Goal: Find specific page/section: Find specific page/section

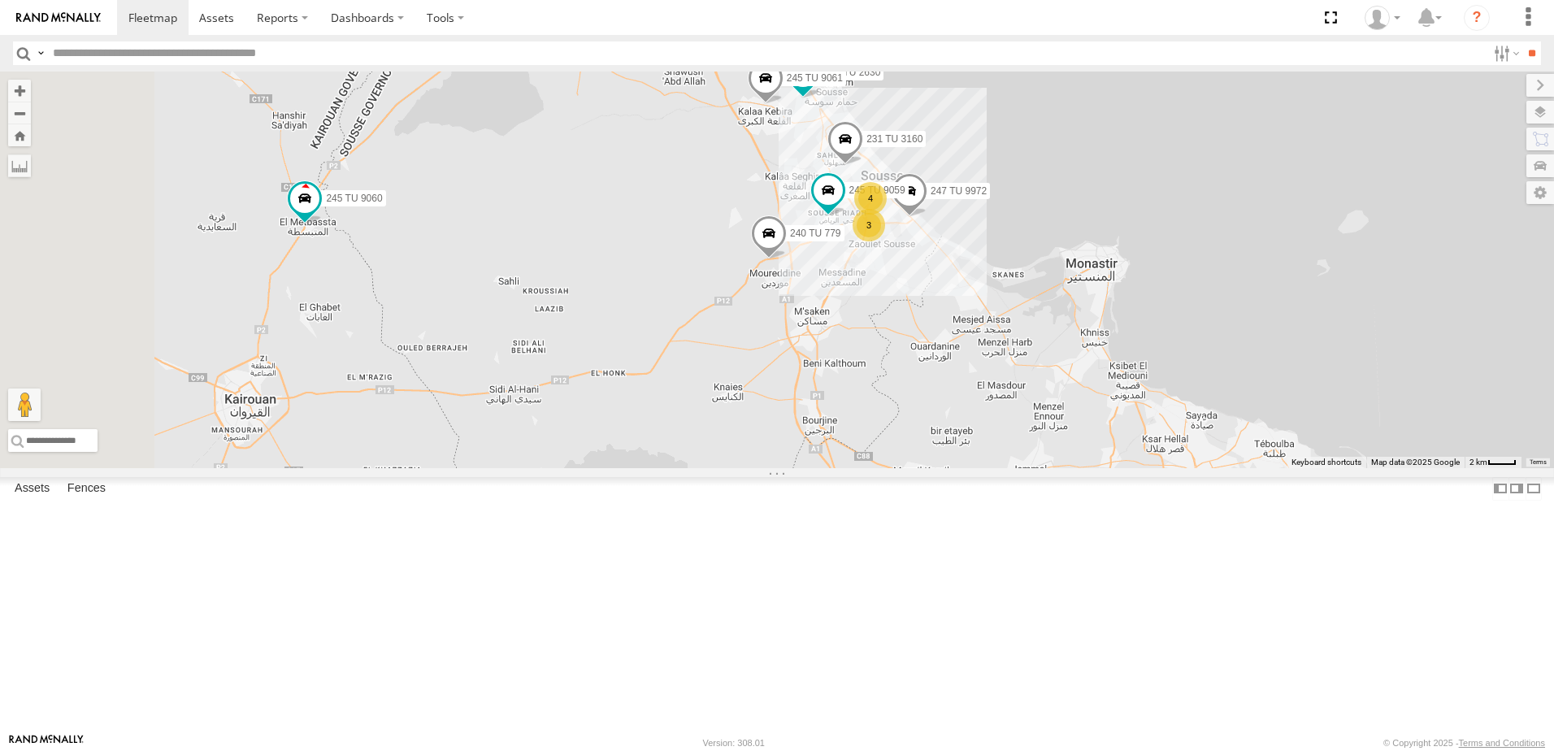
drag, startPoint x: 748, startPoint y: 406, endPoint x: 830, endPoint y: 463, distance: 100.3
click at [830, 463] on div "245 TU 9062 245 TU 9060 240 TU 779 4 234 TU 2630 3 245 TU 9061 231 TU 3160 247 …" at bounding box center [777, 270] width 1554 height 397
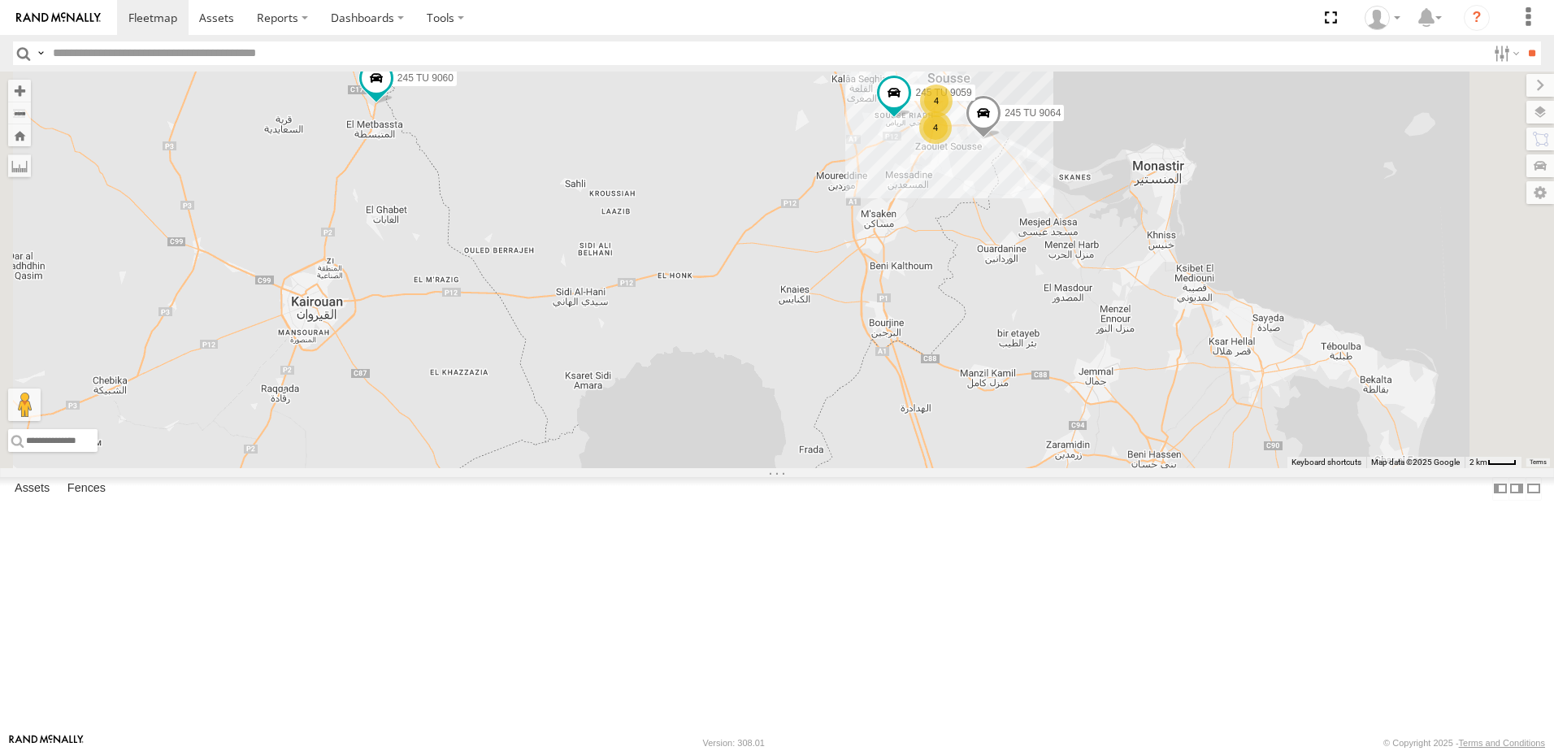
drag, startPoint x: 725, startPoint y: 427, endPoint x: 769, endPoint y: 515, distance: 98.1
click at [769, 468] on div "245 TU 9060 245 TU 9062 4 234 TU 2630 4 245 TU 9061 231 TU 3160 245 TU 9064 245…" at bounding box center [777, 270] width 1554 height 397
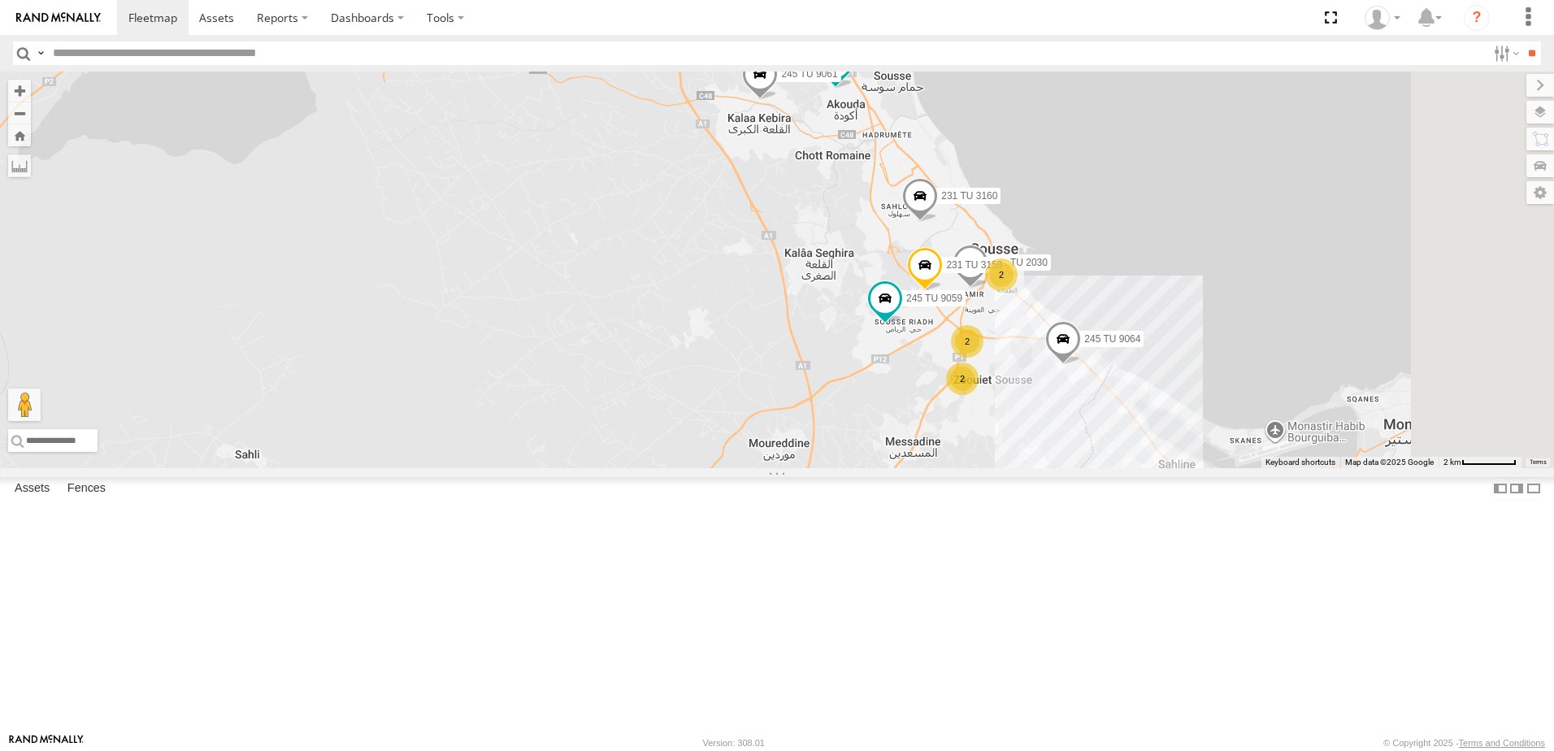
drag, startPoint x: 1227, startPoint y: 411, endPoint x: 1045, endPoint y: 532, distance: 218.6
click at [1052, 468] on div "245 TU 9060 245 TU 9062 234 TU 2630 245 TU 9061 231 TU 3160 245 TU 9064 245 TU …" at bounding box center [777, 270] width 1554 height 397
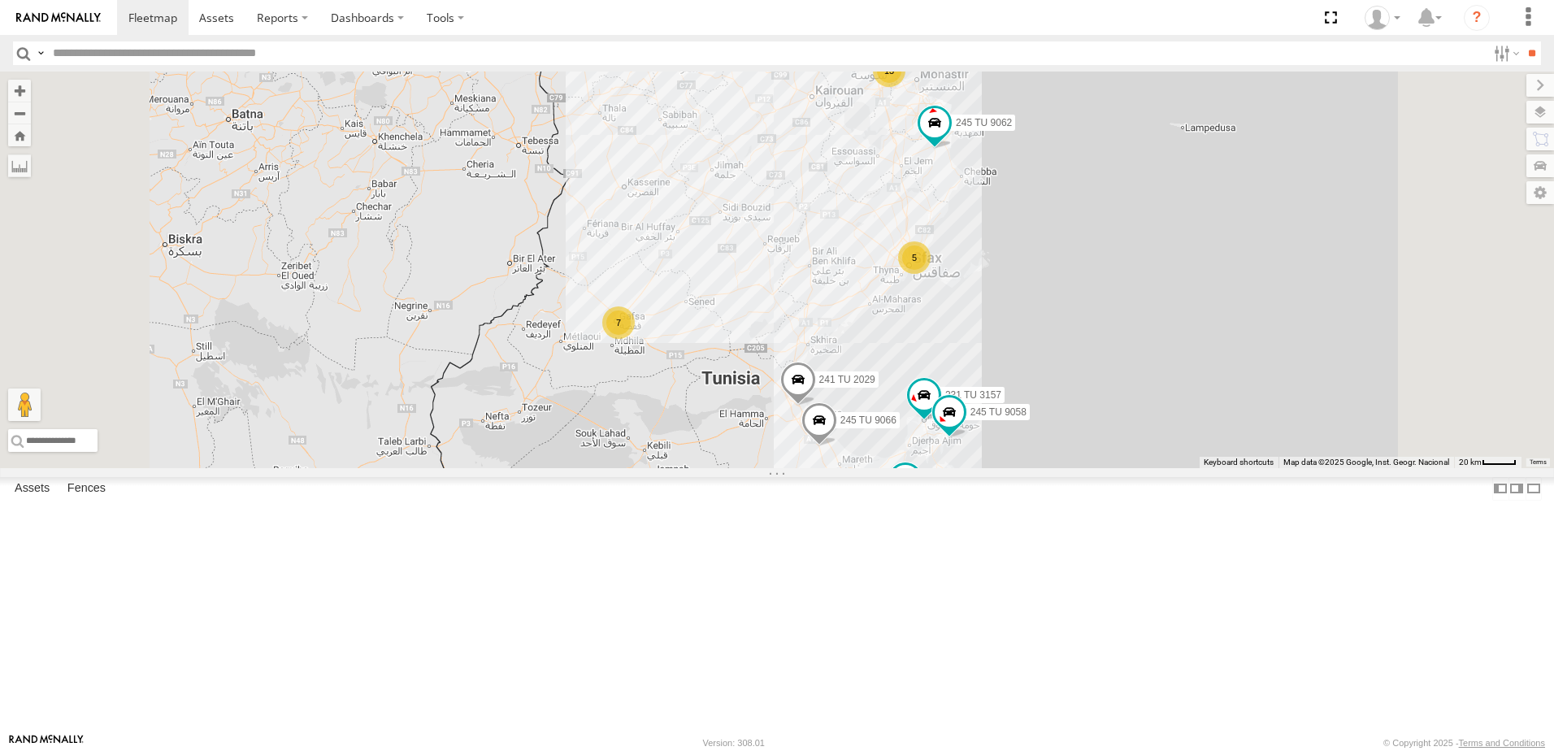
drag, startPoint x: 857, startPoint y: 594, endPoint x: 858, endPoint y: 419, distance: 175.5
click at [858, 463] on div "7 6 13 241 TU 2029 7 5 245 TU 9053 231 TU 3157 245 TU 9058 245 TU 9062 245 TU 9…" at bounding box center [777, 270] width 1554 height 397
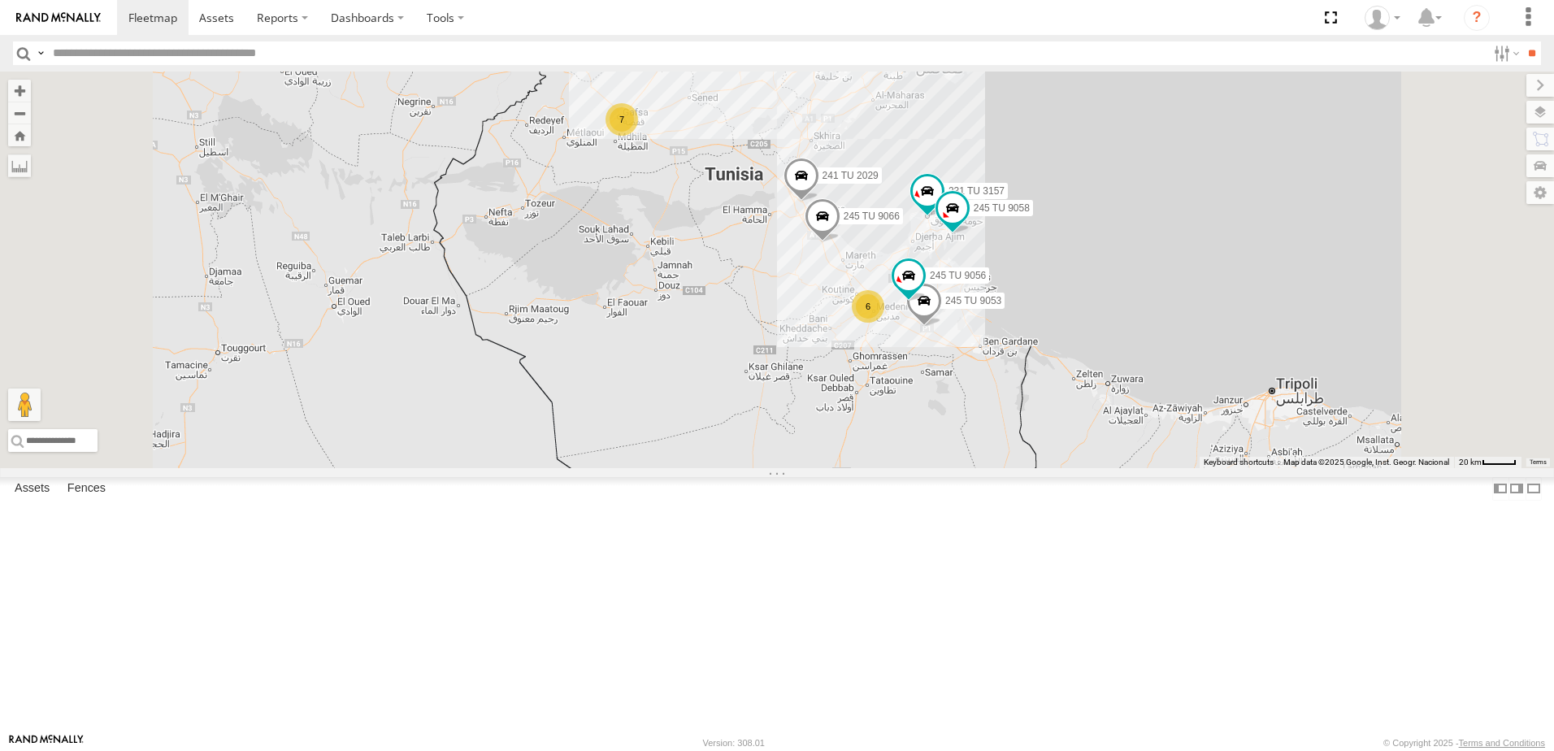
click at [877, 365] on div "7 6 13 241 TU 2029 7 5 245 TU 9053 231 TU 3157 245 TU 9058 245 TU 9062 245 TU 9…" at bounding box center [777, 270] width 1554 height 397
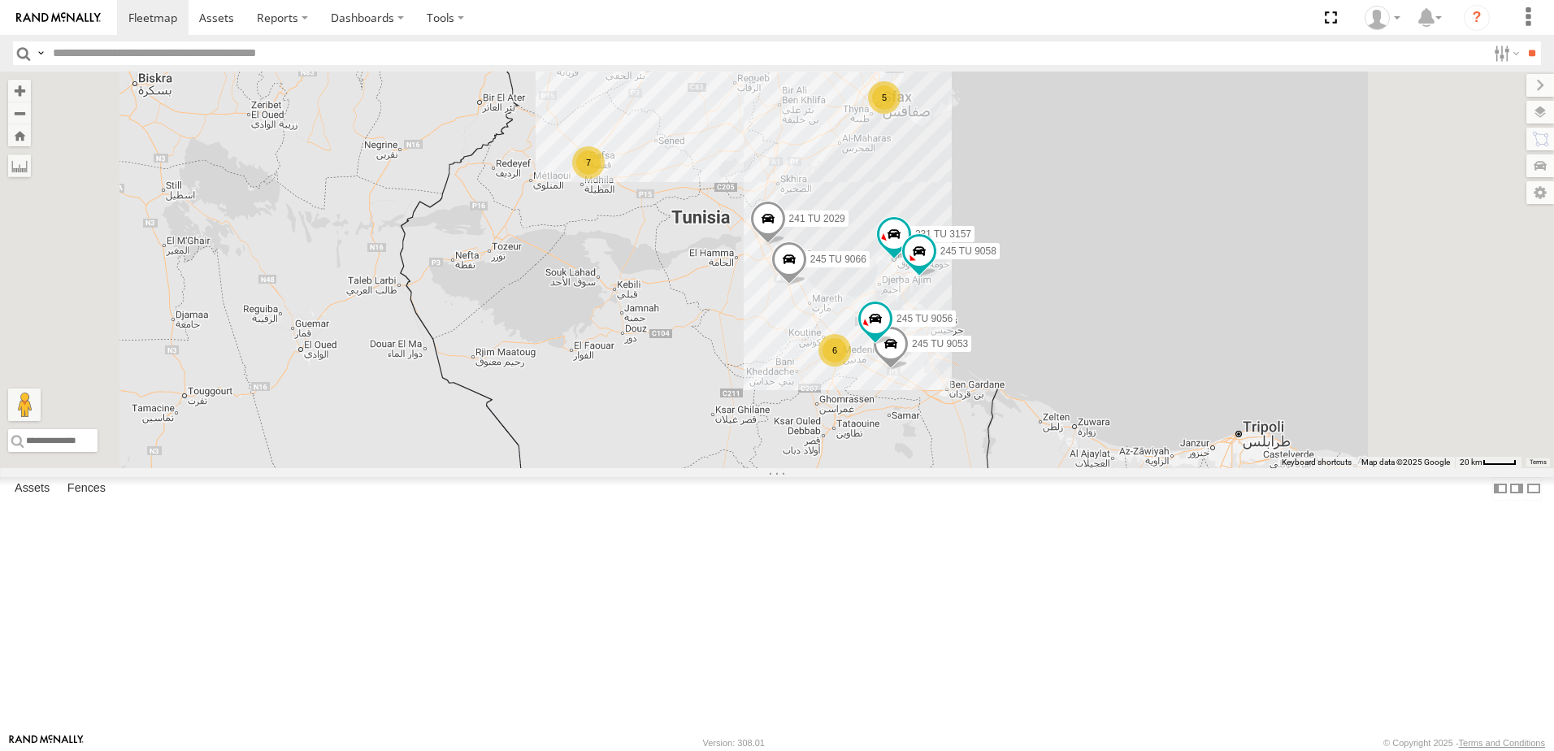
drag, startPoint x: 939, startPoint y: 375, endPoint x: 913, endPoint y: 615, distance: 241.1
click at [909, 468] on div "245 TU 9062 245 TU 9060 6 241 TU 2029 7 5 245 TU 9053 231 TU 3157 245 TU 9058 2…" at bounding box center [777, 270] width 1554 height 397
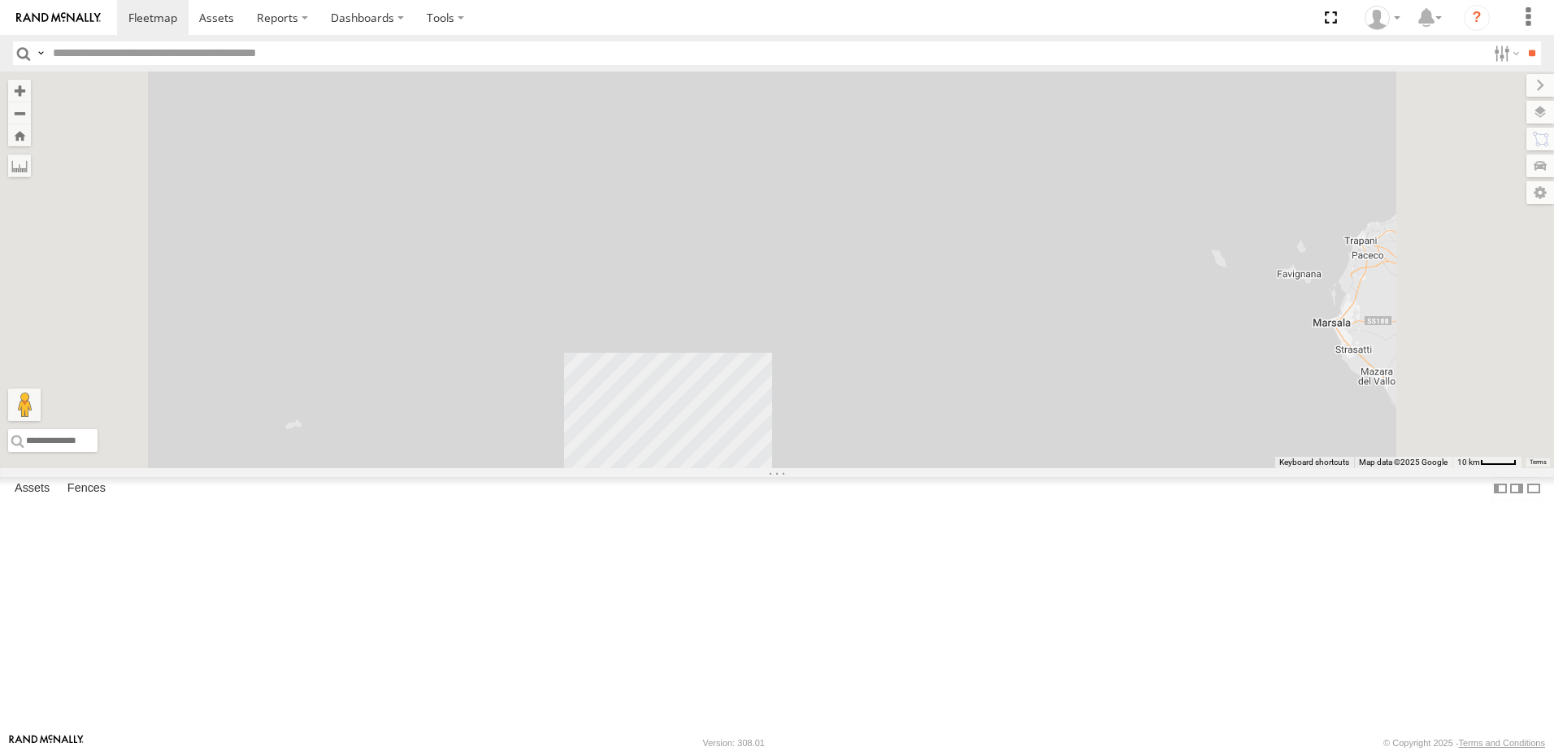
drag, startPoint x: 946, startPoint y: 639, endPoint x: 974, endPoint y: 360, distance: 280.2
click at [974, 360] on div "245 TU 9062 245 TU 9060 241 TU 2029 245 TU 9053 231 TU 3157 245 TU 9058 245 TU …" at bounding box center [777, 270] width 1554 height 397
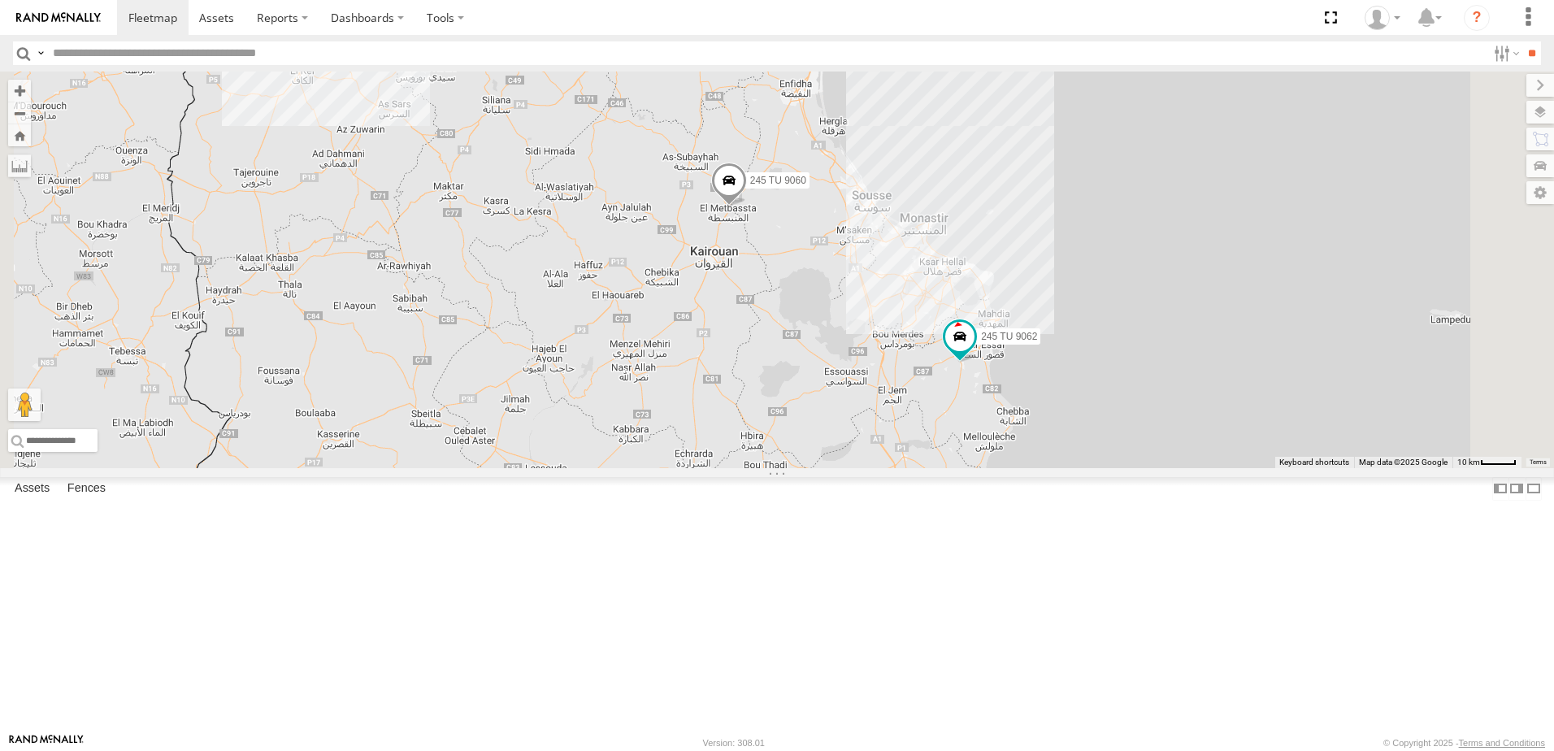
drag, startPoint x: 882, startPoint y: 462, endPoint x: 883, endPoint y: 435, distance: 27.7
click at [883, 435] on div "245 TU 9062 245 TU 9060 241 TU 2029 245 TU 9053 231 TU 3157 245 TU 9058 245 TU …" at bounding box center [777, 270] width 1554 height 397
click at [747, 206] on span at bounding box center [729, 185] width 36 height 44
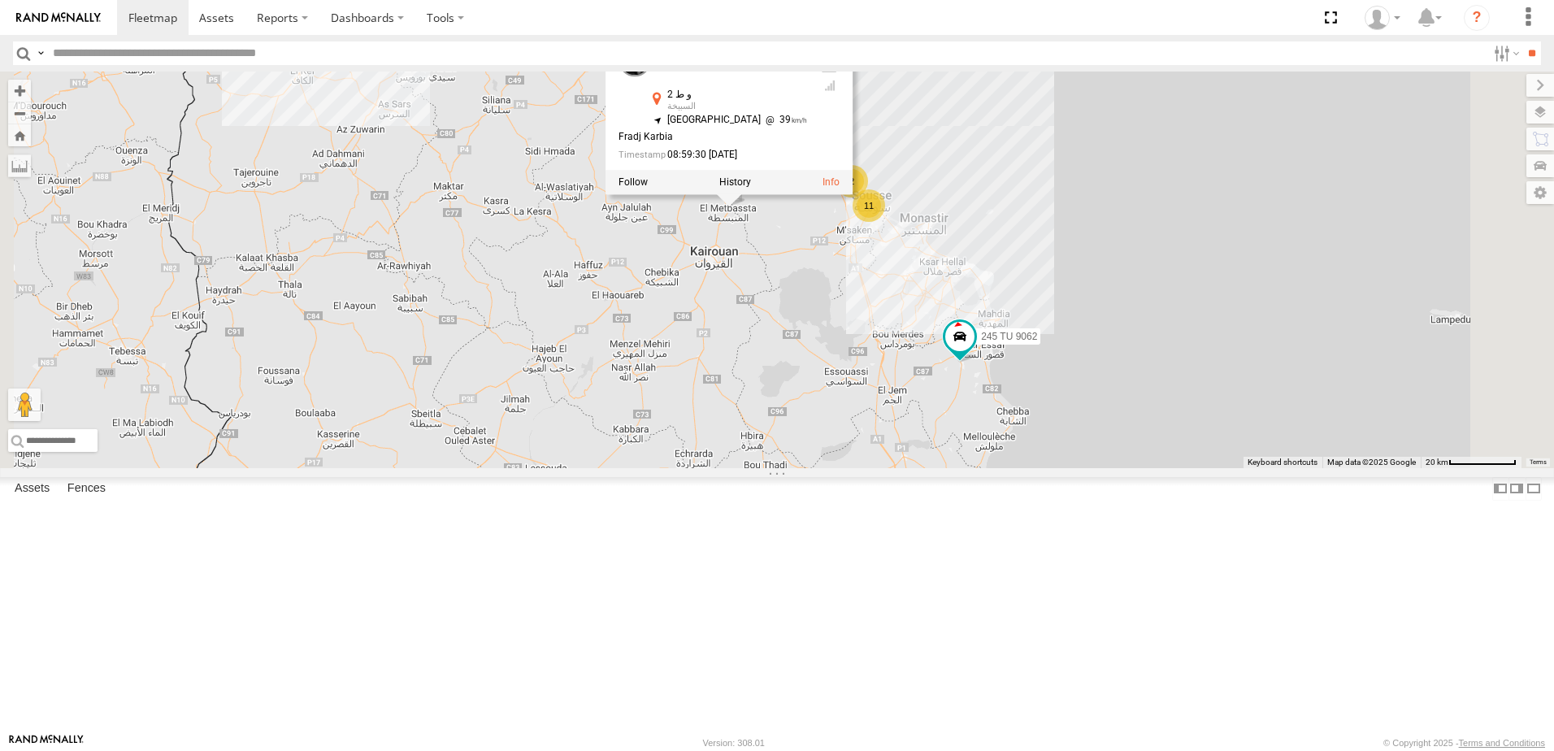
click at [887, 390] on div "245 TU 9062 245 TU 9060 241 TU 2029 245 TU 9053 231 TU 3157 245 TU 9058 245 TU …" at bounding box center [777, 270] width 1554 height 397
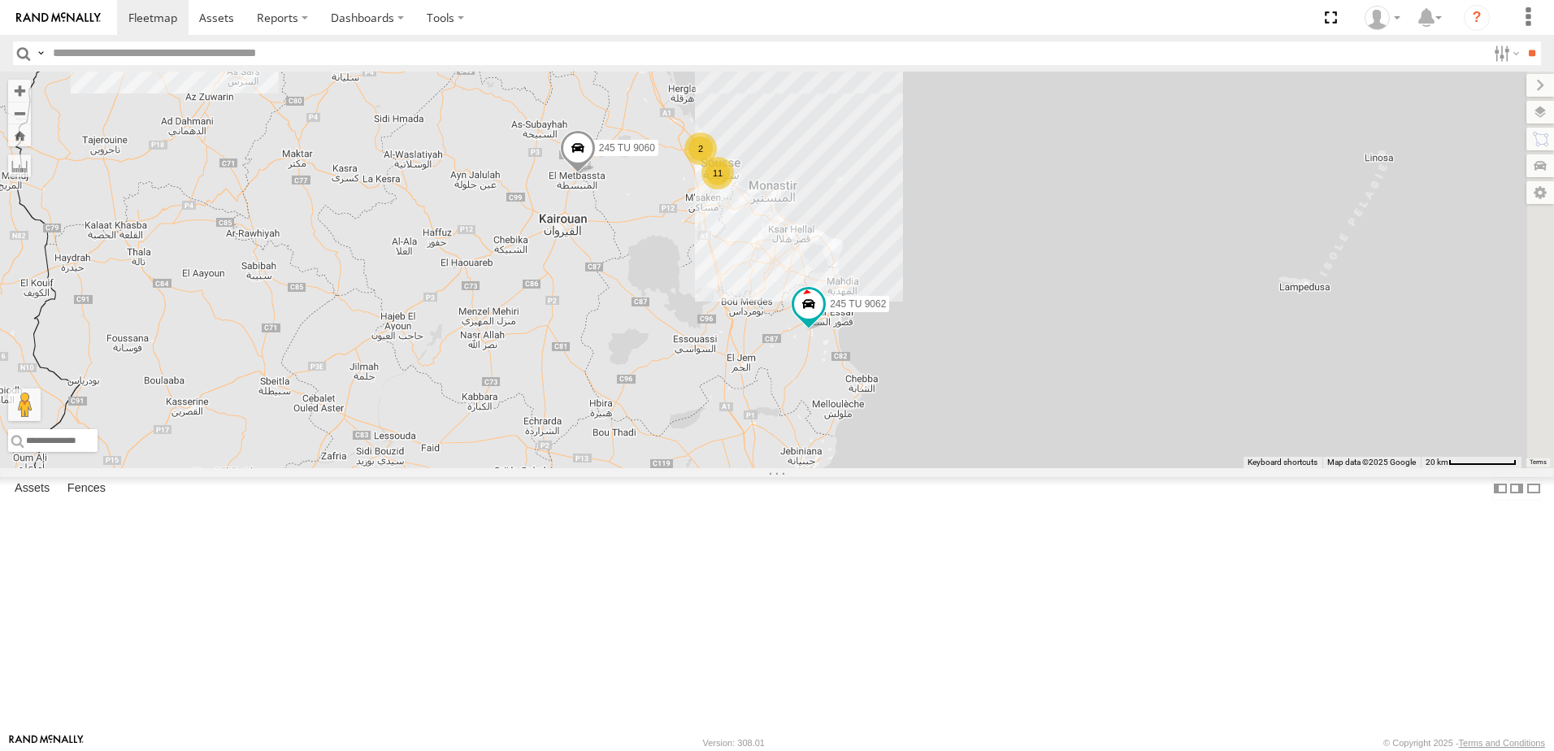
drag, startPoint x: 924, startPoint y: 544, endPoint x: 762, endPoint y: 513, distance: 164.6
click at [762, 468] on div "245 TU 9062 245 TU 9060 241 TU 2029 245 TU 9053 231 TU 3157 245 TU 9058 245 TU …" at bounding box center [777, 270] width 1554 height 397
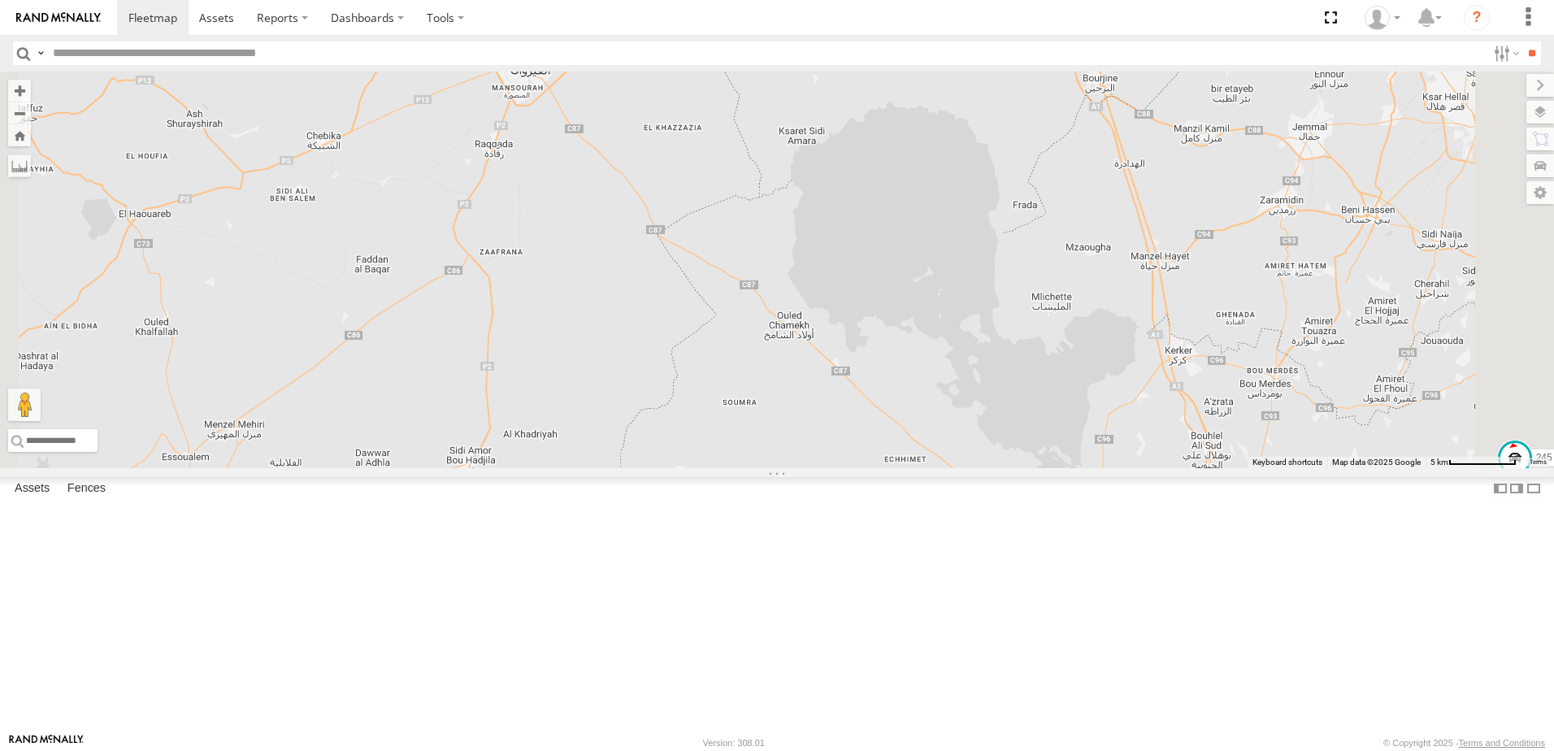
drag, startPoint x: 828, startPoint y: 612, endPoint x: 860, endPoint y: 693, distance: 87.2
click at [859, 468] on div "245 TU 9062 245 TU 9060 241 TU 2029 245 TU 9053 231 TU 3157 245 TU 9058 245 TU …" at bounding box center [777, 270] width 1554 height 397
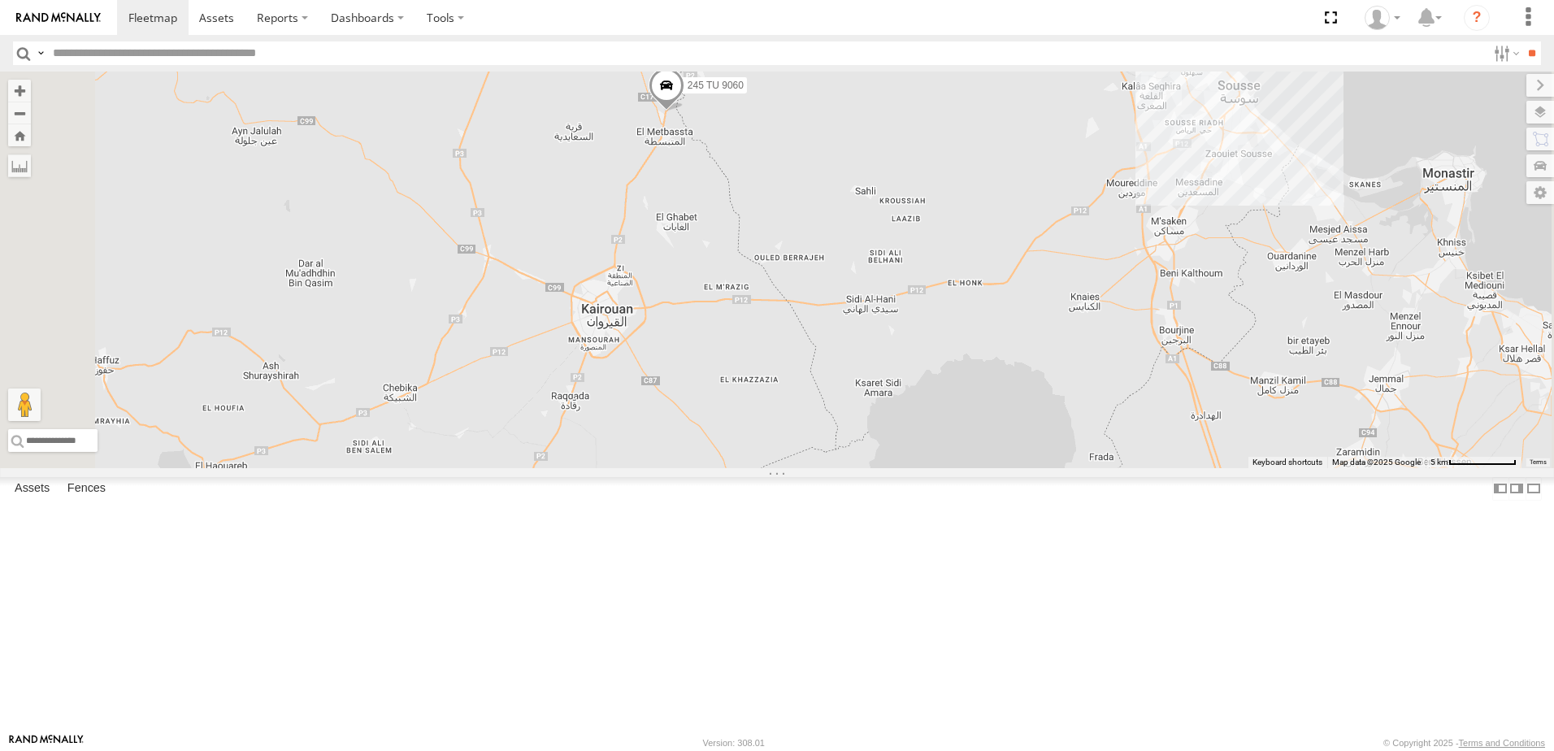
drag, startPoint x: 899, startPoint y: 590, endPoint x: 894, endPoint y: 627, distance: 37.7
click at [894, 468] on div "245 TU 9062 245 TU 9060 241 TU 2029 245 TU 9053 231 TU 3157 245 TU 9058 245 TU …" at bounding box center [777, 270] width 1554 height 397
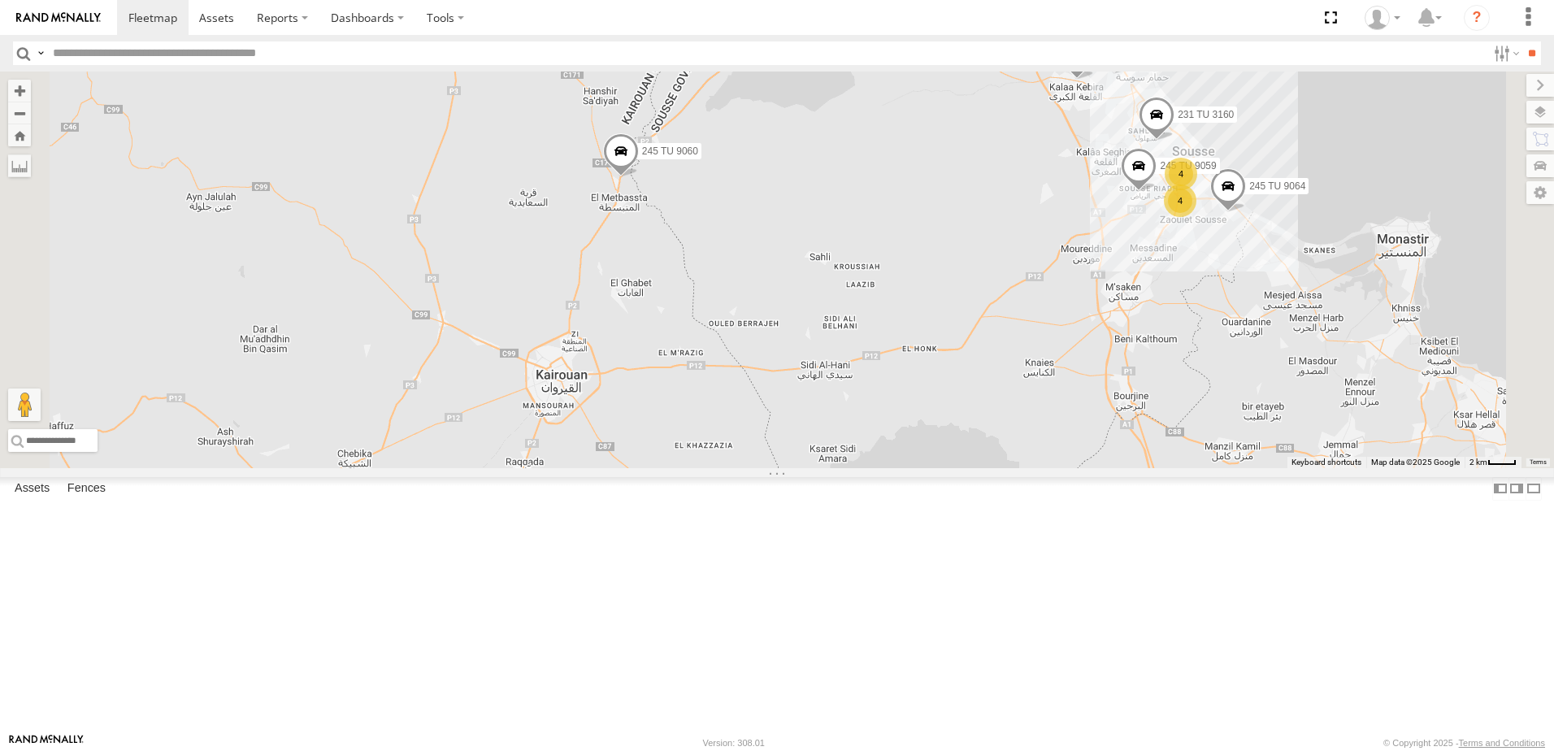
drag, startPoint x: 1065, startPoint y: 562, endPoint x: 974, endPoint y: 596, distance: 97.2
click at [974, 468] on div "245 TU 9062 245 TU 9060 241 TU 2029 245 TU 9053 231 TU 3157 245 TU 9058 245 TU …" at bounding box center [777, 270] width 1554 height 397
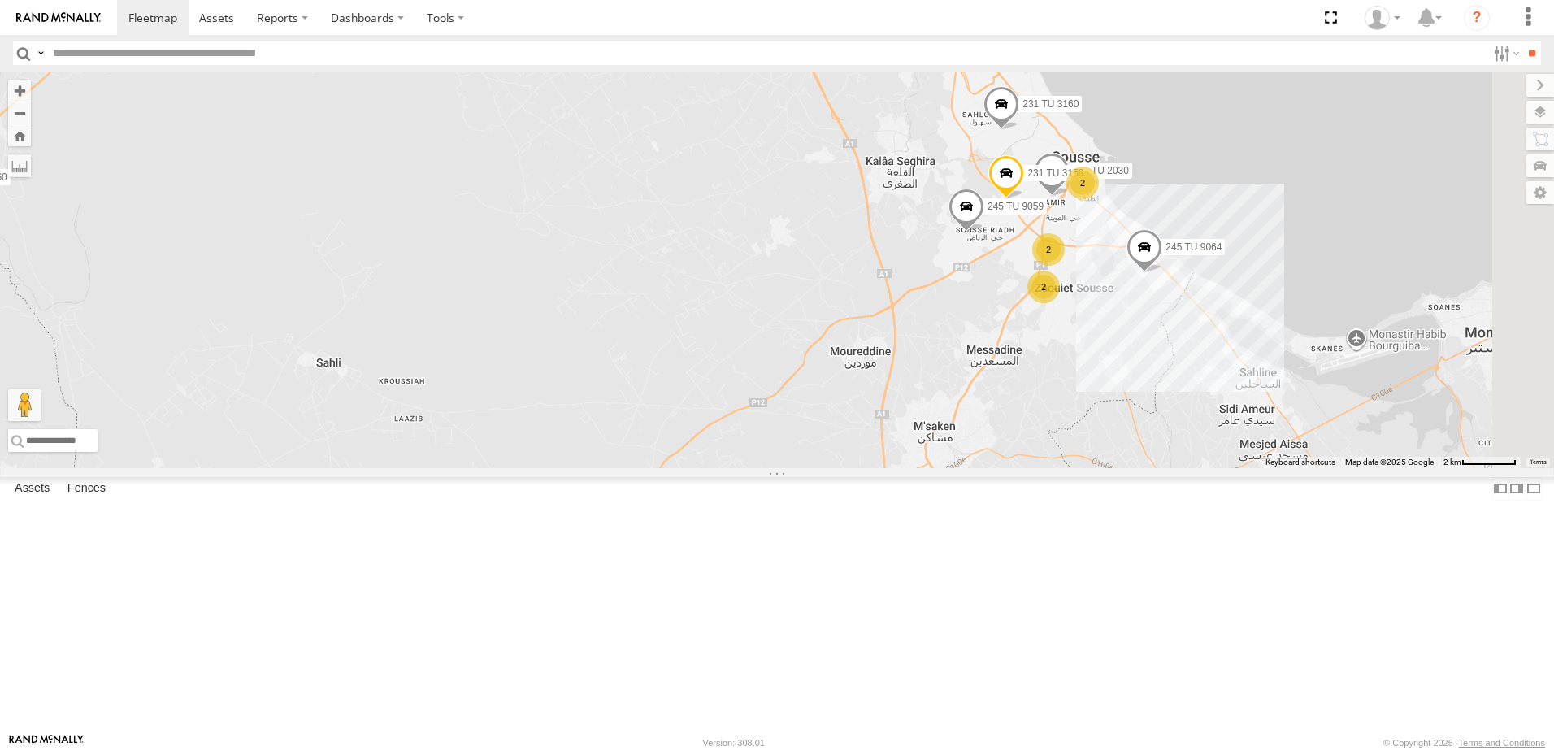
drag, startPoint x: 1248, startPoint y: 419, endPoint x: 1052, endPoint y: 536, distance: 228.1
click at [1052, 468] on div "245 TU 9062 245 TU 9060 241 TU 2029 245 TU 9053 231 TU 3157 245 TU 9058 245 TU …" at bounding box center [777, 270] width 1554 height 397
click at [100, 50] on input "text" at bounding box center [766, 53] width 1440 height 24
type input "***"
click at [1522, 41] on input "**" at bounding box center [1531, 53] width 19 height 24
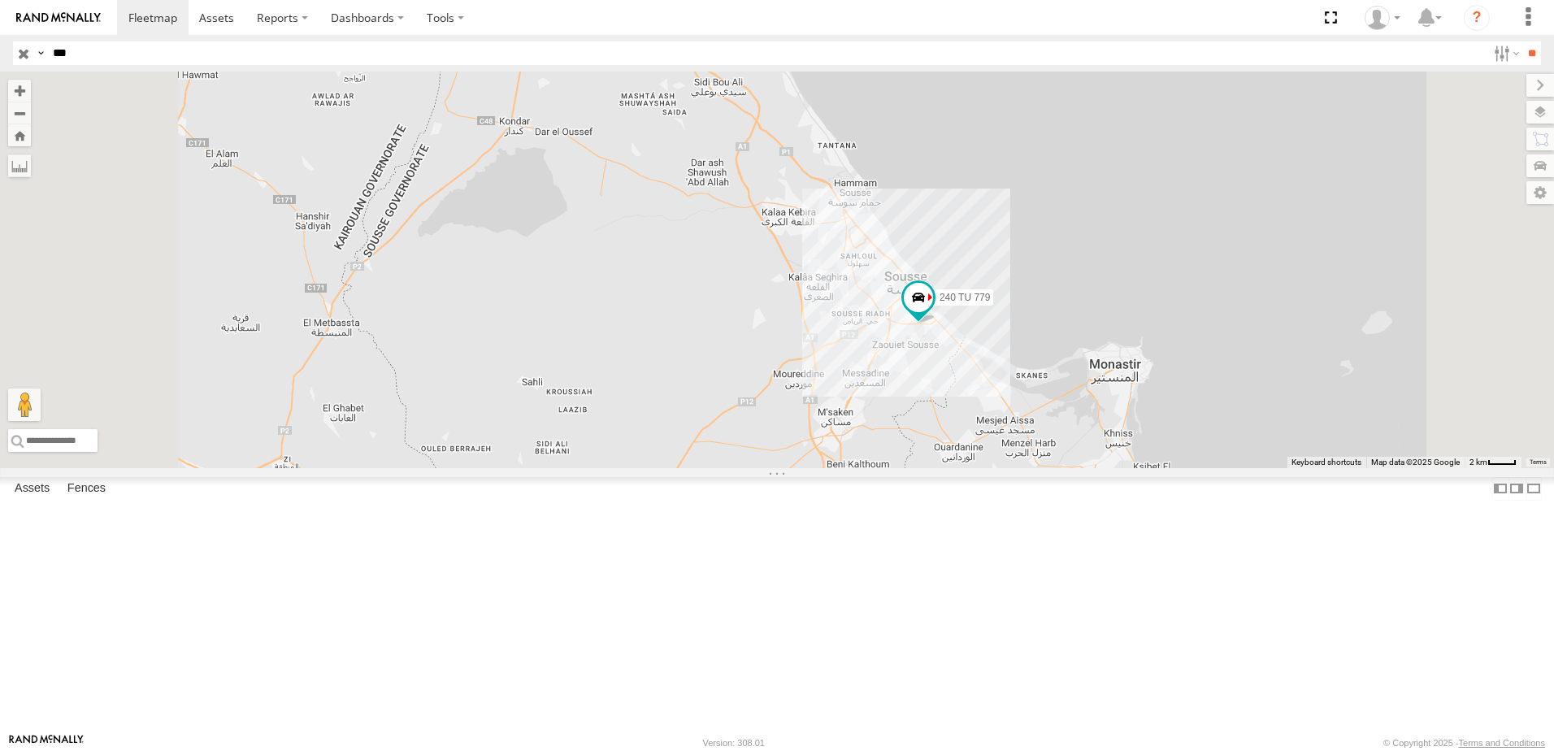
click at [16, 55] on input "button" at bounding box center [23, 53] width 21 height 24
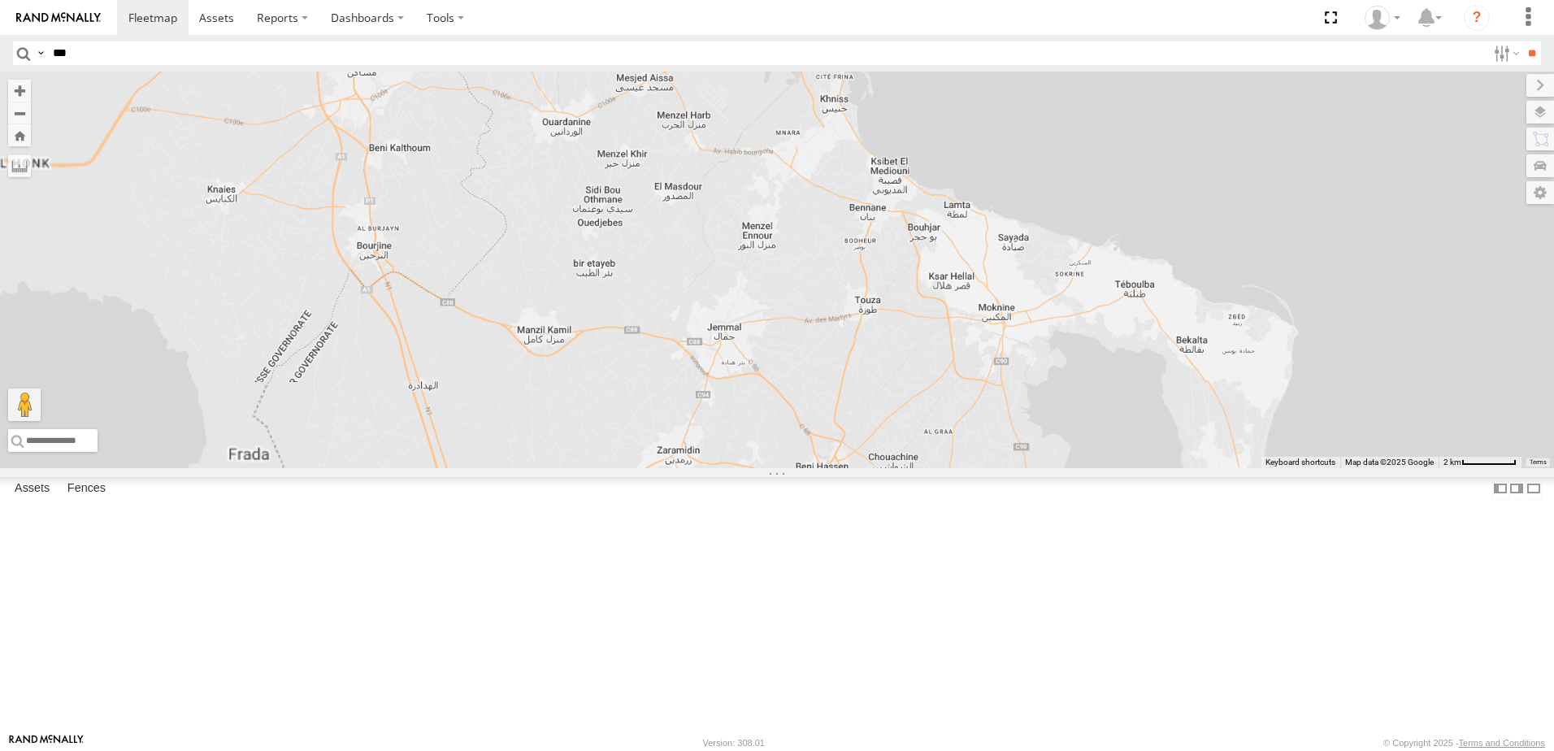
drag, startPoint x: 965, startPoint y: 206, endPoint x: 994, endPoint y: 560, distance: 354.6
click at [994, 468] on div "245 TU 9062" at bounding box center [777, 270] width 1554 height 397
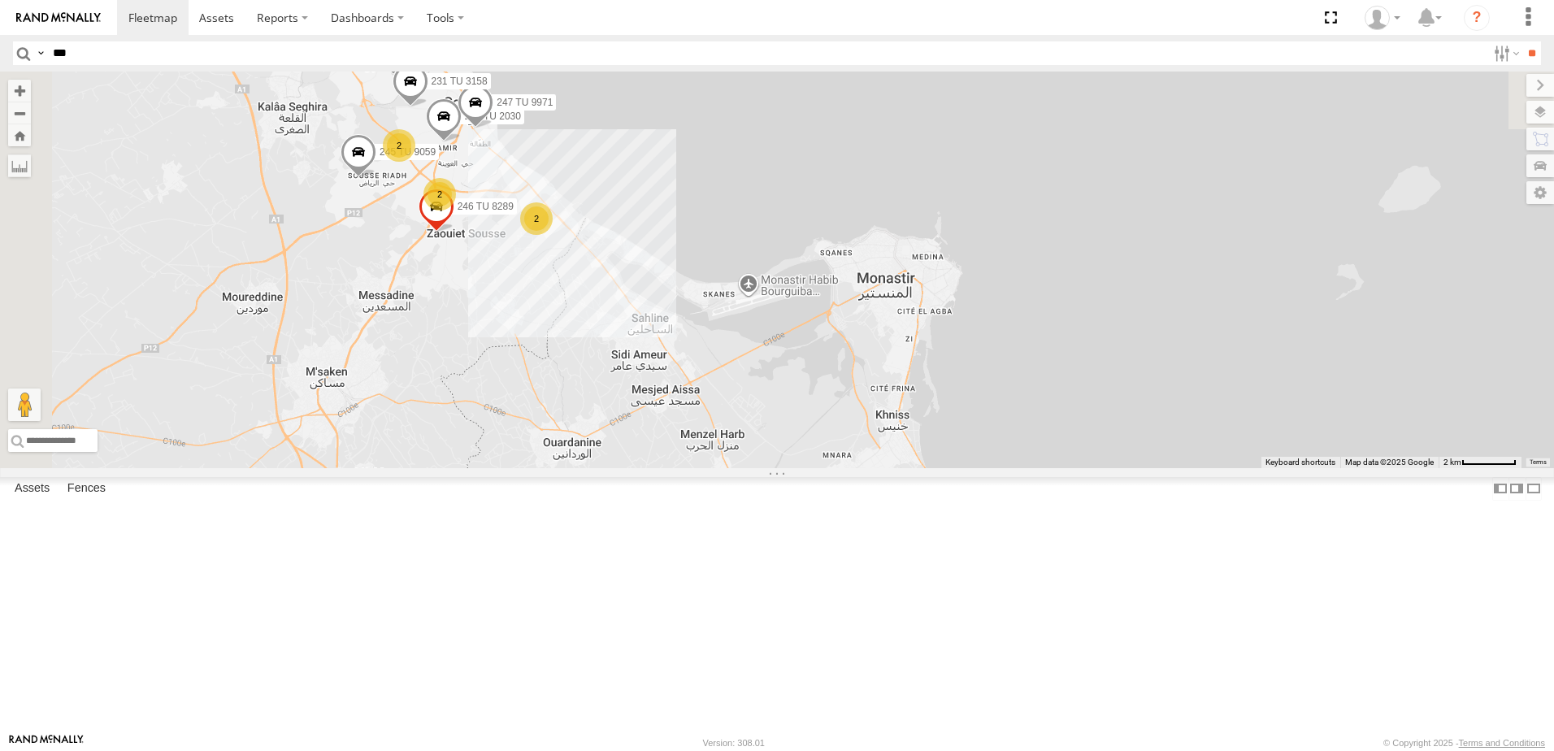
drag, startPoint x: 755, startPoint y: 428, endPoint x: 873, endPoint y: 510, distance: 143.6
click at [874, 468] on div "245 TU 9062 241 TU 2030 2 2 231 TU 3160 2 247 TU 9971 231 TU 3158 246 TU 8289 2…" at bounding box center [777, 270] width 1554 height 397
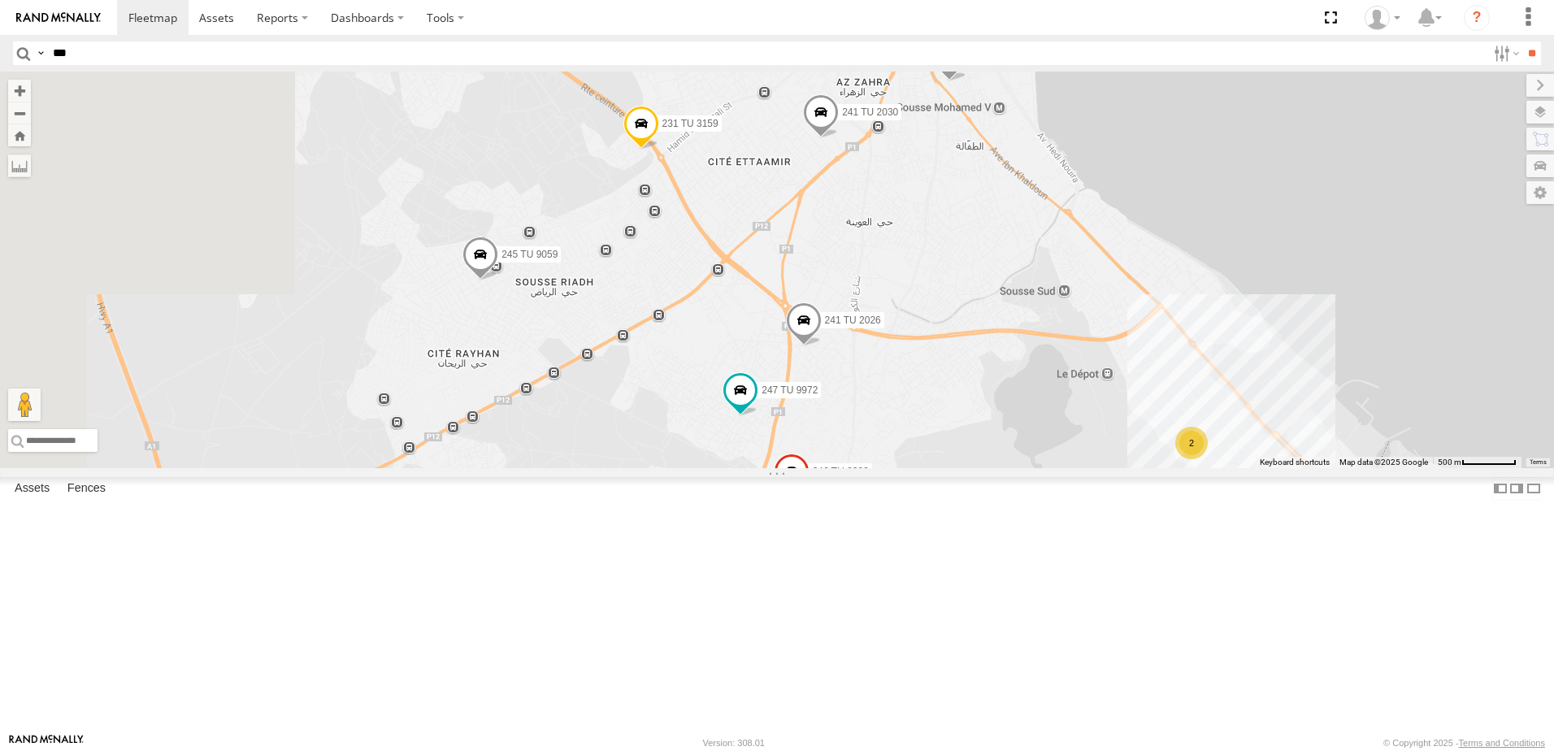
drag, startPoint x: 752, startPoint y: 473, endPoint x: 1085, endPoint y: 472, distance: 333.2
click at [1085, 468] on div "245 TU 9062 241 TU 2030 231 TU 3160 247 TU 9971 231 TU 3158 246 TU 8289 245 TU …" at bounding box center [777, 270] width 1554 height 397
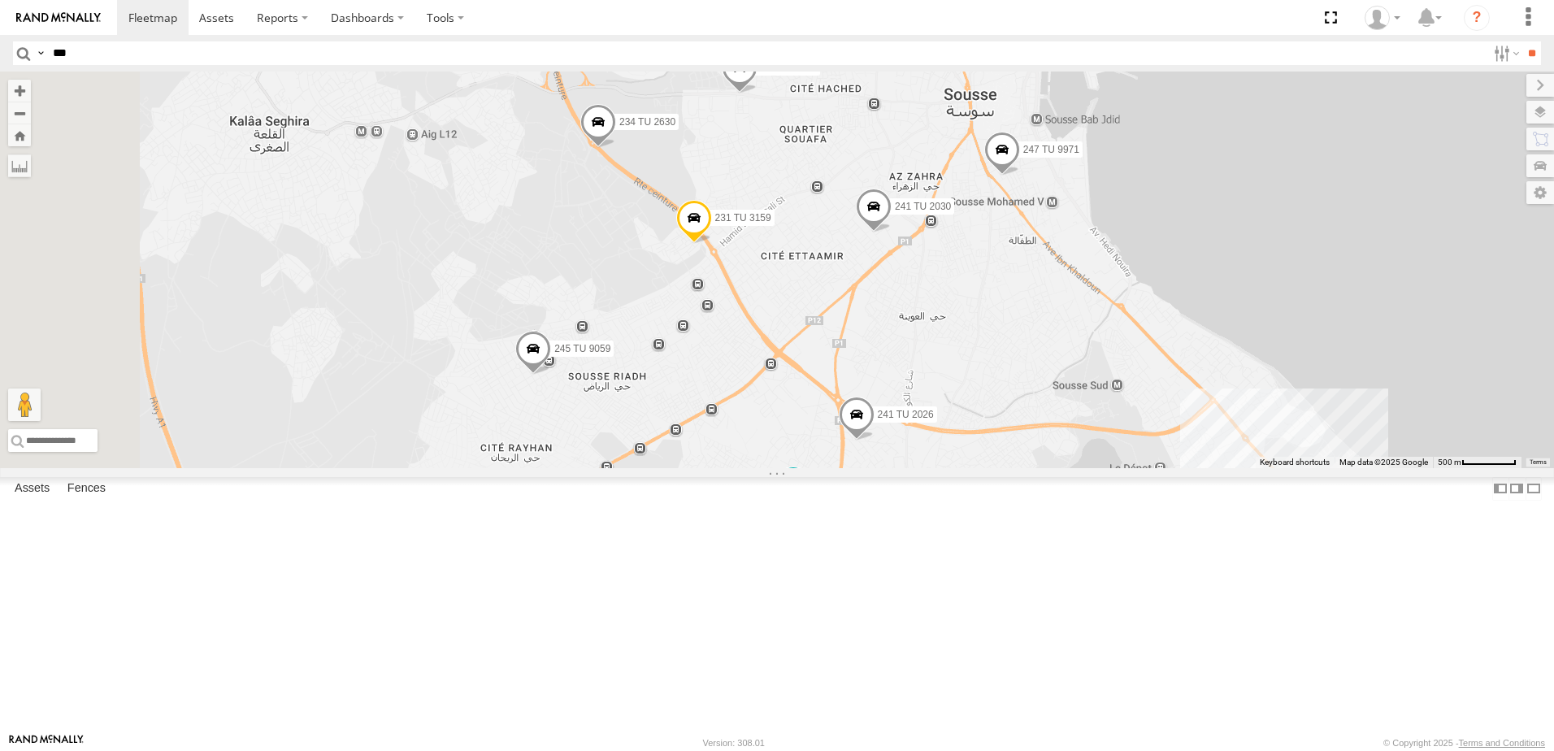
drag, startPoint x: 809, startPoint y: 245, endPoint x: 831, endPoint y: 349, distance: 105.5
click at [831, 349] on div "245 TU 9062 241 TU 2030 231 TU 3160 247 TU 9971 231 TU 3158 246 TU 8289 245 TU …" at bounding box center [777, 270] width 1554 height 397
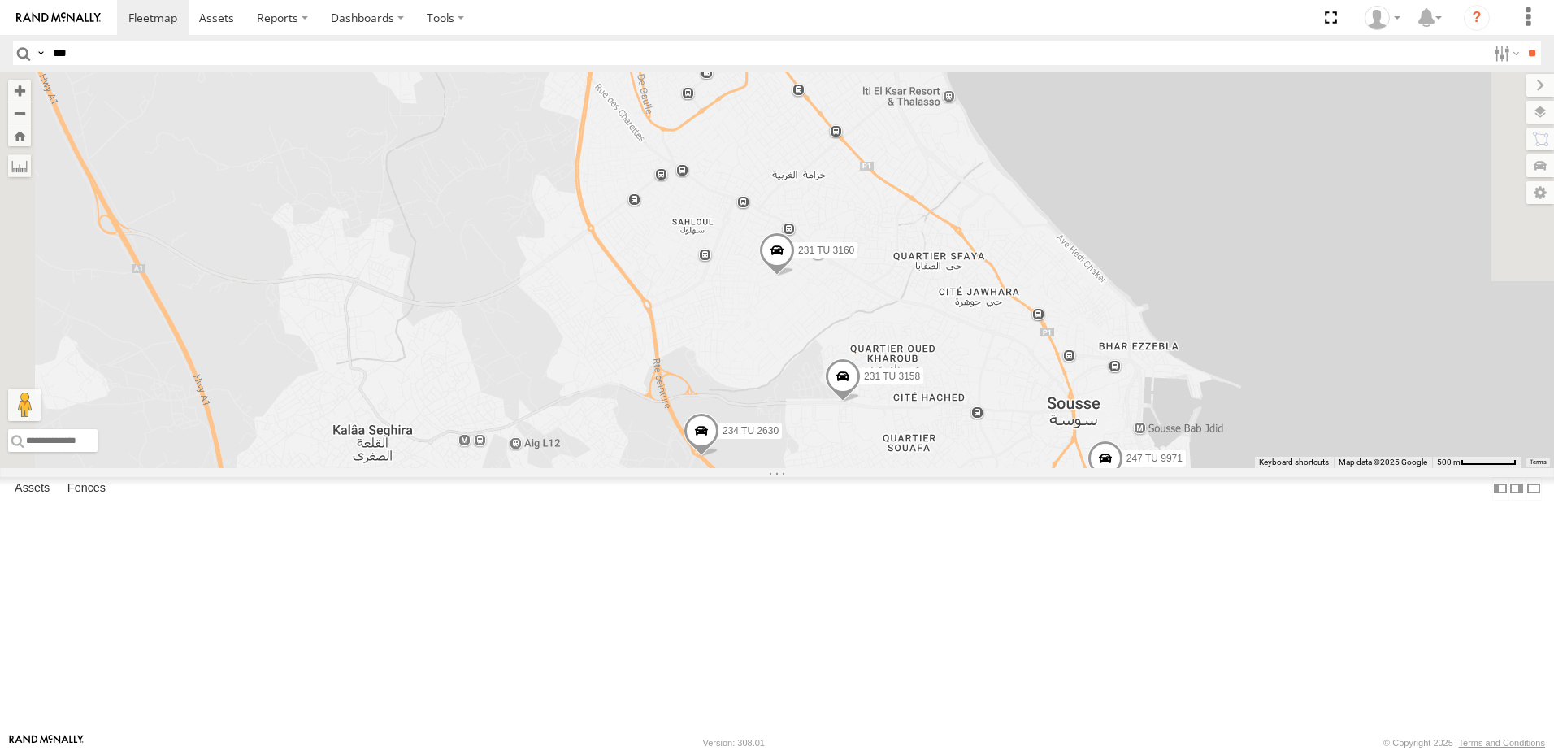
drag, startPoint x: 814, startPoint y: 336, endPoint x: 922, endPoint y: 657, distance: 339.2
click at [922, 468] on div "245 TU 9062 241 TU 2030 231 TU 3160 247 TU 9971 231 TU 3158 246 TU 8289 245 TU …" at bounding box center [777, 270] width 1554 height 397
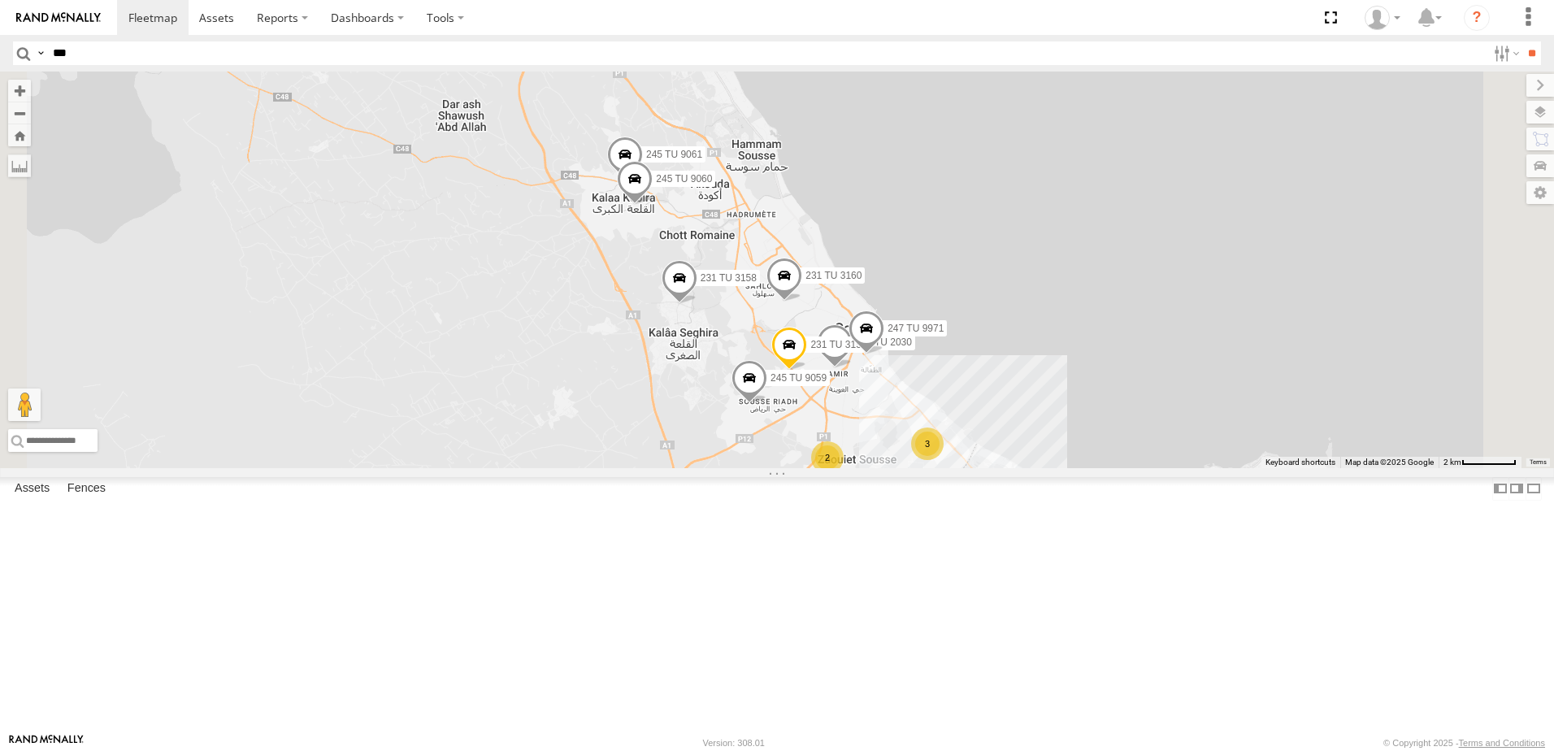
drag, startPoint x: 812, startPoint y: 368, endPoint x: 865, endPoint y: 399, distance: 61.2
click at [865, 397] on div "241 TU 2030 231 TU 3159 245 TU 9061 231 TU 3160 245 TU 9060 247 TU 9971 231 TU …" at bounding box center [777, 270] width 1554 height 397
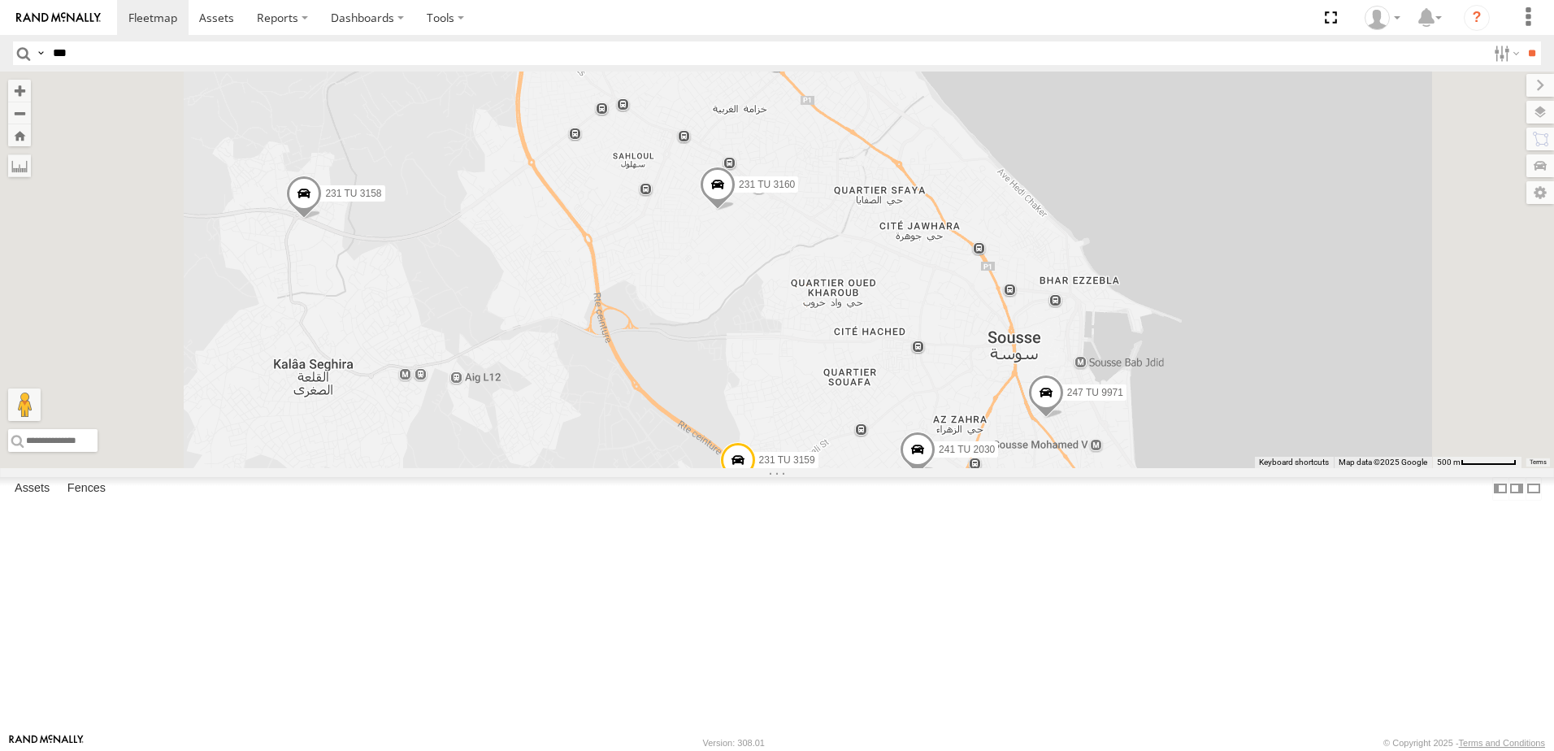
drag, startPoint x: 869, startPoint y: 453, endPoint x: 933, endPoint y: 404, distance: 81.1
click at [933, 404] on div "231 TU 3158 241 TU 2026 245 TU 9062 241 TU 2030 231 TU 3159 245 TU 9061 231 TU …" at bounding box center [777, 270] width 1554 height 397
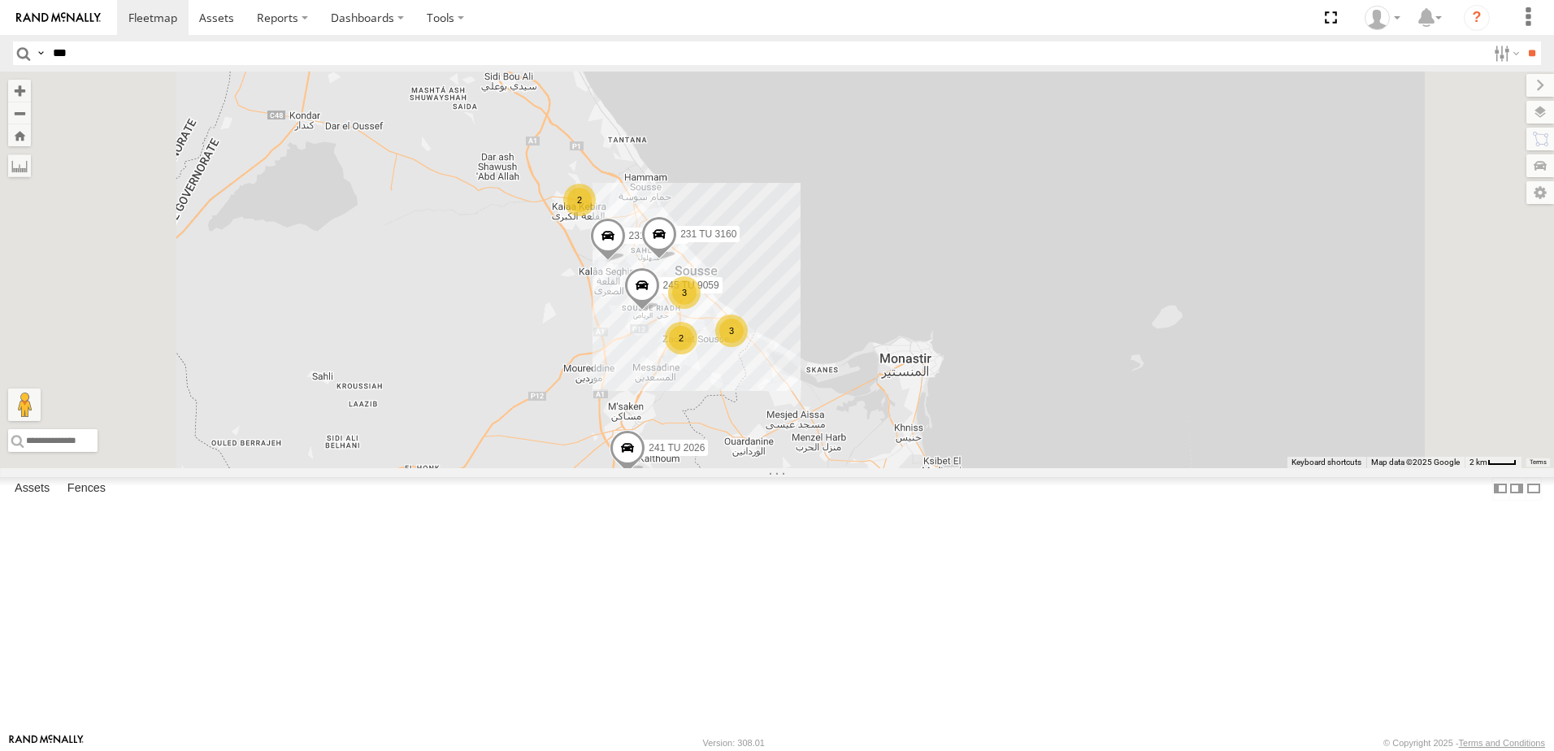
drag, startPoint x: 761, startPoint y: 407, endPoint x: 877, endPoint y: 341, distance: 133.3
click at [626, 262] on span at bounding box center [608, 240] width 36 height 44
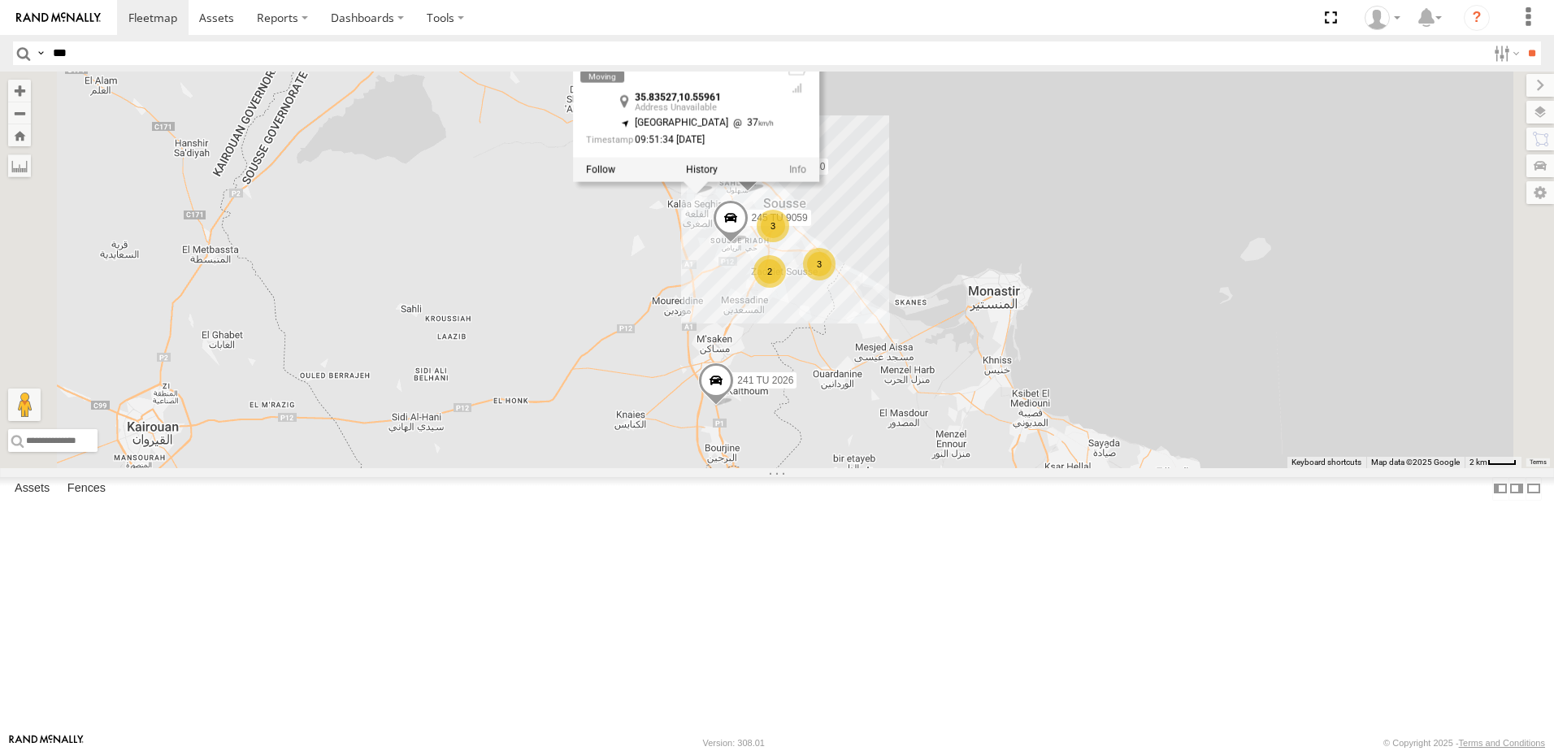
drag, startPoint x: 810, startPoint y: 380, endPoint x: 861, endPoint y: 346, distance: 60.9
click at [861, 347] on div "231 TU 3158 241 TU 2026 245 TU 9062 231 TU 3160 245 TU 9059 3 3 2 2 231 TU 3158…" at bounding box center [777, 270] width 1554 height 397
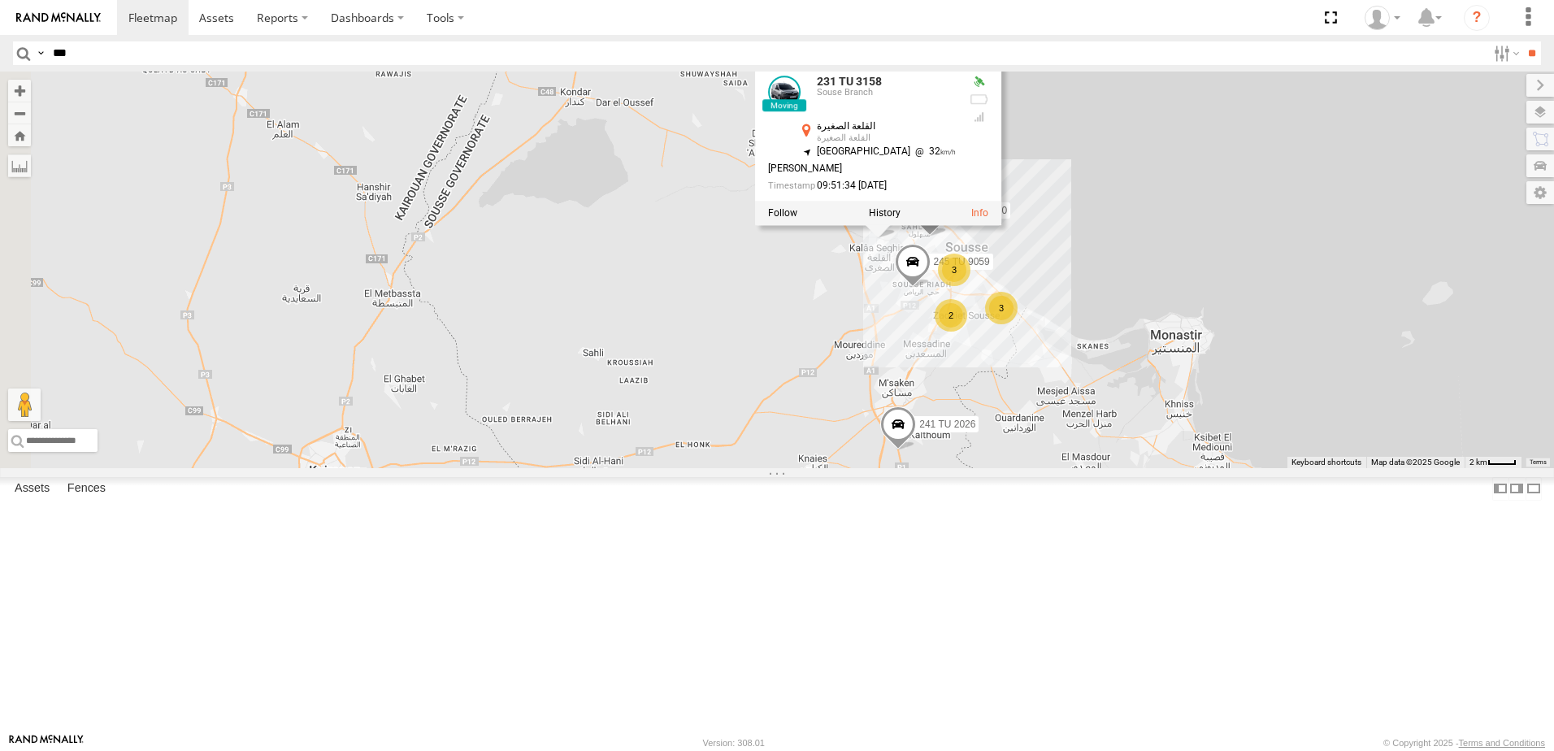
drag, startPoint x: 777, startPoint y: 362, endPoint x: 961, endPoint y: 485, distance: 220.9
click at [929, 468] on div "231 TU 3158 241 TU 2026 245 TU 9062 231 TU 3160 245 TU 9059 3 3 2 2 [GEOGRAPHIC…" at bounding box center [777, 270] width 1554 height 397
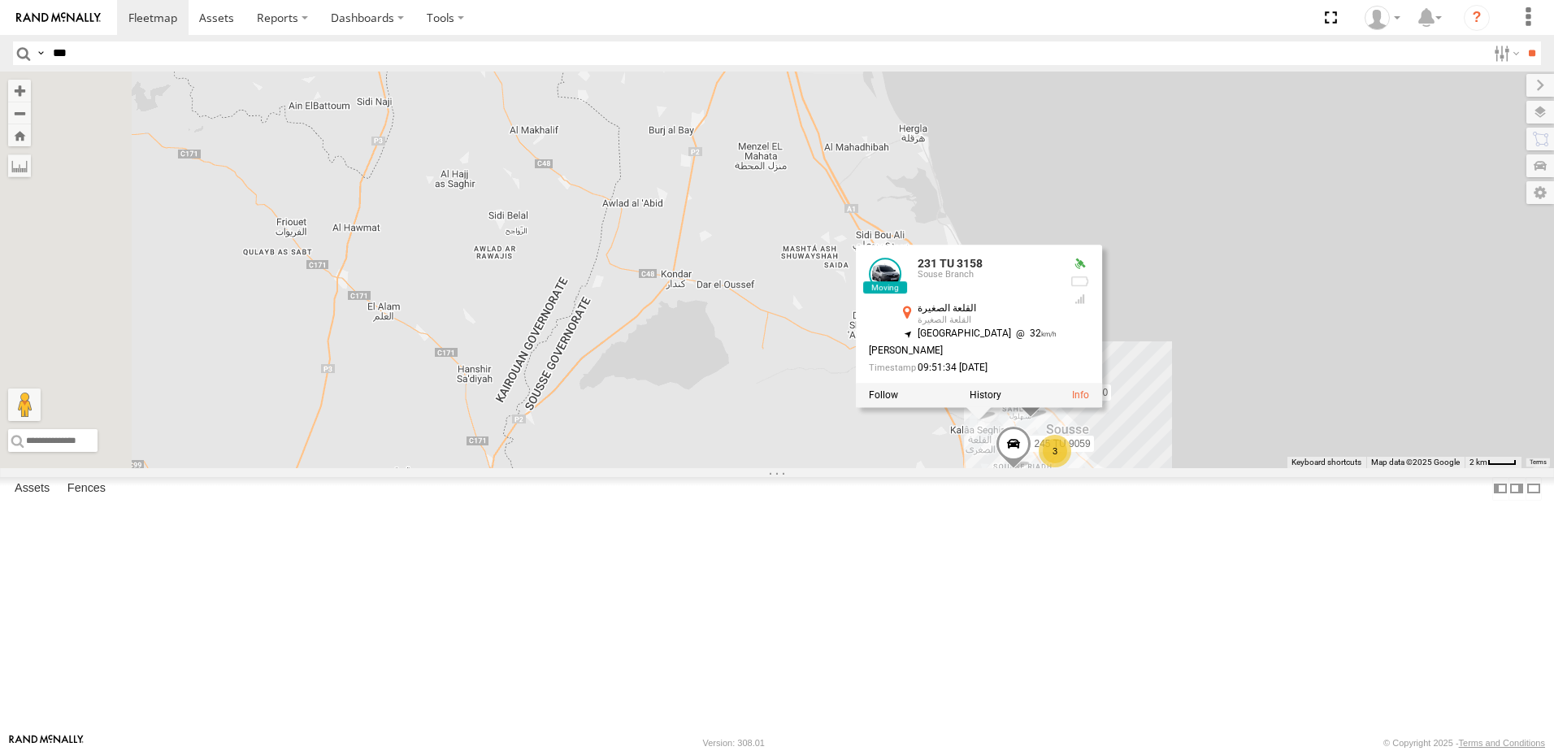
drag, startPoint x: 955, startPoint y: 466, endPoint x: 1034, endPoint y: 649, distance: 199.9
click at [1034, 468] on div "231 TU 3158 241 TU 2026 245 TU 9062 231 TU 3160 245 TU 9059 3 3 2 2 [GEOGRAPHIC…" at bounding box center [777, 270] width 1554 height 397
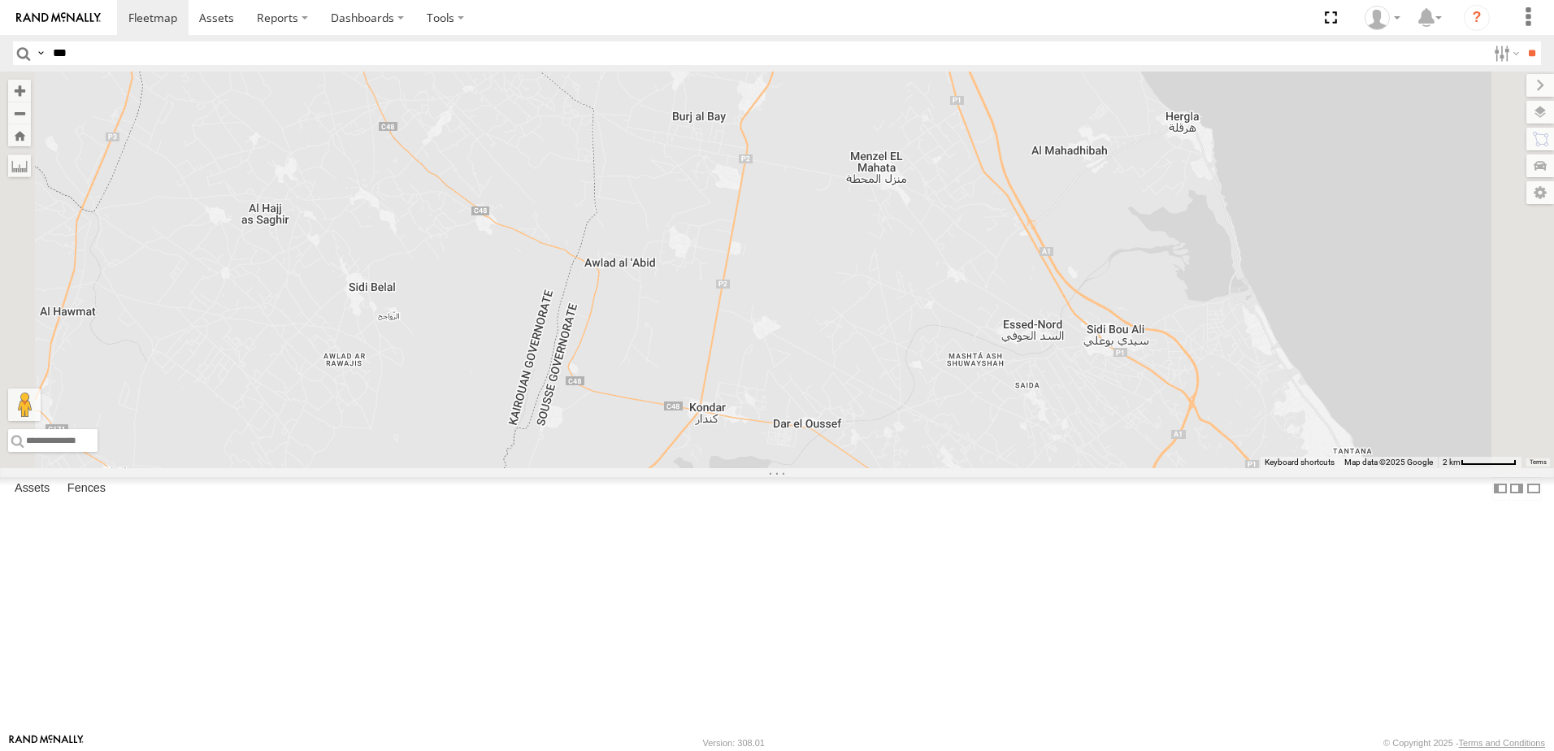
drag, startPoint x: 1248, startPoint y: 591, endPoint x: 1044, endPoint y: 420, distance: 266.0
click at [1049, 426] on div "241 TU 2026 245 TU 9062 245 TU 9061 245 TU 9060" at bounding box center [777, 270] width 1554 height 397
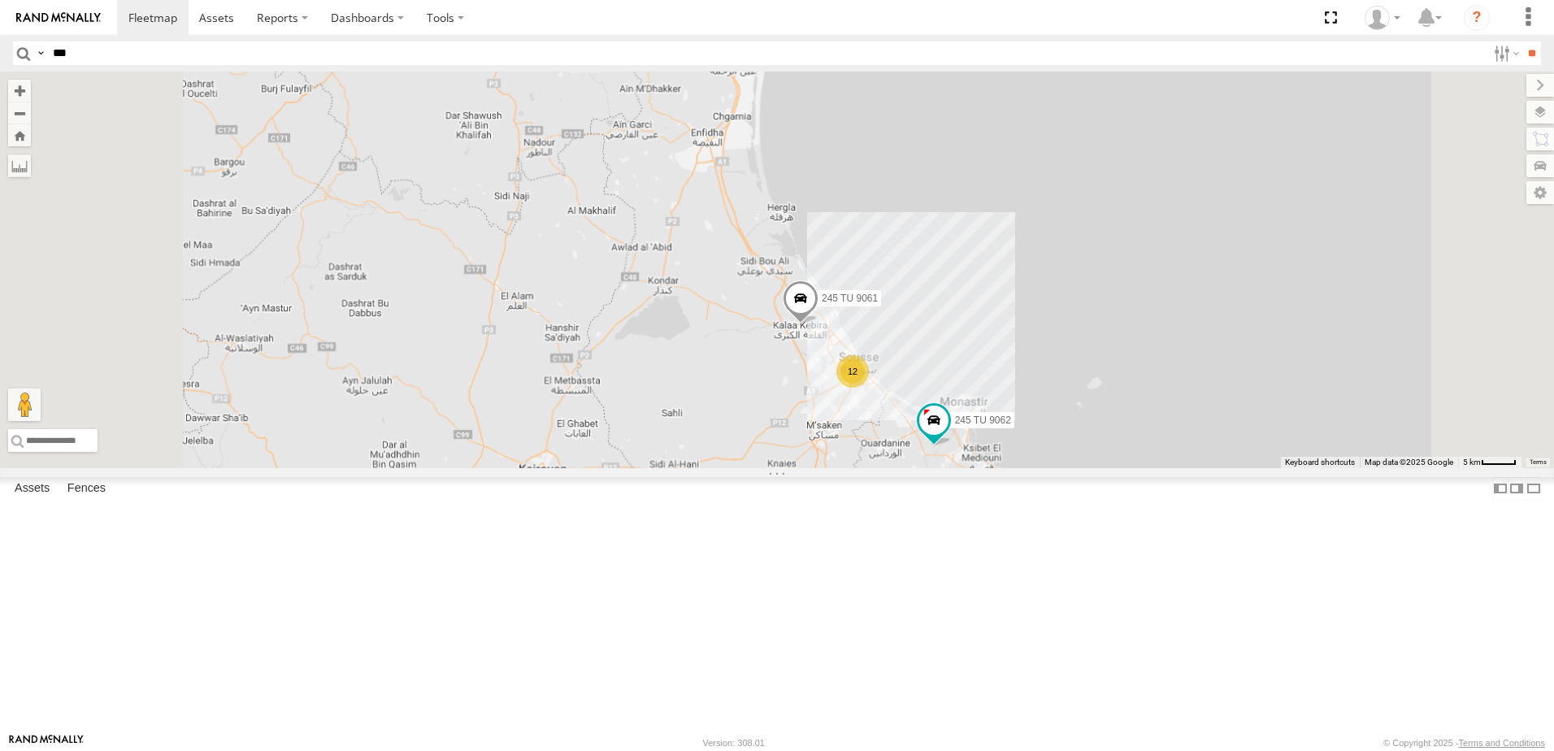
click at [1110, 468] on div "245 TU 9061 245 TU 9062 12 241 TU 2026" at bounding box center [777, 270] width 1554 height 397
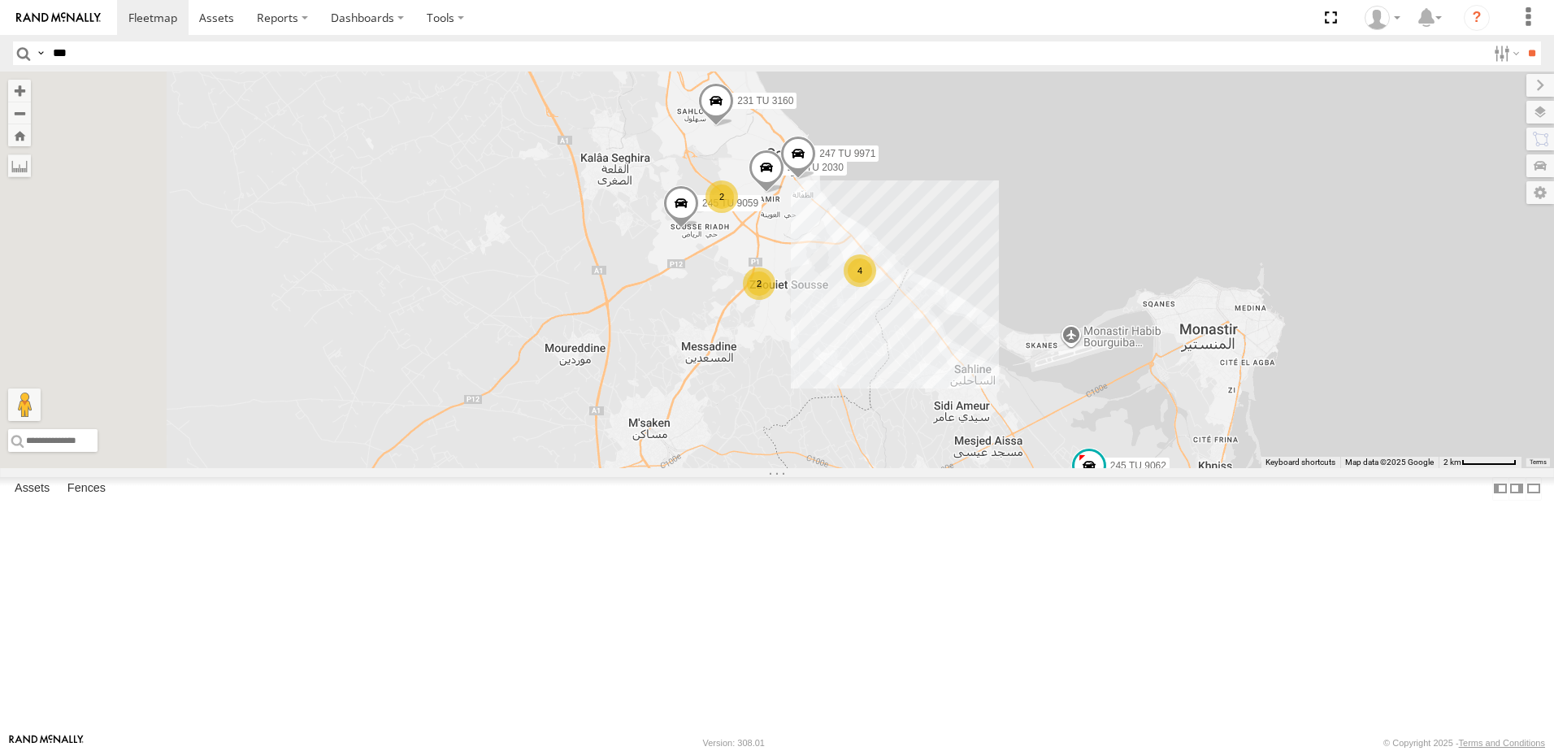
drag, startPoint x: 1108, startPoint y: 524, endPoint x: 1189, endPoint y: 566, distance: 90.5
click at [1189, 468] on div "245 TU 9061 245 TU 9062 241 TU 2026 241 TU 2030 2 4 231 TU 3160 247 TU 9971 2 2…" at bounding box center [777, 270] width 1554 height 397
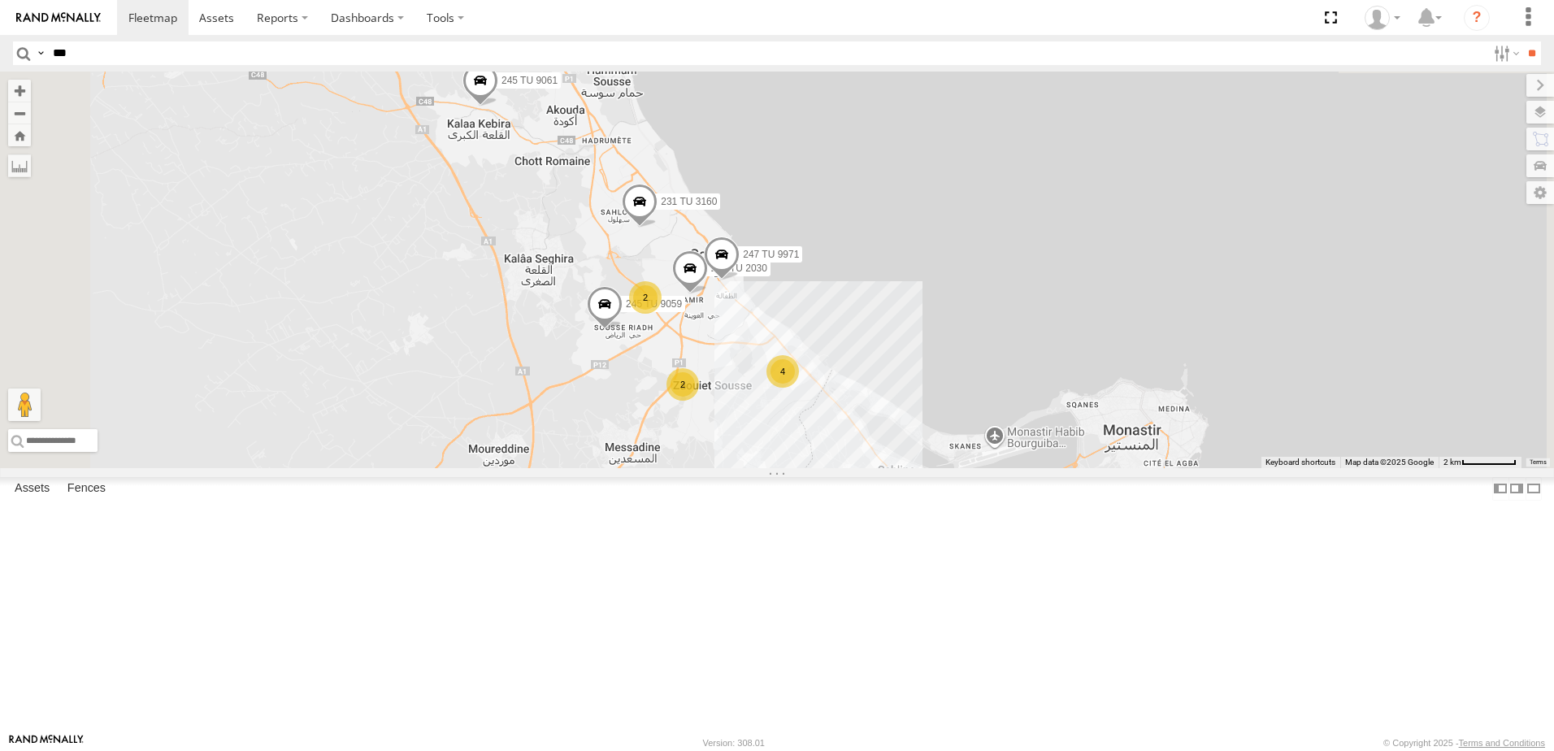
drag, startPoint x: 848, startPoint y: 261, endPoint x: 741, endPoint y: 366, distance: 149.4
click at [741, 366] on div "245 TU 9061 245 TU 9062 241 TU 2026 241 TU 2030 2 4 231 TU 3160 247 TU 9971 2 2…" at bounding box center [777, 270] width 1554 height 397
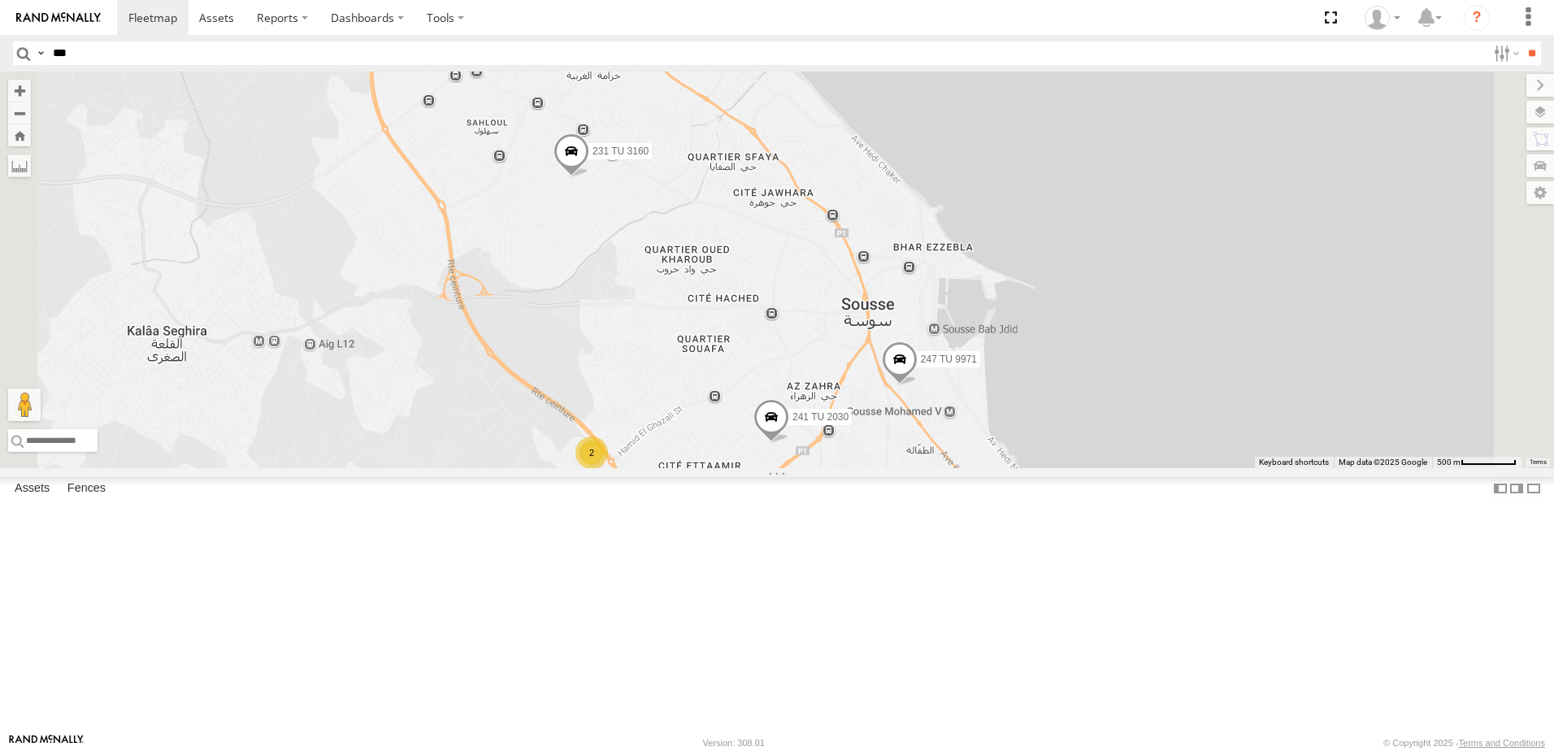
click at [917, 385] on span at bounding box center [900, 363] width 36 height 44
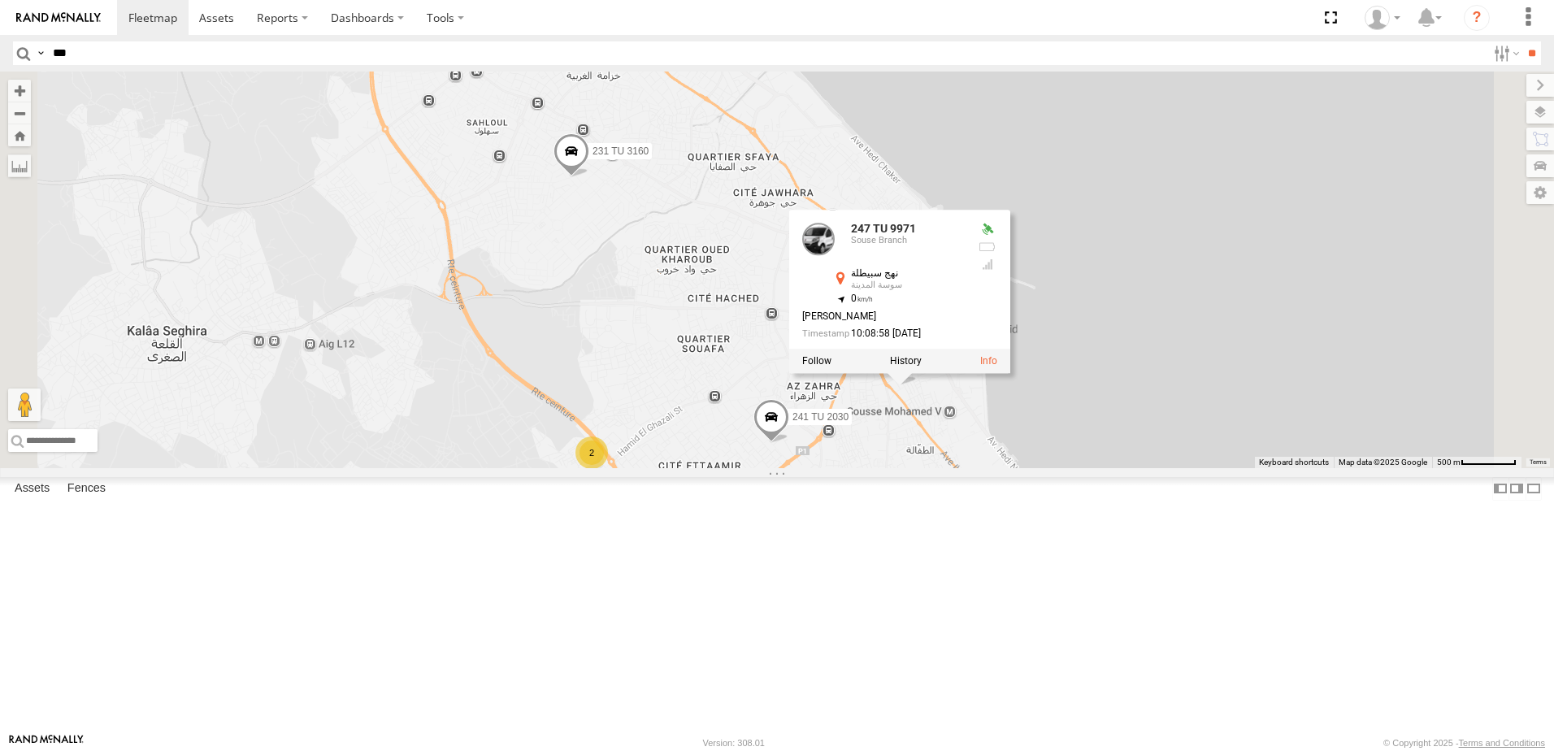
click at [789, 443] on span at bounding box center [771, 421] width 36 height 44
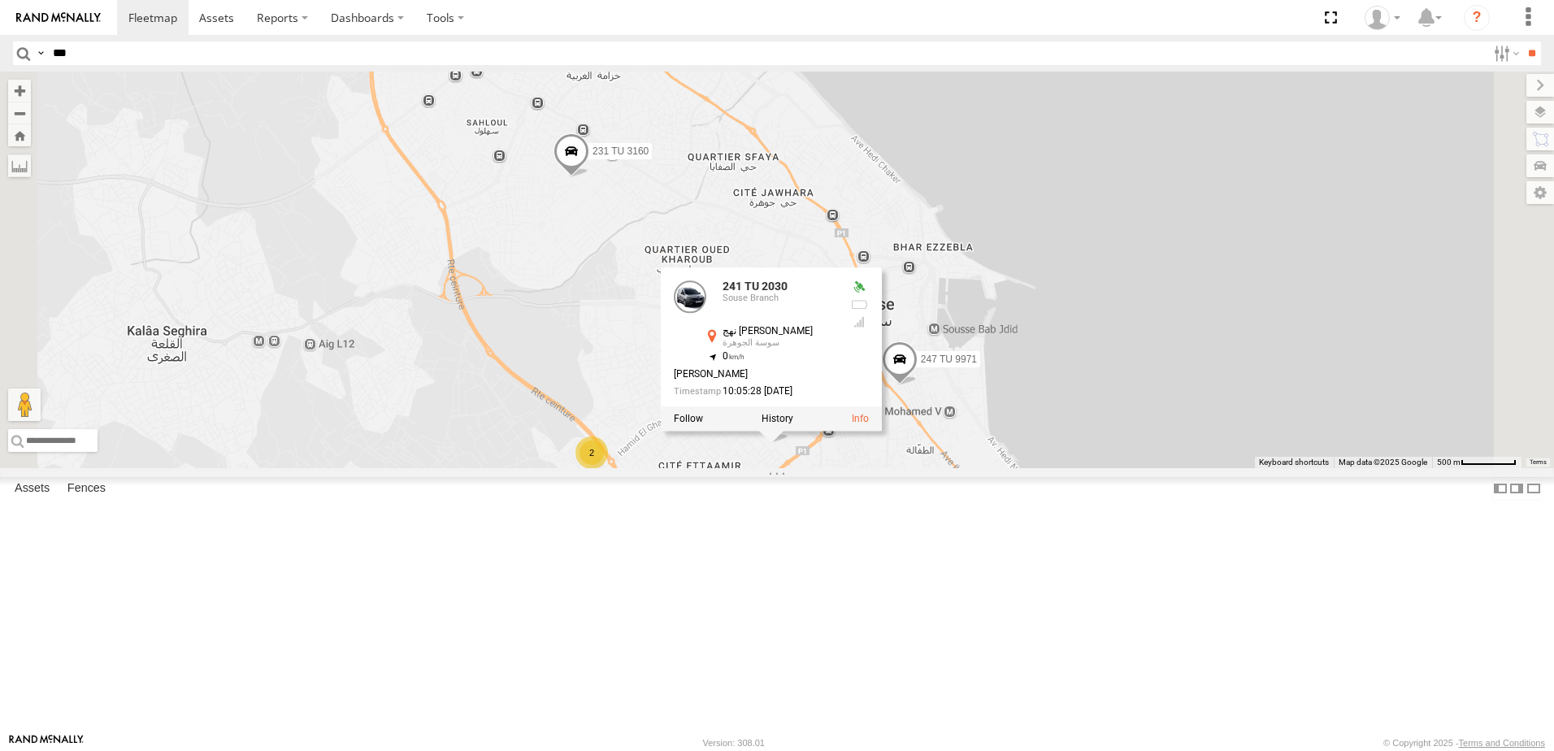
click at [831, 468] on div "245 TU 9061 245 TU 9062 241 TU 2026 241 TU 2030 231 TU 3160 247 TU 9971 245 TU …" at bounding box center [777, 270] width 1554 height 397
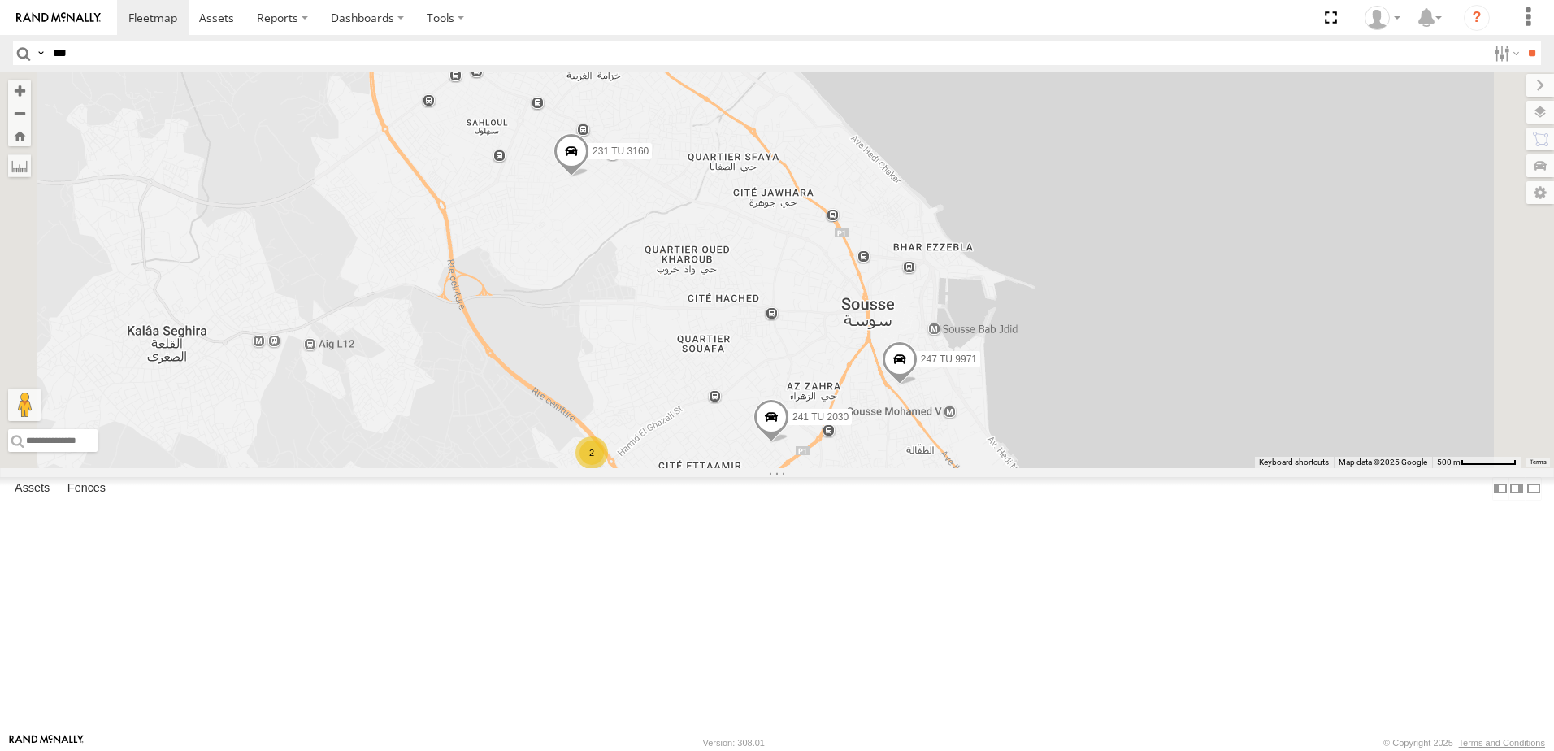
click at [589, 177] on span at bounding box center [571, 155] width 36 height 44
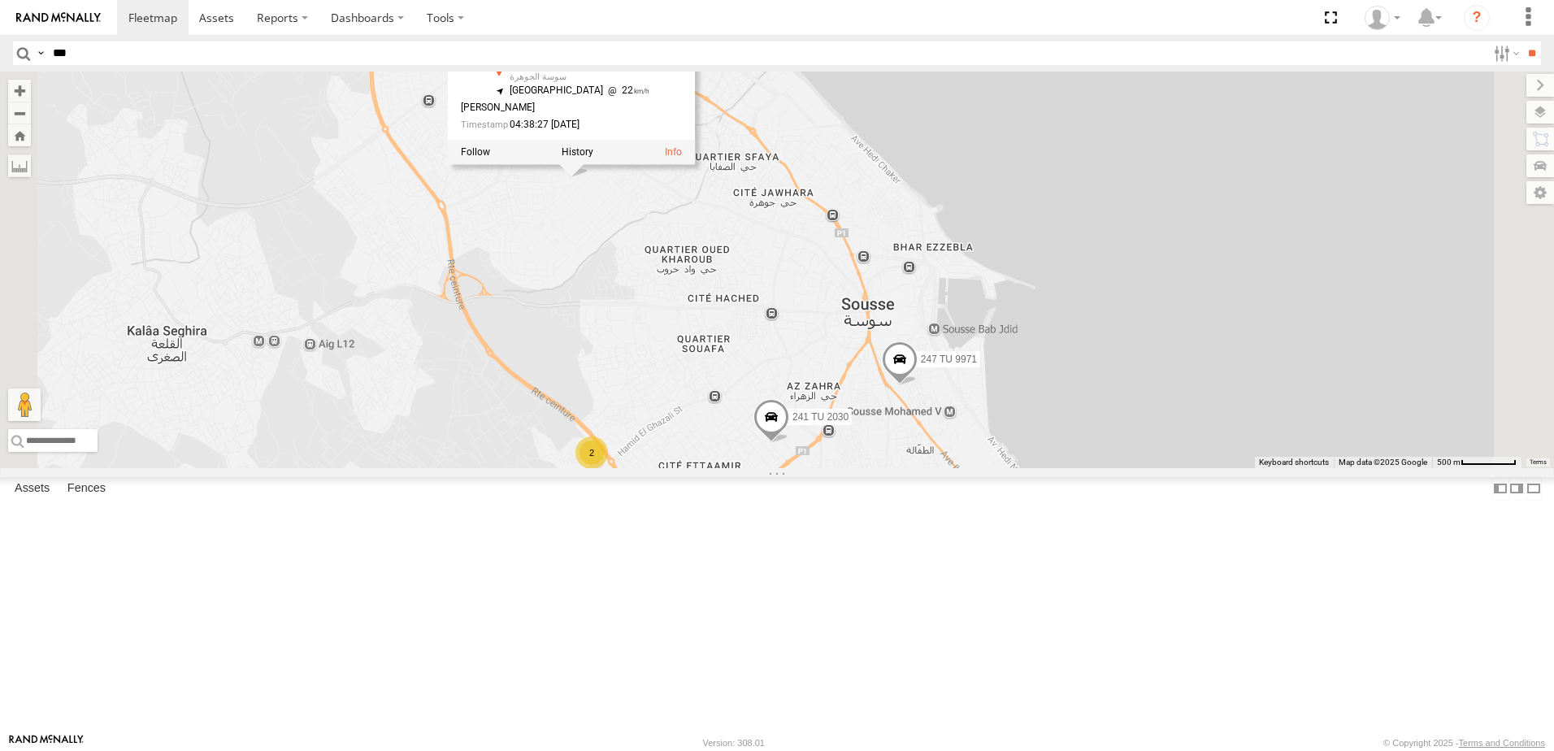
click at [776, 345] on div "245 TU 9061 245 TU 9062 241 TU 2026 241 TU 2030 231 TU 3160 247 TU 9971 245 TU …" at bounding box center [777, 270] width 1554 height 397
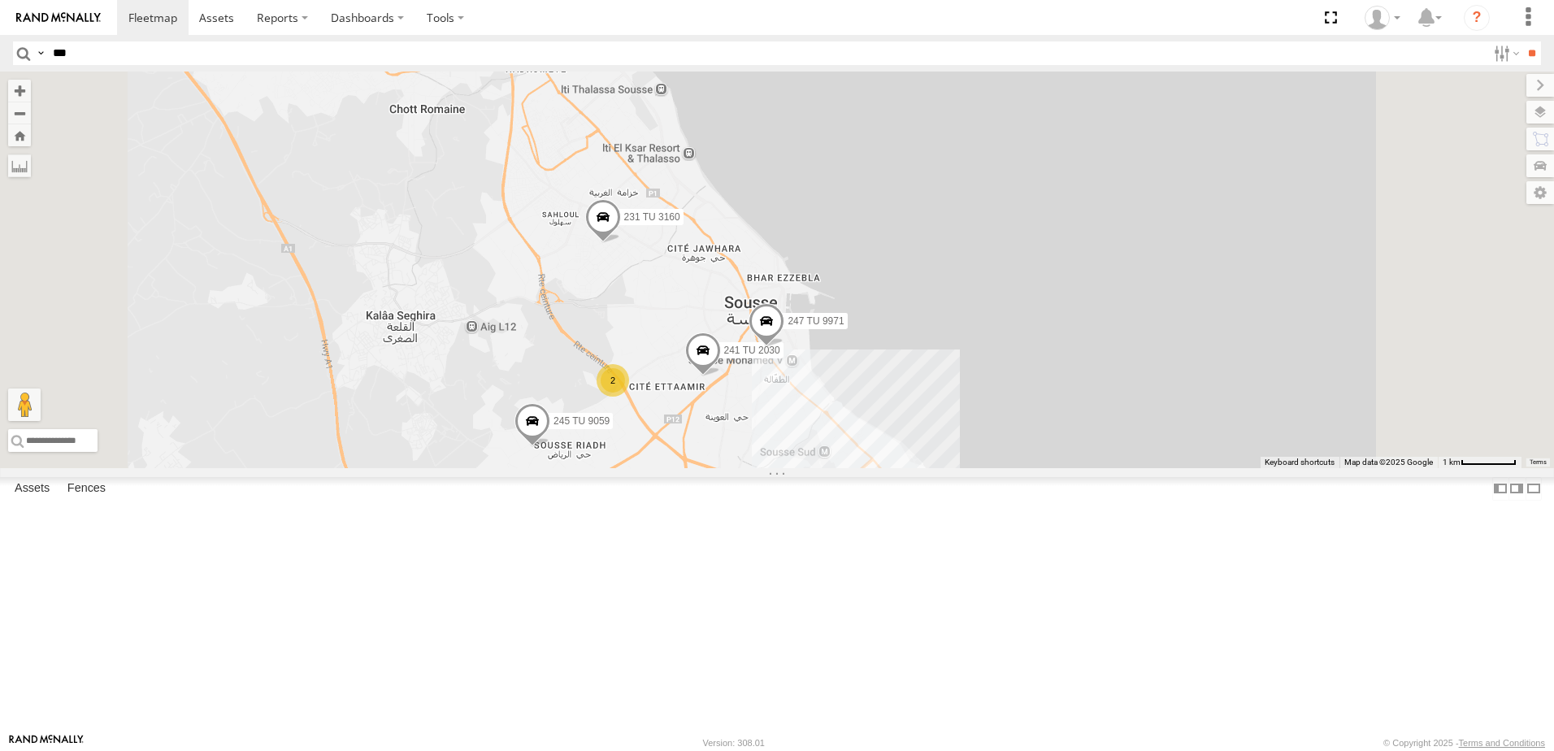
click at [678, 504] on span at bounding box center [662, 489] width 29 height 29
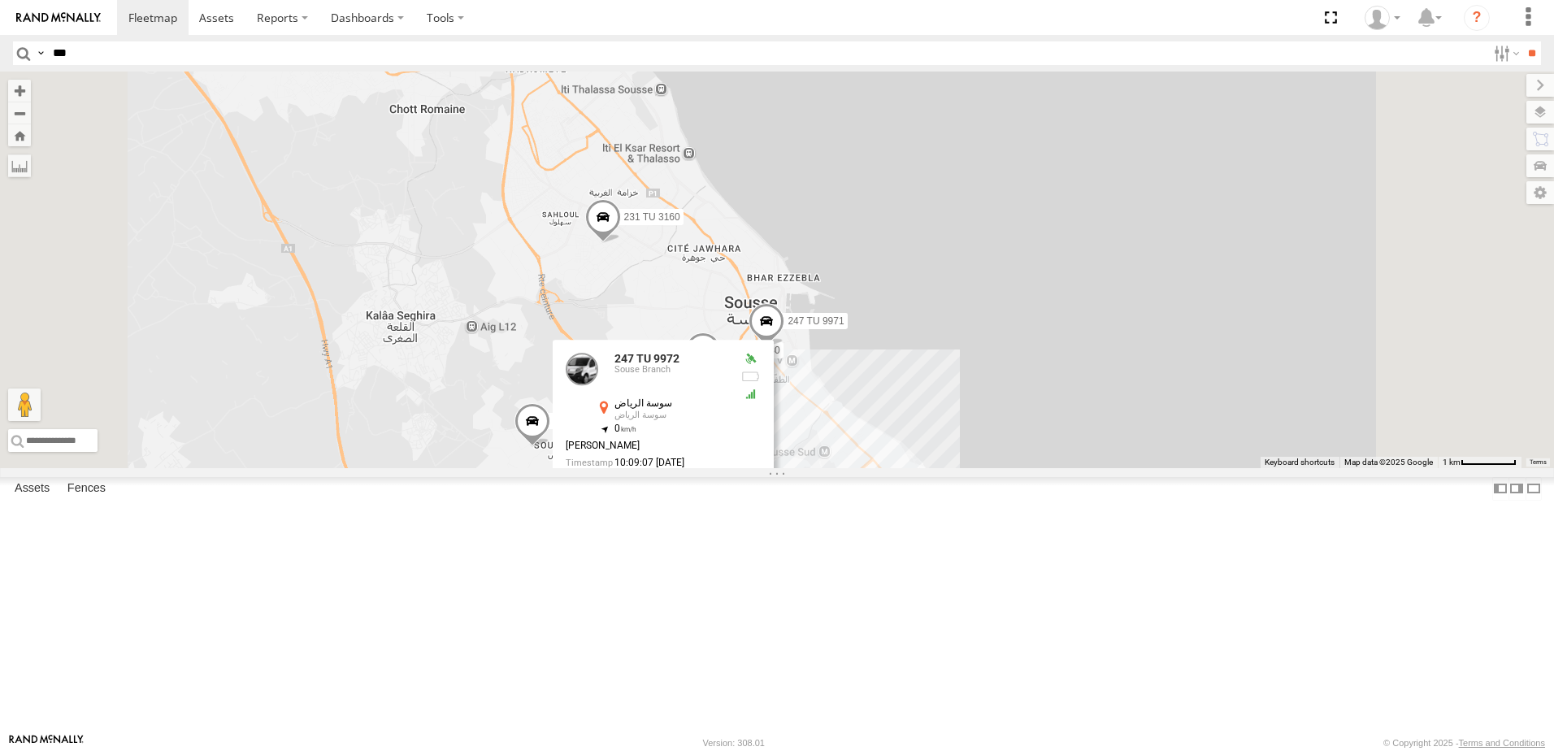
click at [793, 468] on div "245 TU 9061 245 TU 9062 241 TU 2026 241 TU 2030 231 TU 3160 247 TU 9971 245 TU …" at bounding box center [777, 270] width 1554 height 397
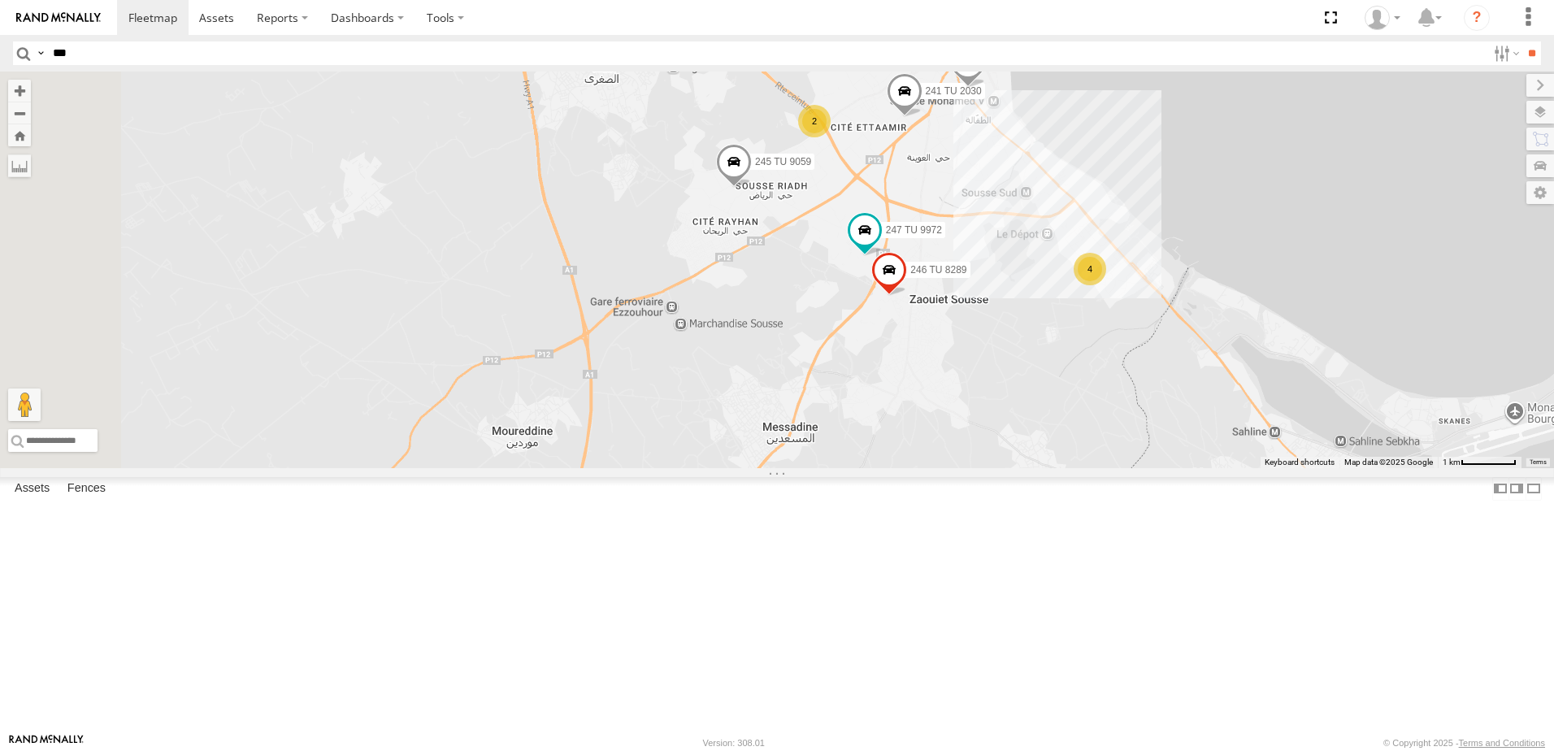
drag, startPoint x: 778, startPoint y: 667, endPoint x: 1072, endPoint y: 419, distance: 384.7
click at [1072, 419] on div "245 TU 9061 245 TU 9062 241 TU 2026 241 TU 2030 231 TU 3160 247 TU 9971 245 TU …" at bounding box center [777, 270] width 1554 height 397
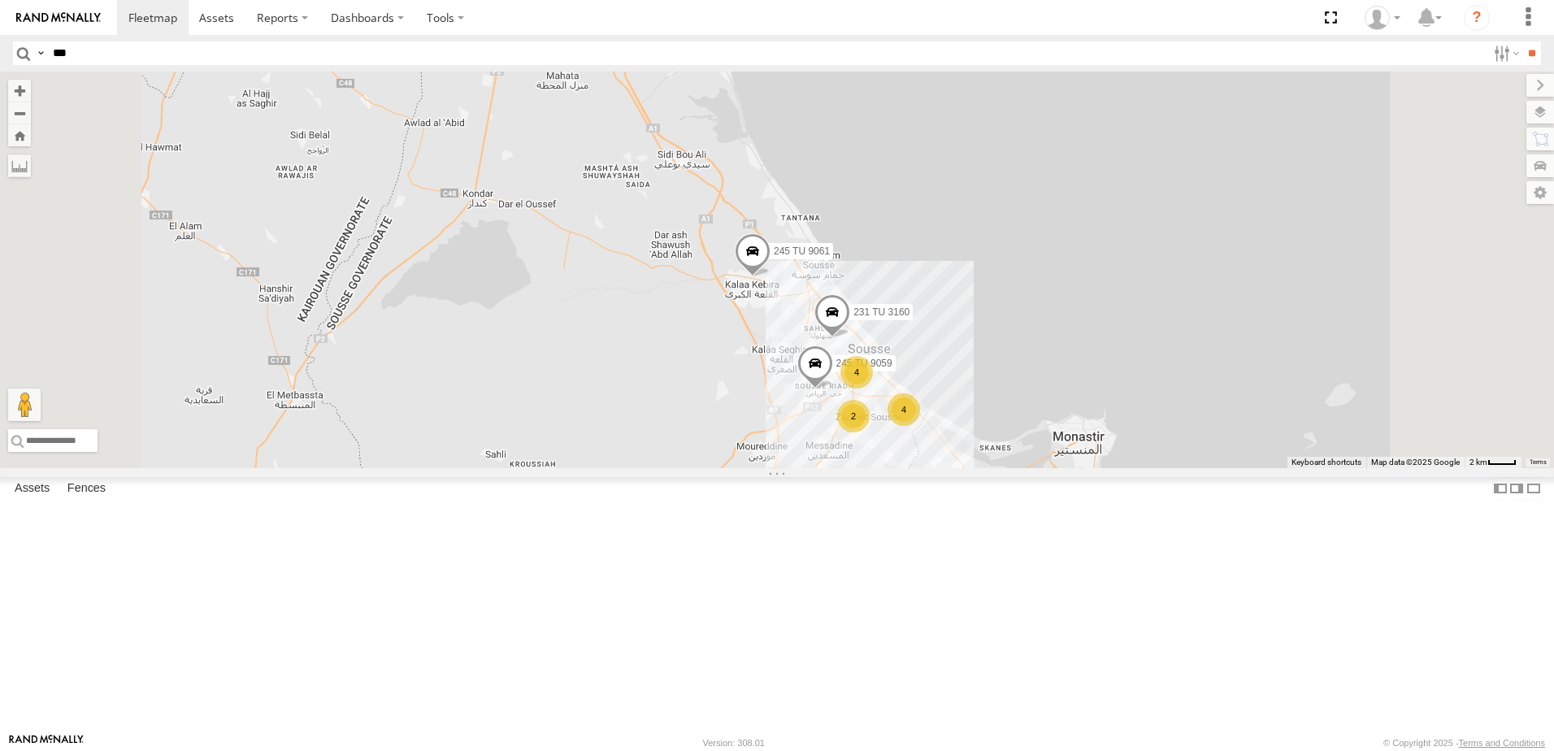
drag, startPoint x: 1022, startPoint y: 456, endPoint x: 986, endPoint y: 562, distance: 112.6
click at [986, 468] on div "245 TU 9061 245 TU 9062 241 TU 2026 231 TU 3160 245 TU 9059 4 4 2" at bounding box center [777, 270] width 1554 height 397
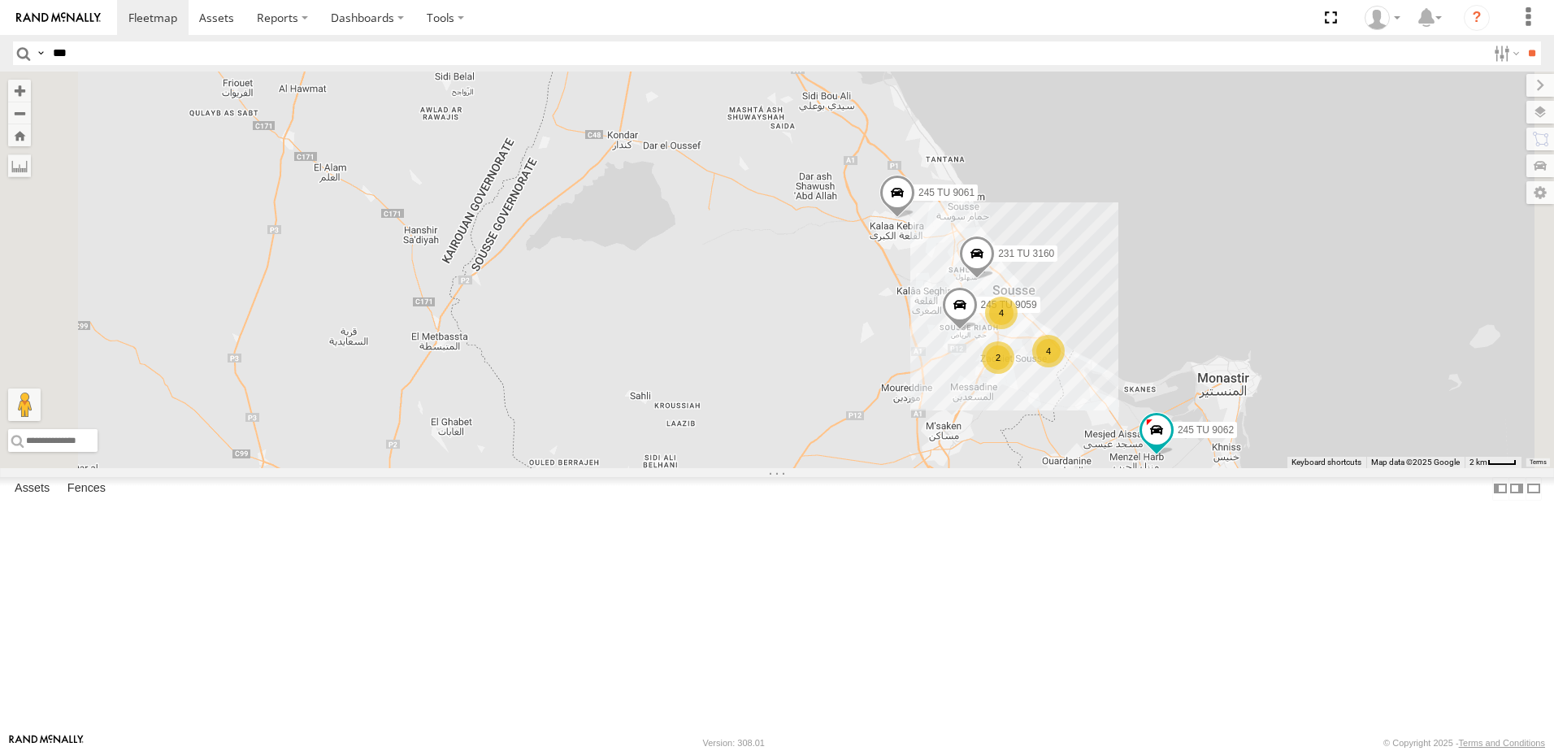
click at [978, 331] on span at bounding box center [960, 309] width 36 height 44
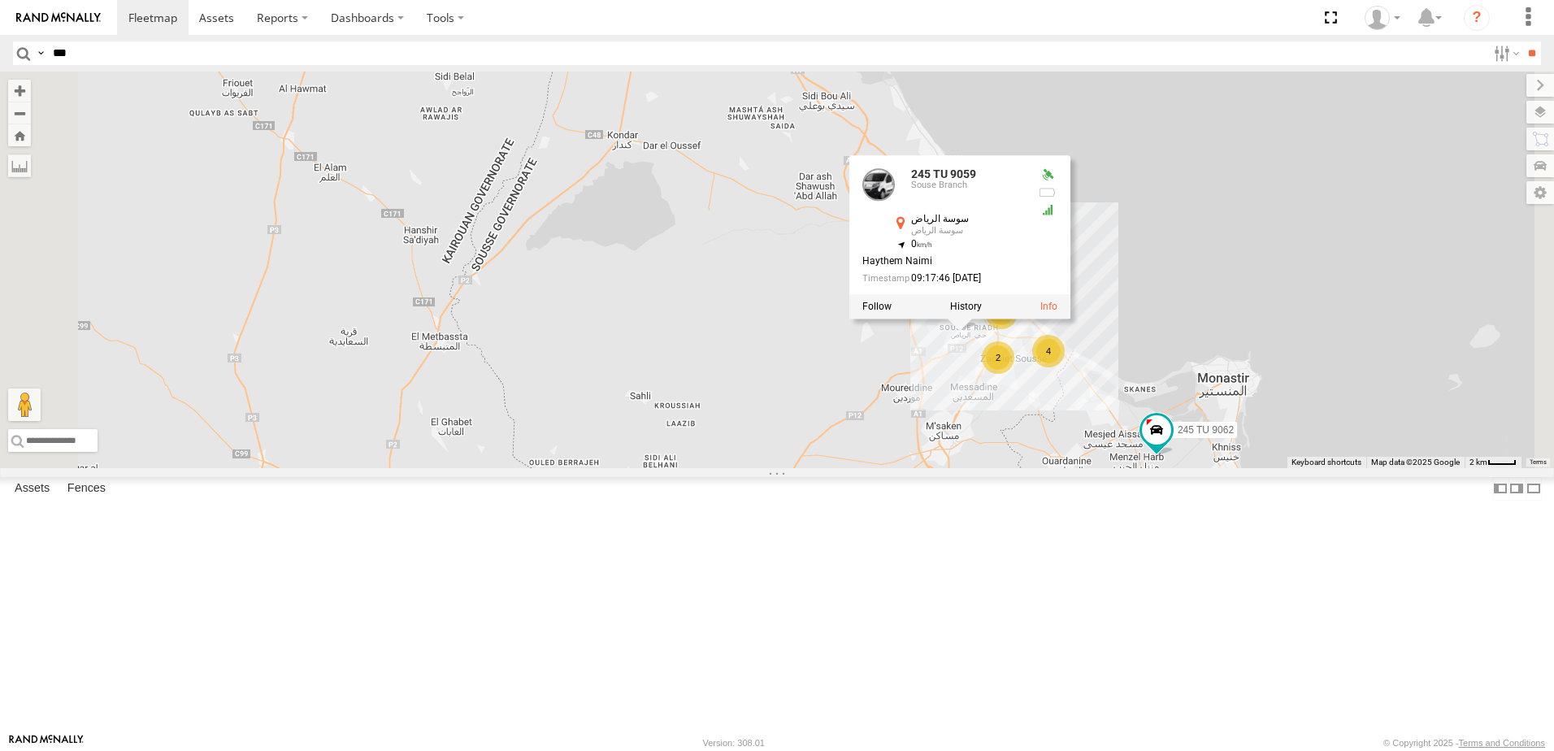
click at [1114, 468] on div "245 TU 9061 245 TU 9062 241 TU 2026 4 4 231 TU 3160 2 245 TU 9059 [GEOGRAPHIC_D…" at bounding box center [777, 270] width 1554 height 397
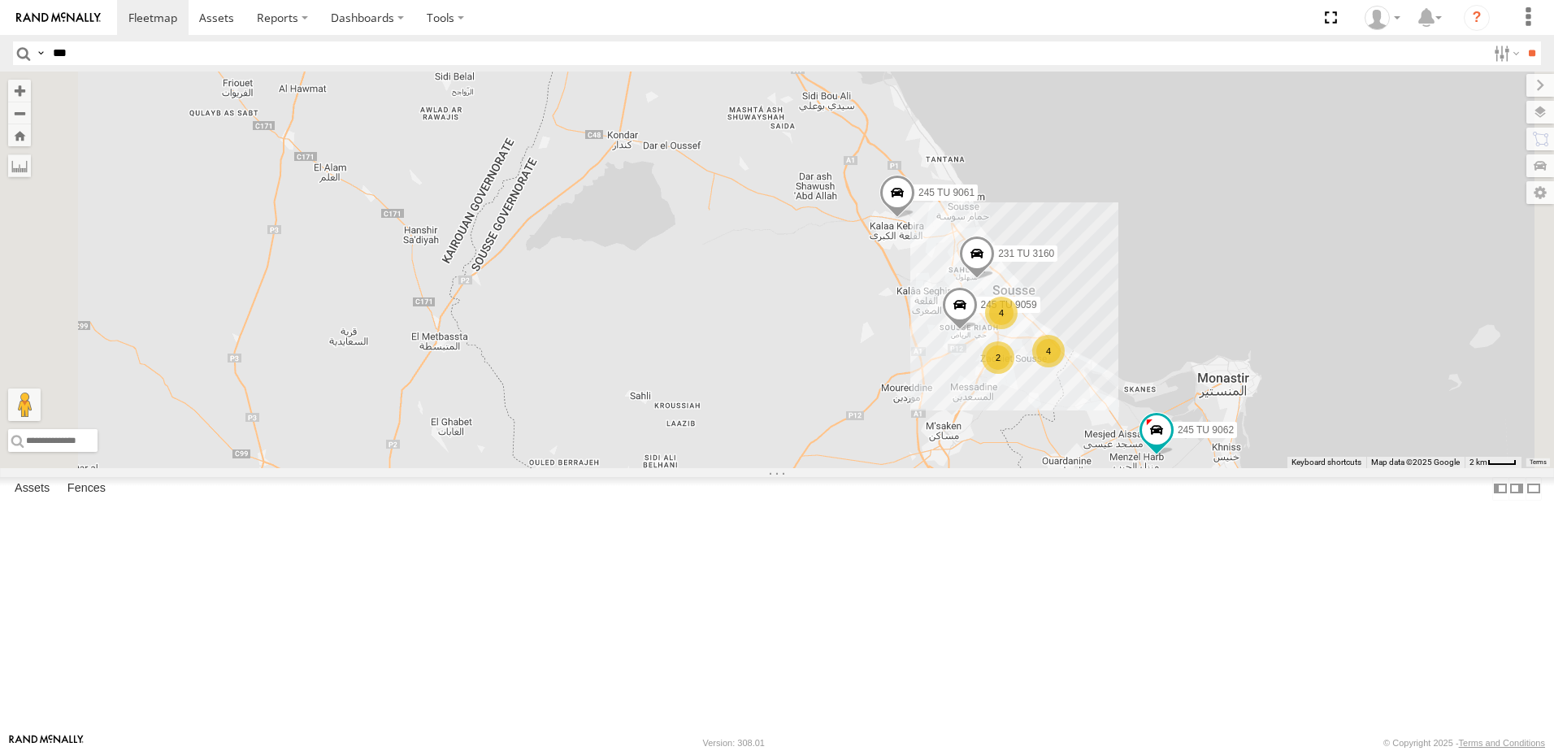
click at [995, 280] on span at bounding box center [977, 258] width 36 height 44
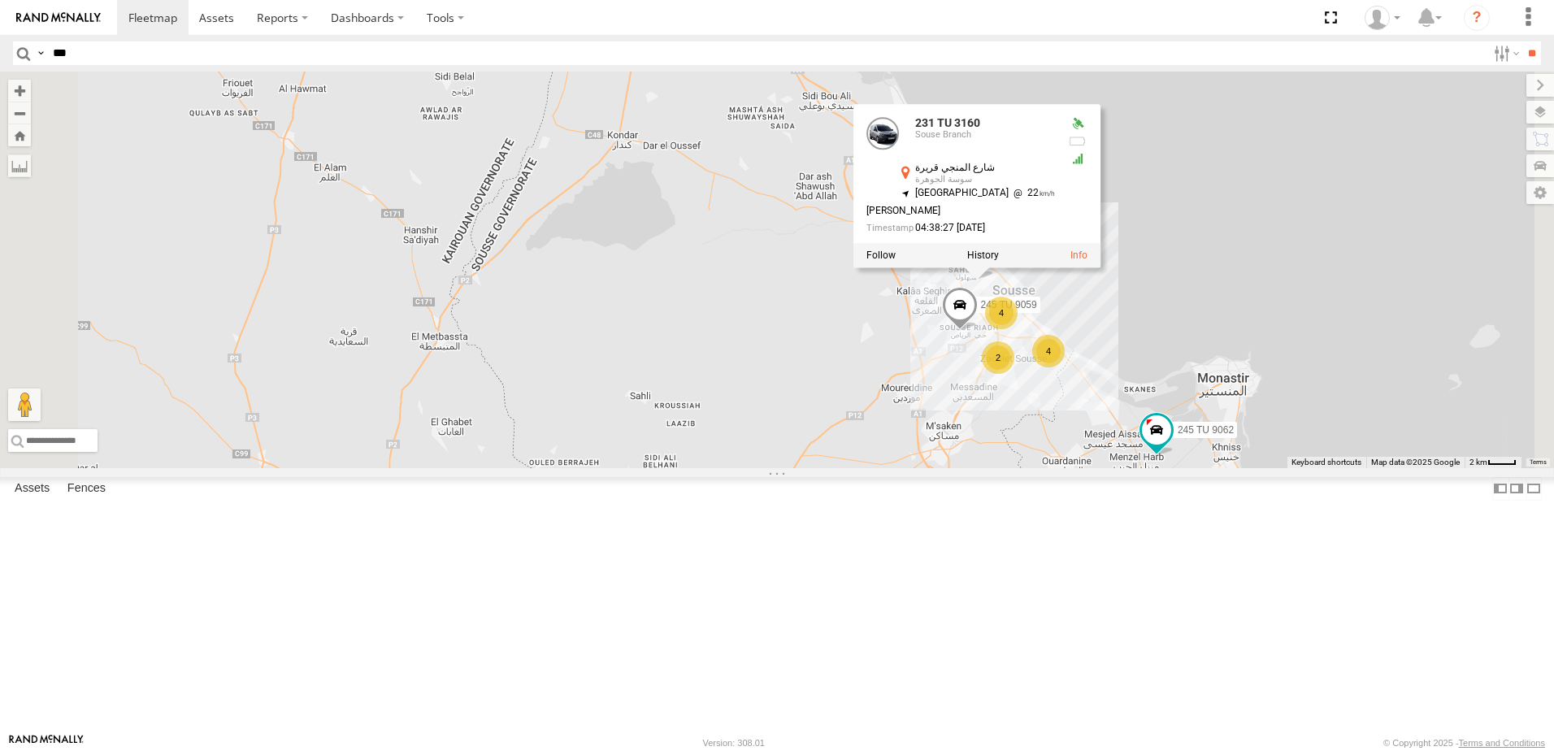
click at [976, 437] on div "245 TU 9061 245 TU 9062 241 TU 2026 4 4 231 TU 3160 2 245 TU 9059 [GEOGRAPHIC_D…" at bounding box center [777, 270] width 1554 height 397
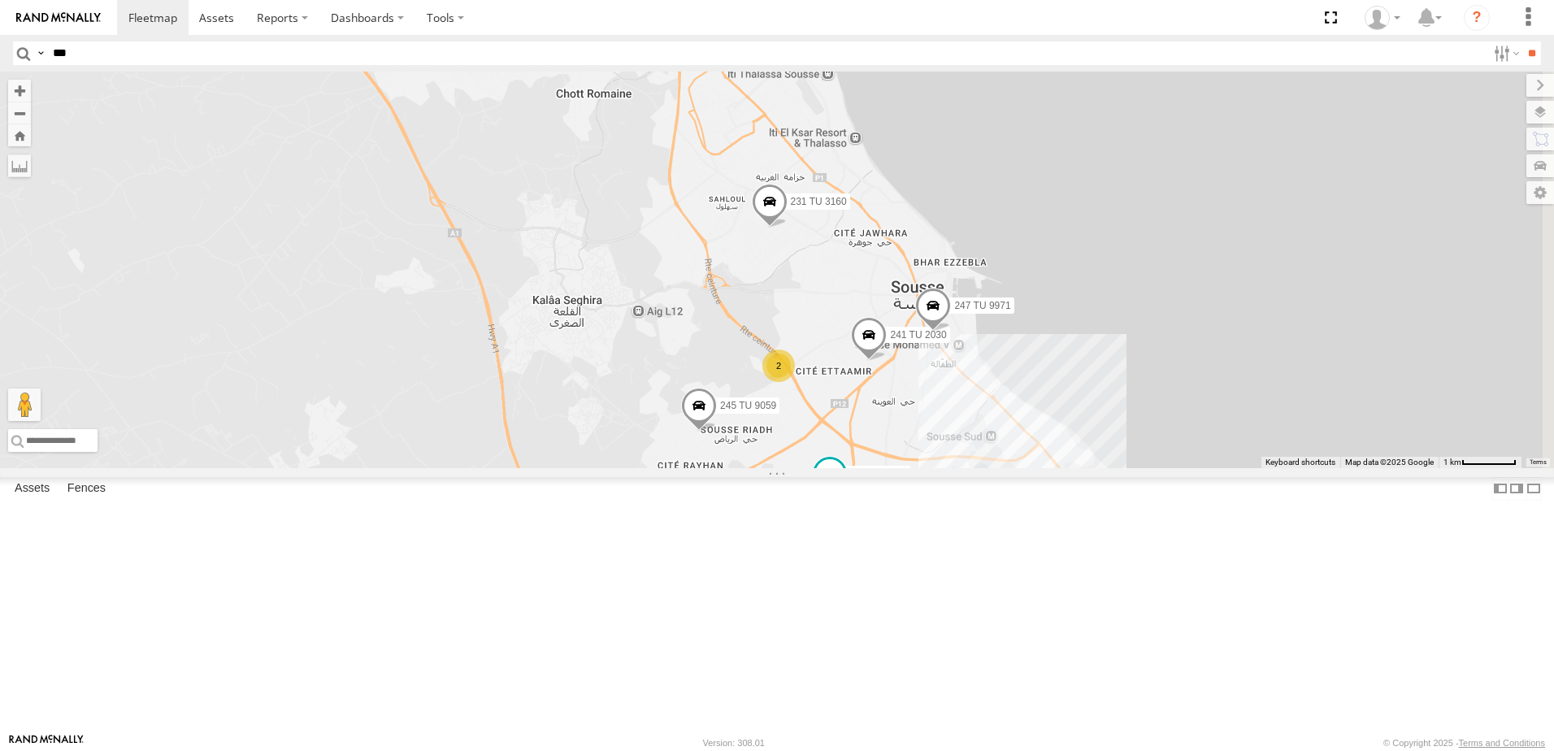
drag, startPoint x: 1307, startPoint y: 475, endPoint x: 1030, endPoint y: 784, distance: 414.4
click at [1030, 750] on html at bounding box center [777, 375] width 1554 height 751
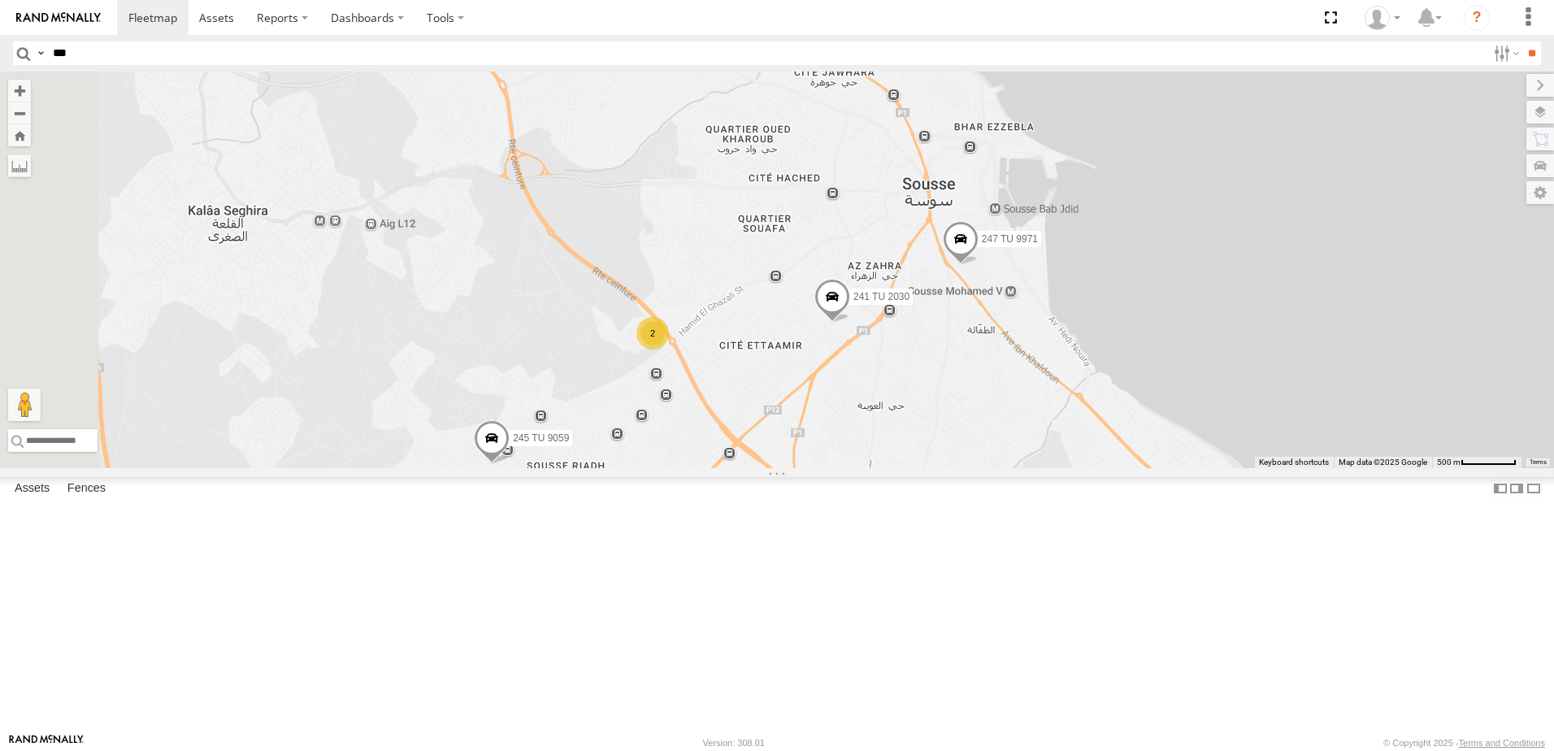
drag, startPoint x: 1146, startPoint y: 486, endPoint x: 1117, endPoint y: 664, distance: 180.2
click at [1120, 468] on div "245 TU 9061 245 TU 9062 241 TU 2026 231 TU 3160 245 TU 9059 241 TU 2030 247 TU …" at bounding box center [777, 270] width 1554 height 397
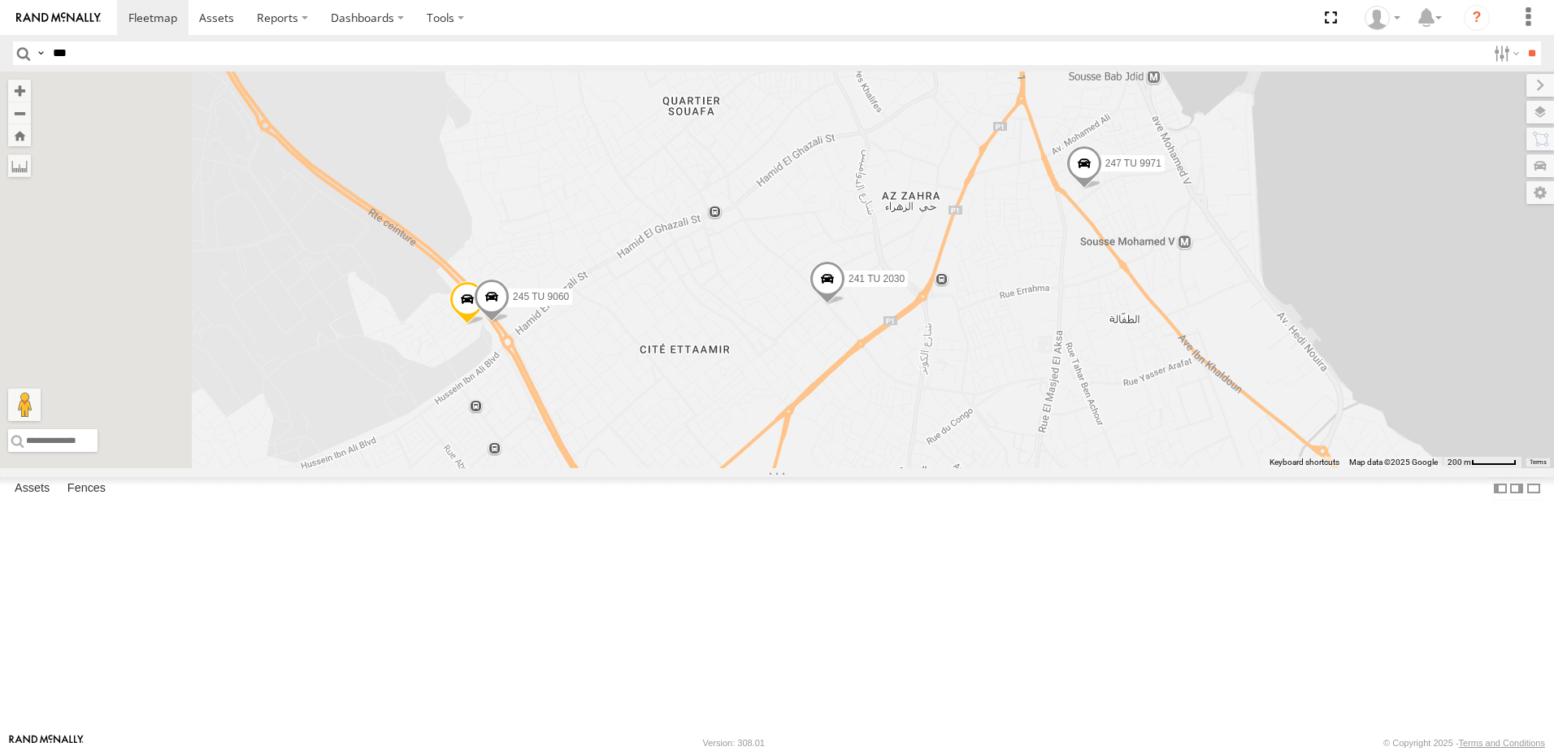
drag, startPoint x: 819, startPoint y: 543, endPoint x: 943, endPoint y: 502, distance: 130.8
click at [943, 468] on div "245 TU 9061 245 TU 9062 241 TU 2026 231 TU 3160 245 TU 9059 241 TU 2030 247 TU …" at bounding box center [777, 270] width 1554 height 397
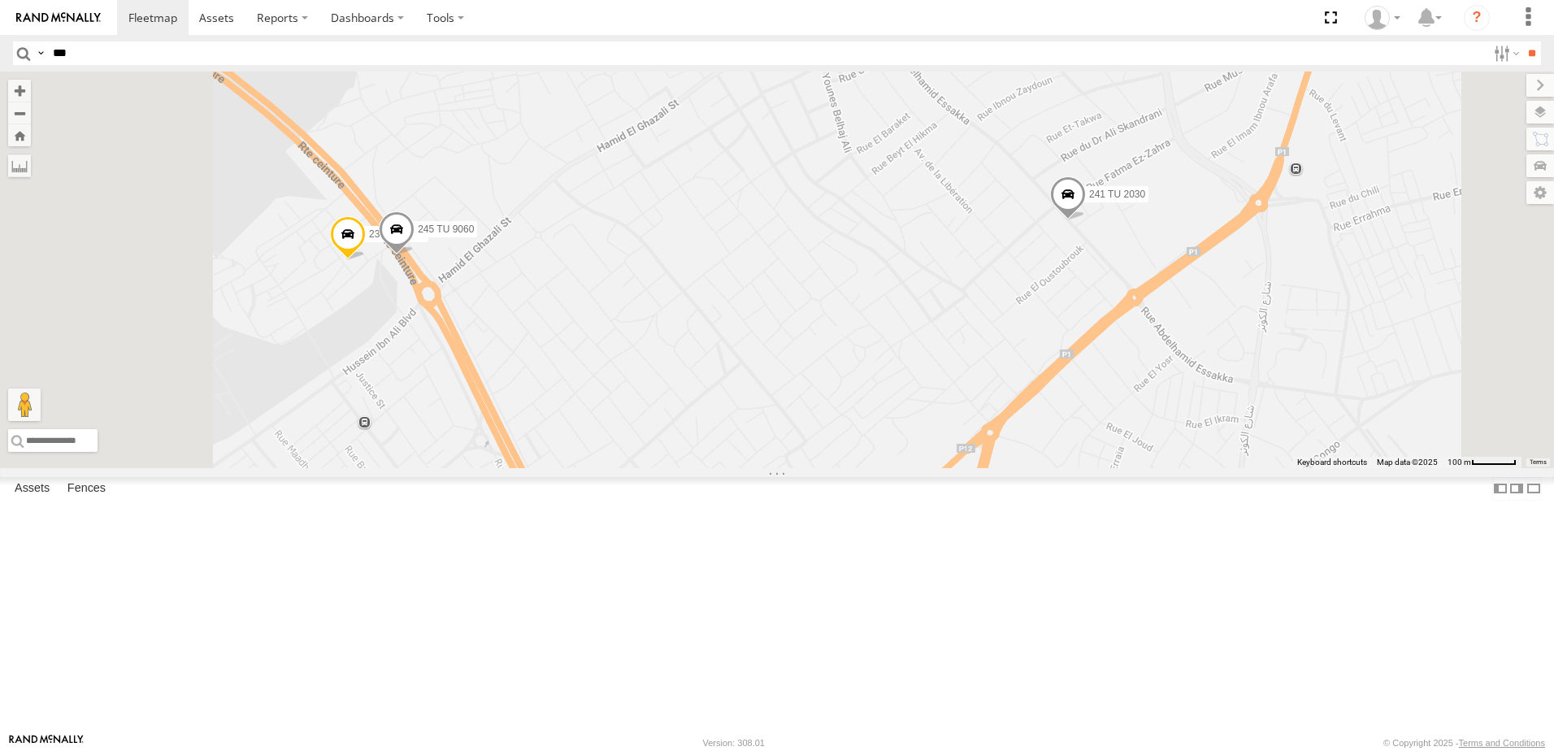
drag, startPoint x: 827, startPoint y: 453, endPoint x: 854, endPoint y: 440, distance: 29.5
click at [854, 440] on div "245 TU 9061 245 TU 9062 241 TU 2026 231 TU 3160 245 TU 9059 241 TU 2030 247 TU …" at bounding box center [777, 270] width 1554 height 397
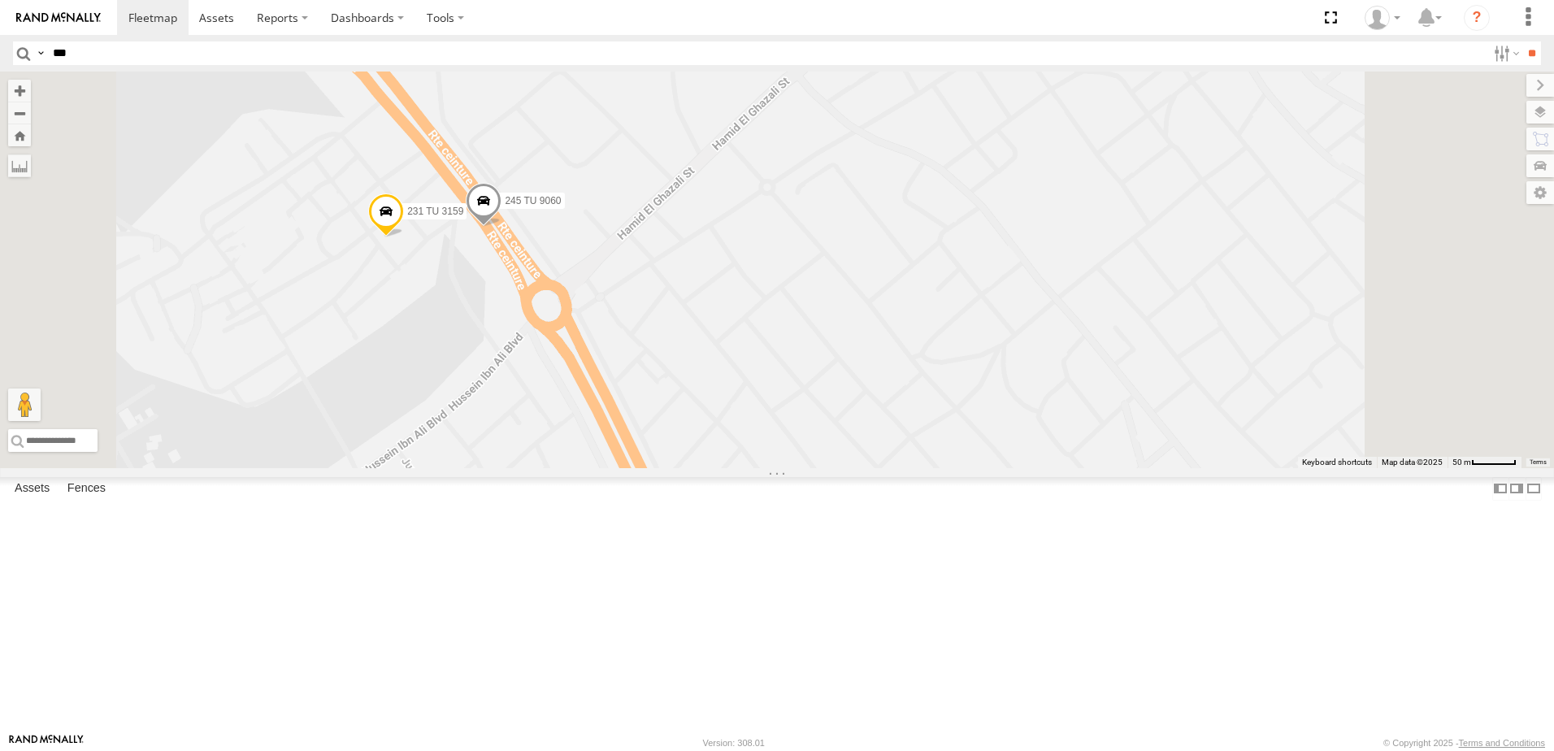
click at [404, 237] on span at bounding box center [386, 215] width 36 height 44
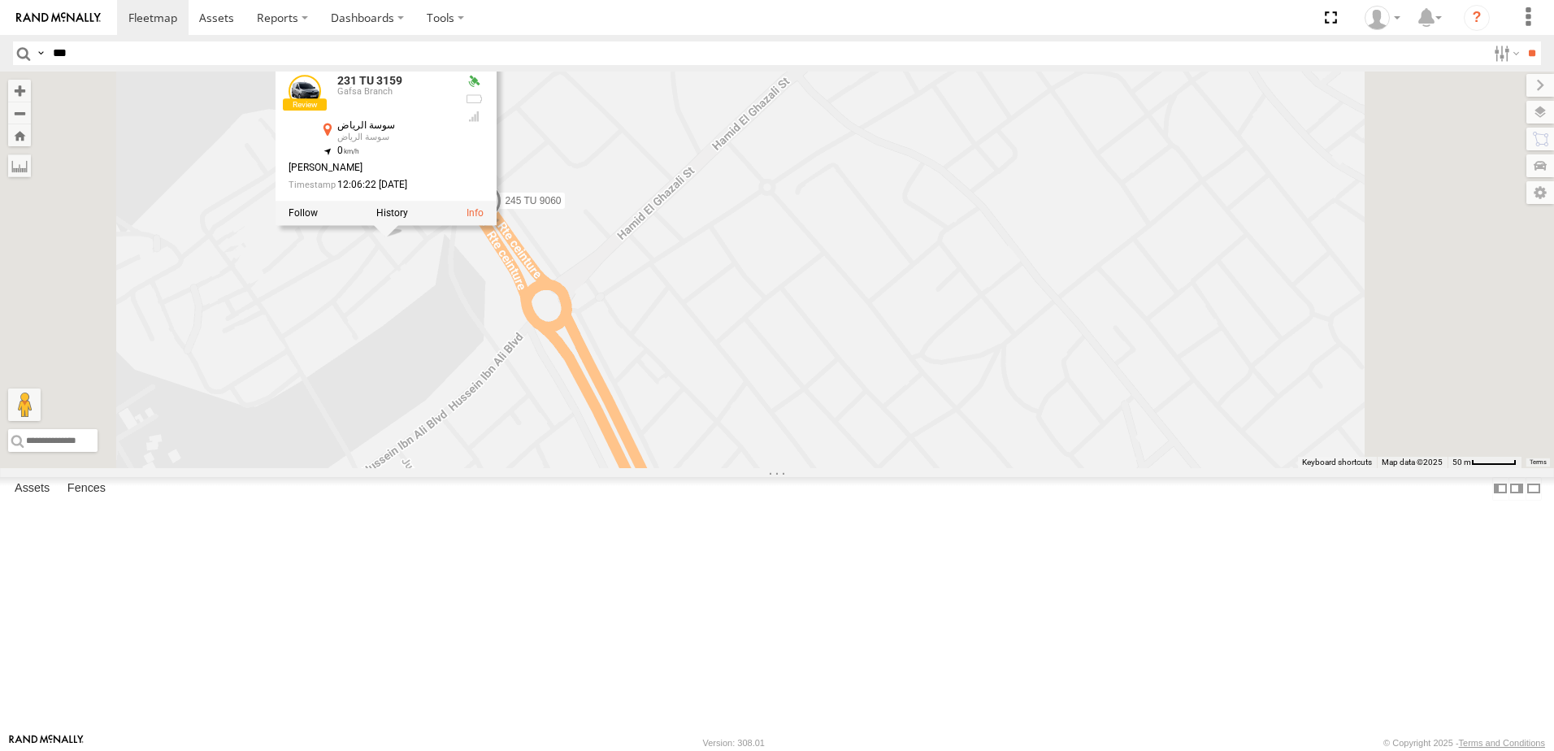
click at [588, 409] on div "245 TU 9061 245 TU 9062 241 TU 2026 231 TU 3160 245 TU 9059 241 TU 2030 247 TU …" at bounding box center [777, 270] width 1554 height 397
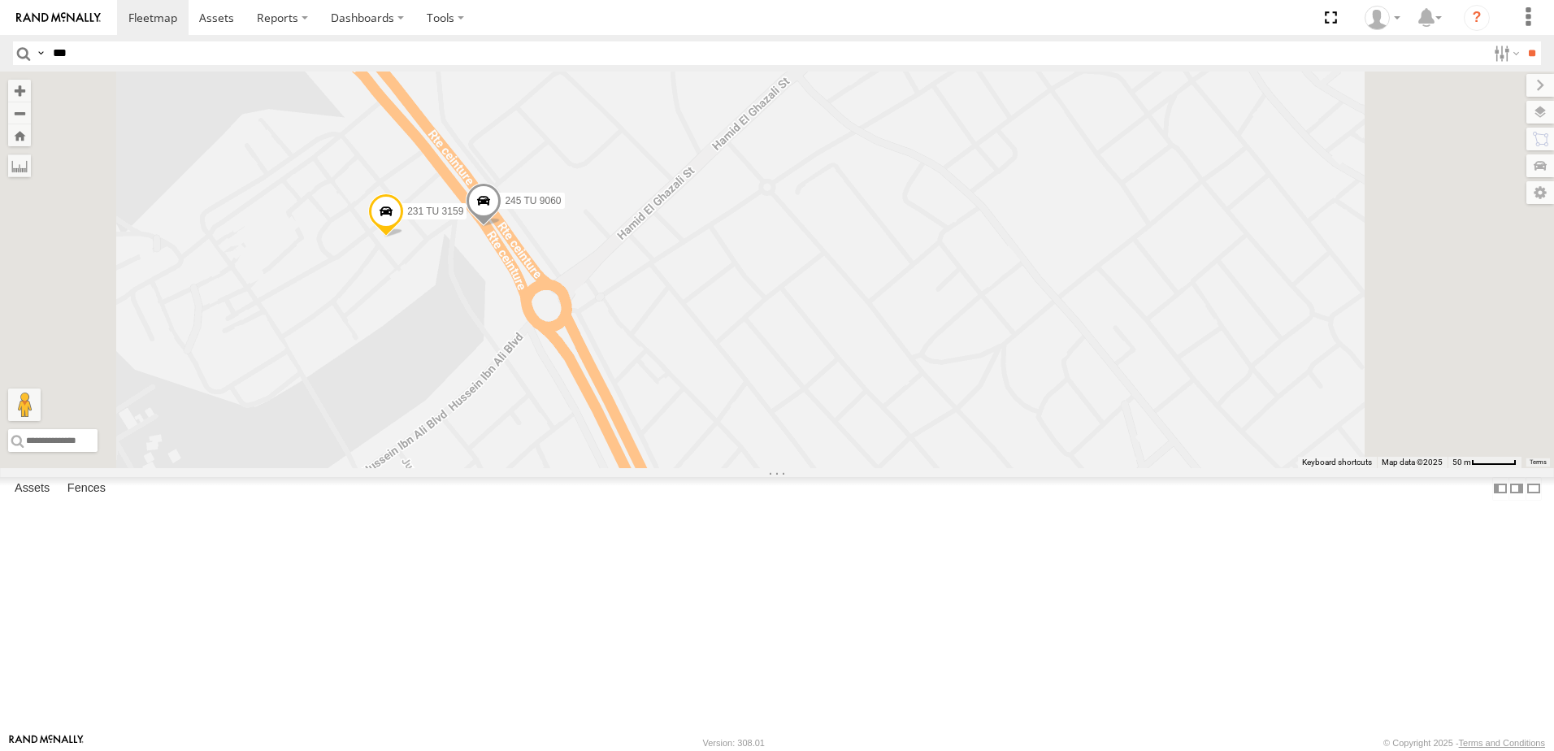
click at [0, 0] on div "Souse Branch" at bounding box center [0, 0] width 0 height 0
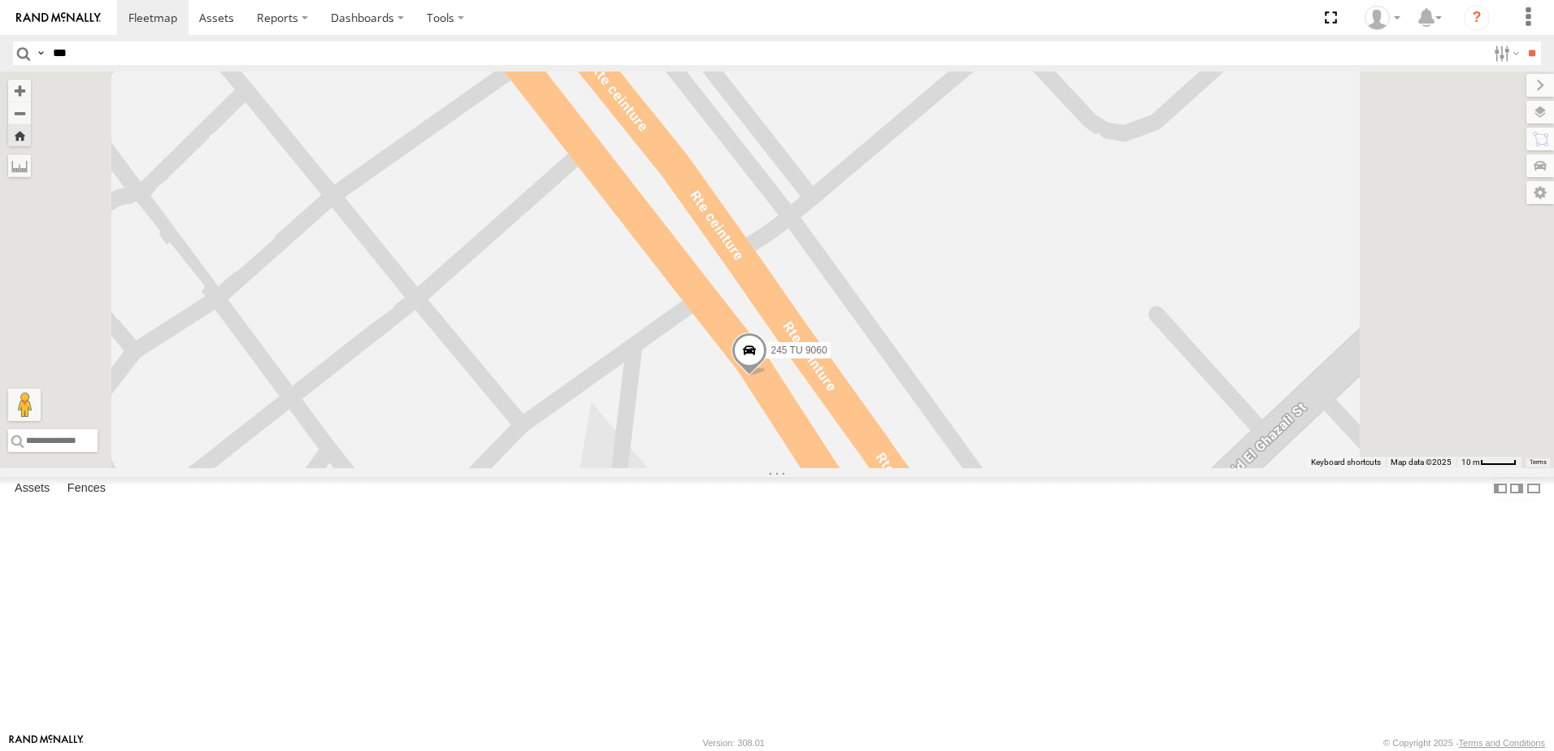
click at [1495, 66] on header "Search Query Asset ID Asset Label Registration Manufacturer Model VIN Job ID" at bounding box center [777, 53] width 1554 height 37
click at [1500, 63] on label at bounding box center [1504, 53] width 35 height 24
click at [0, 0] on span "Souse Branch" at bounding box center [0, 0] width 0 height 0
click at [1523, 57] on input "**" at bounding box center [1531, 53] width 19 height 24
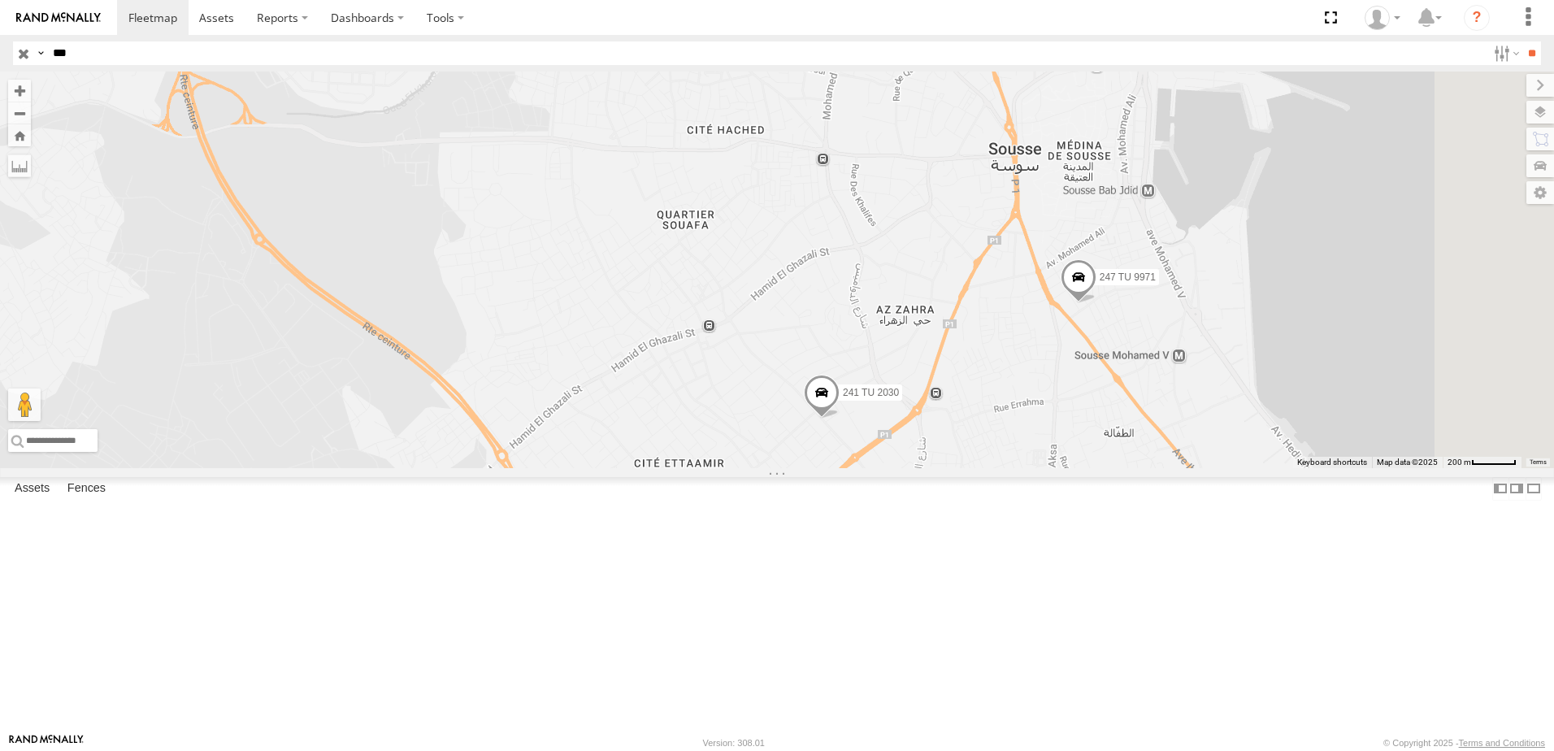
drag, startPoint x: 1053, startPoint y: 377, endPoint x: 787, endPoint y: 549, distance: 316.9
click at [796, 468] on div "241 TU 2030 231 TU 3160 245 TU 9060 247 TU 9971 231 TU 3158 247 TU 9972 245 TU …" at bounding box center [777, 270] width 1554 height 397
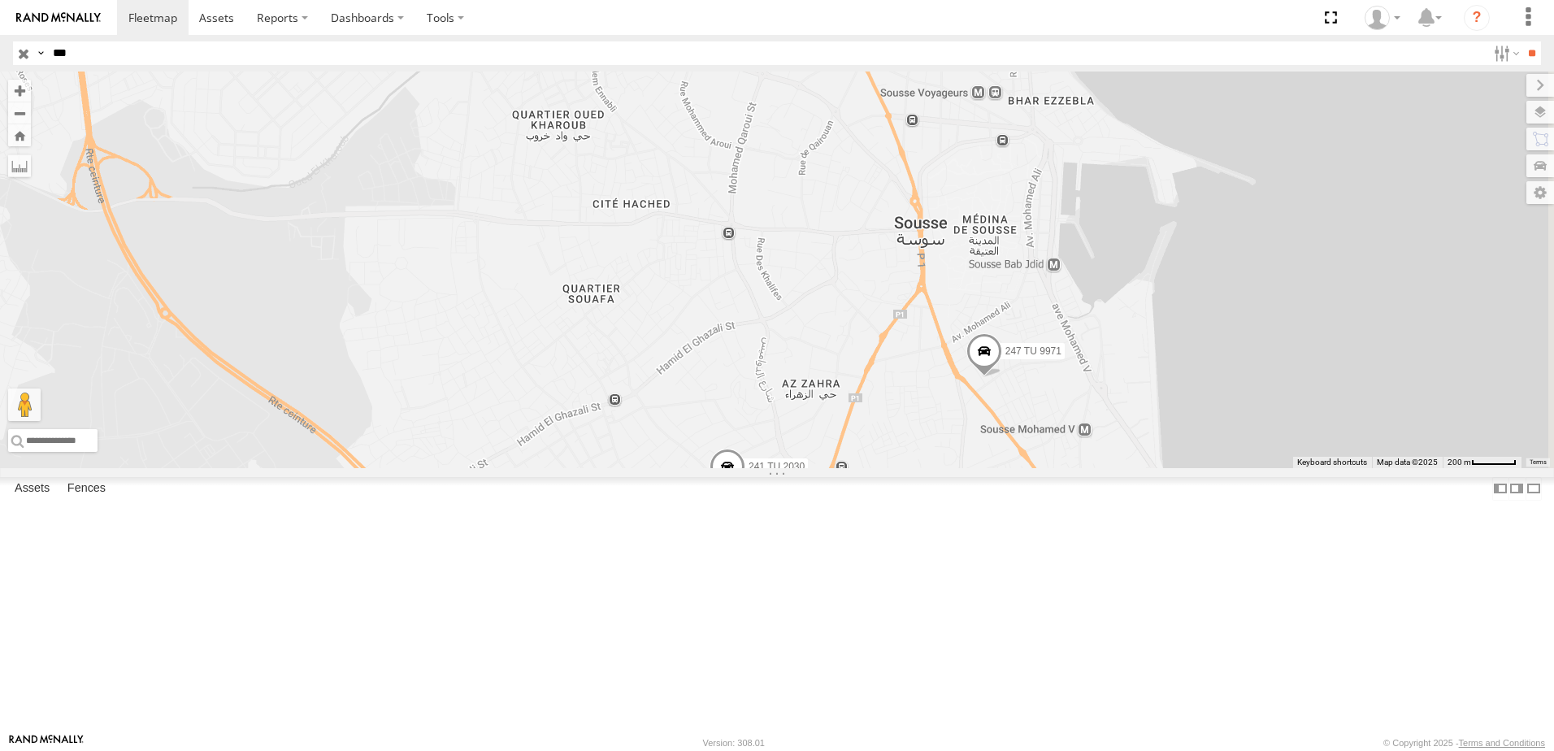
drag, startPoint x: 926, startPoint y: 447, endPoint x: 812, endPoint y: 538, distance: 145.7
click at [824, 468] on div "241 TU 2030 231 TU 3160 245 TU 9060 247 TU 9971 231 TU 3158 247 TU 9972 245 TU …" at bounding box center [777, 270] width 1554 height 397
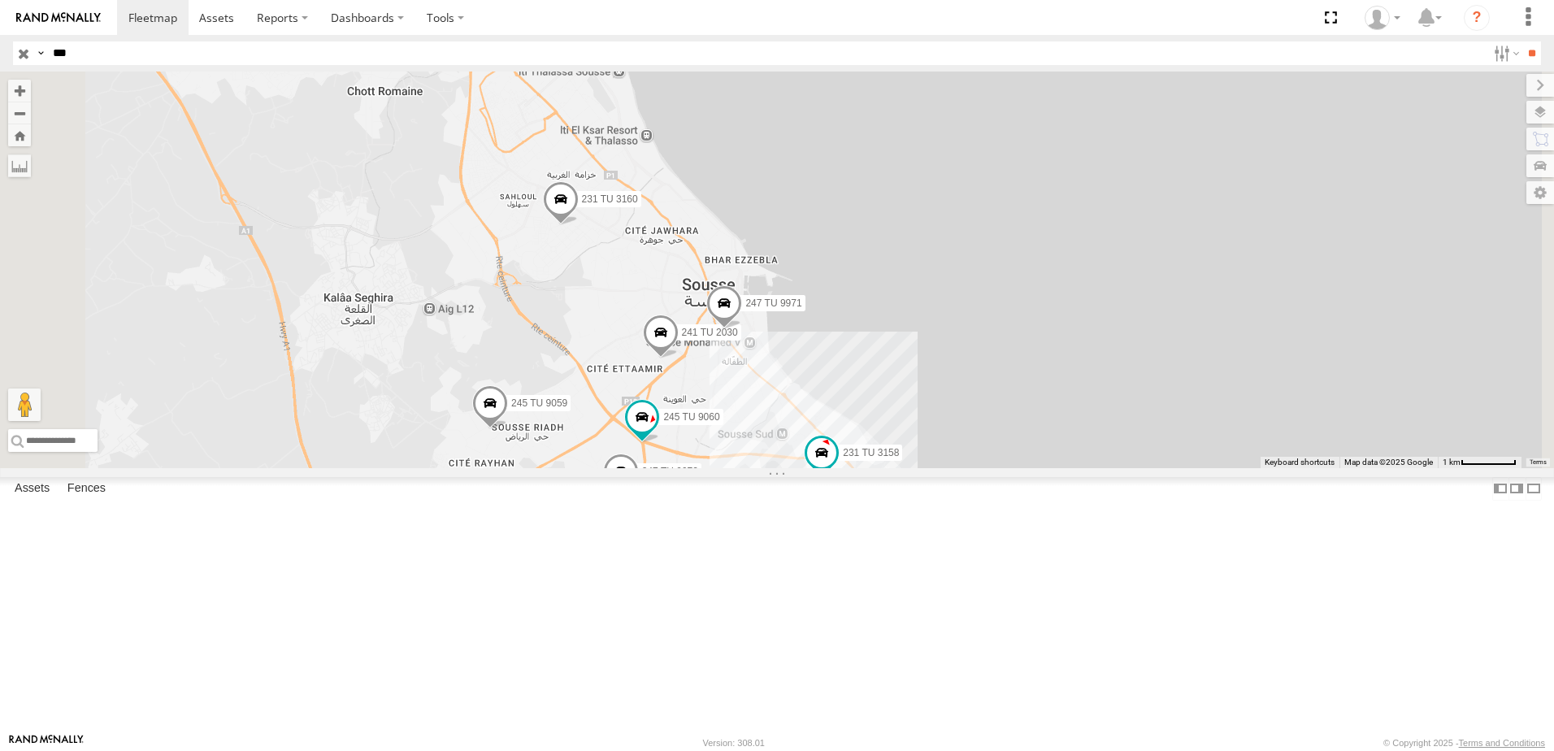
drag, startPoint x: 840, startPoint y: 468, endPoint x: 941, endPoint y: 335, distance: 167.1
click at [941, 335] on div "241 TU 2030 231 TU 3160 245 TU 9060 247 TU 9971 231 TU 3158 247 TU 9972 245 TU …" at bounding box center [777, 270] width 1554 height 397
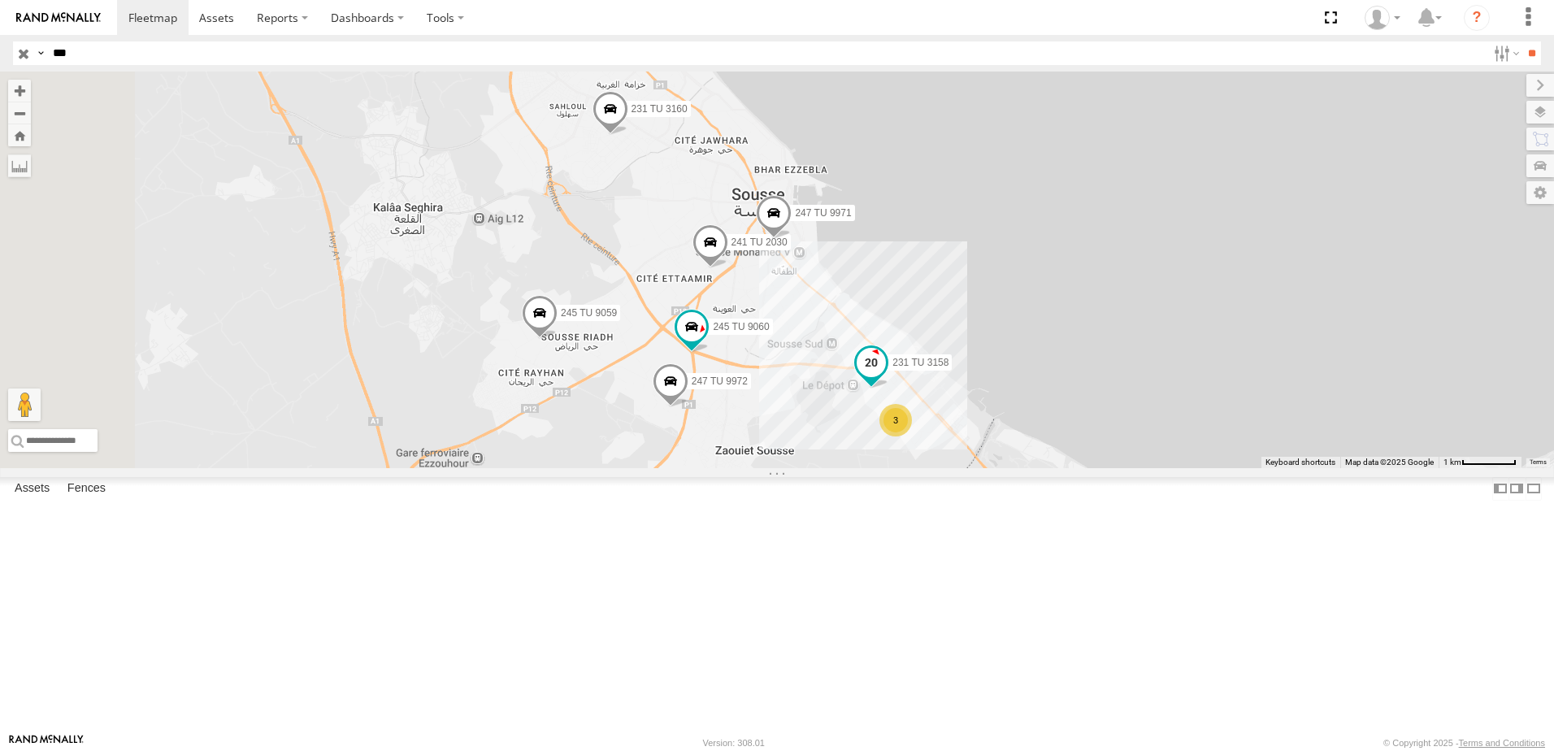
click at [886, 378] on span at bounding box center [871, 363] width 29 height 29
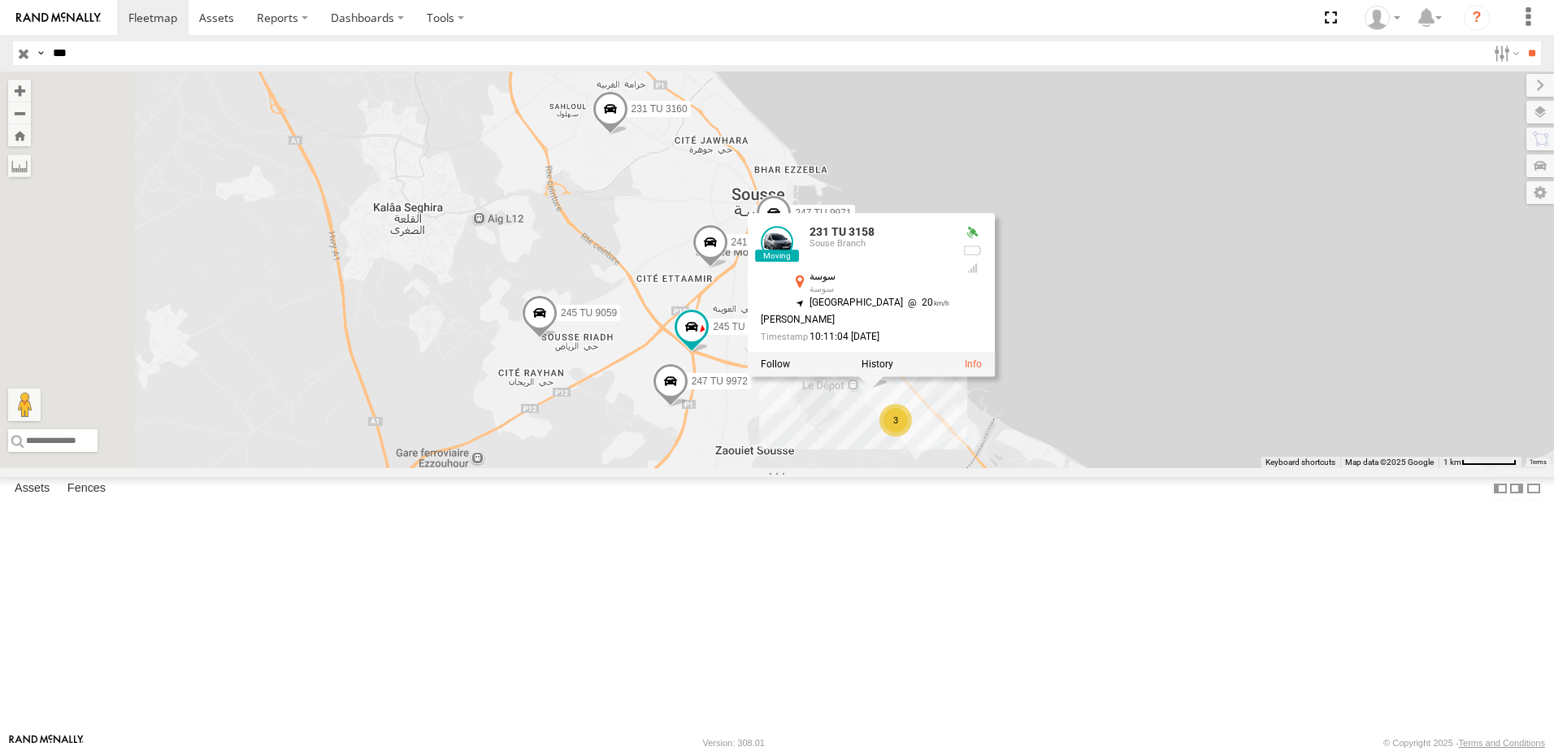
click at [963, 468] on div "241 TU 2030 231 TU 3160 245 TU 9060 247 TU 9971 231 TU 3158 247 TU 9972 245 TU …" at bounding box center [777, 270] width 1554 height 397
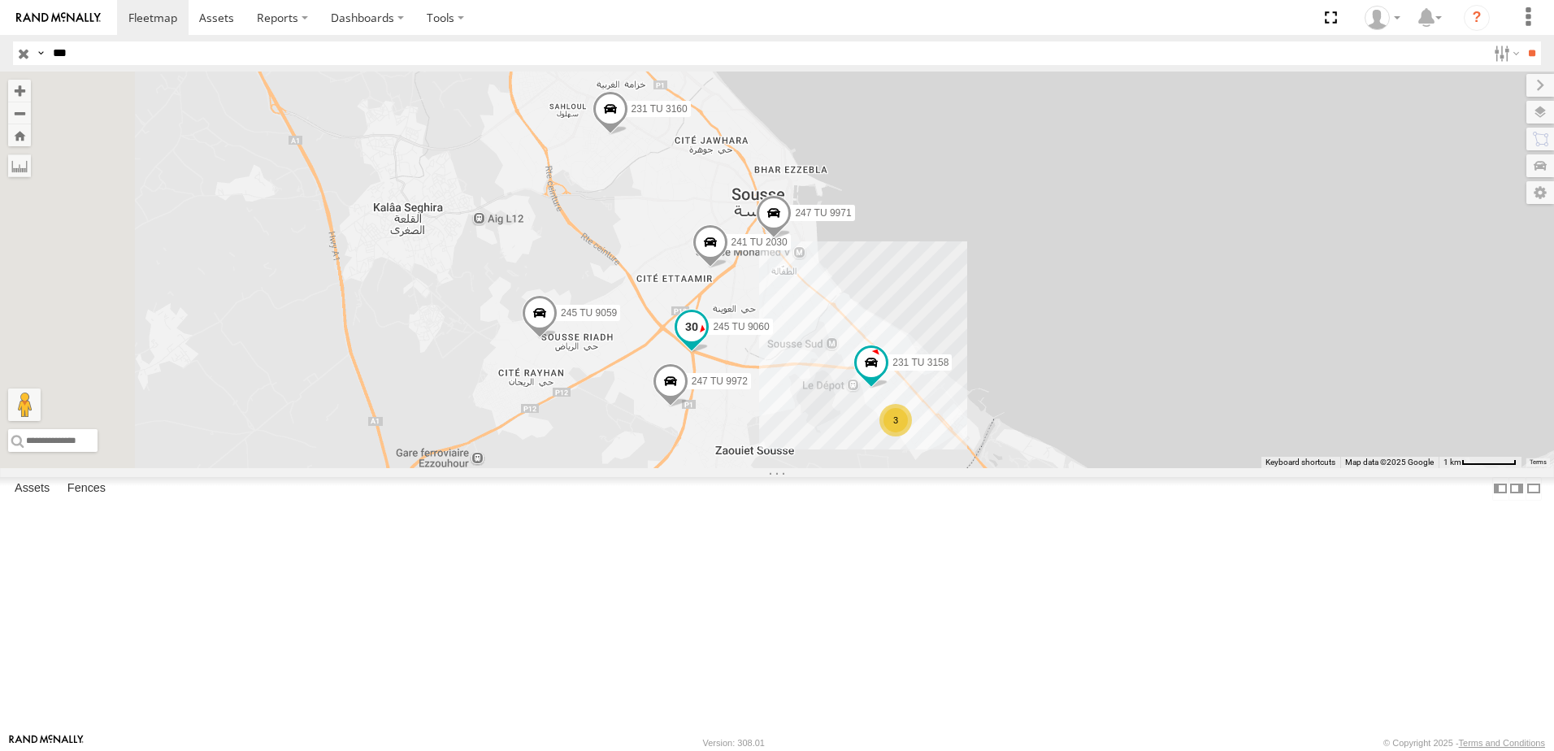
click at [769, 332] on span "245 TU 9060" at bounding box center [741, 326] width 56 height 11
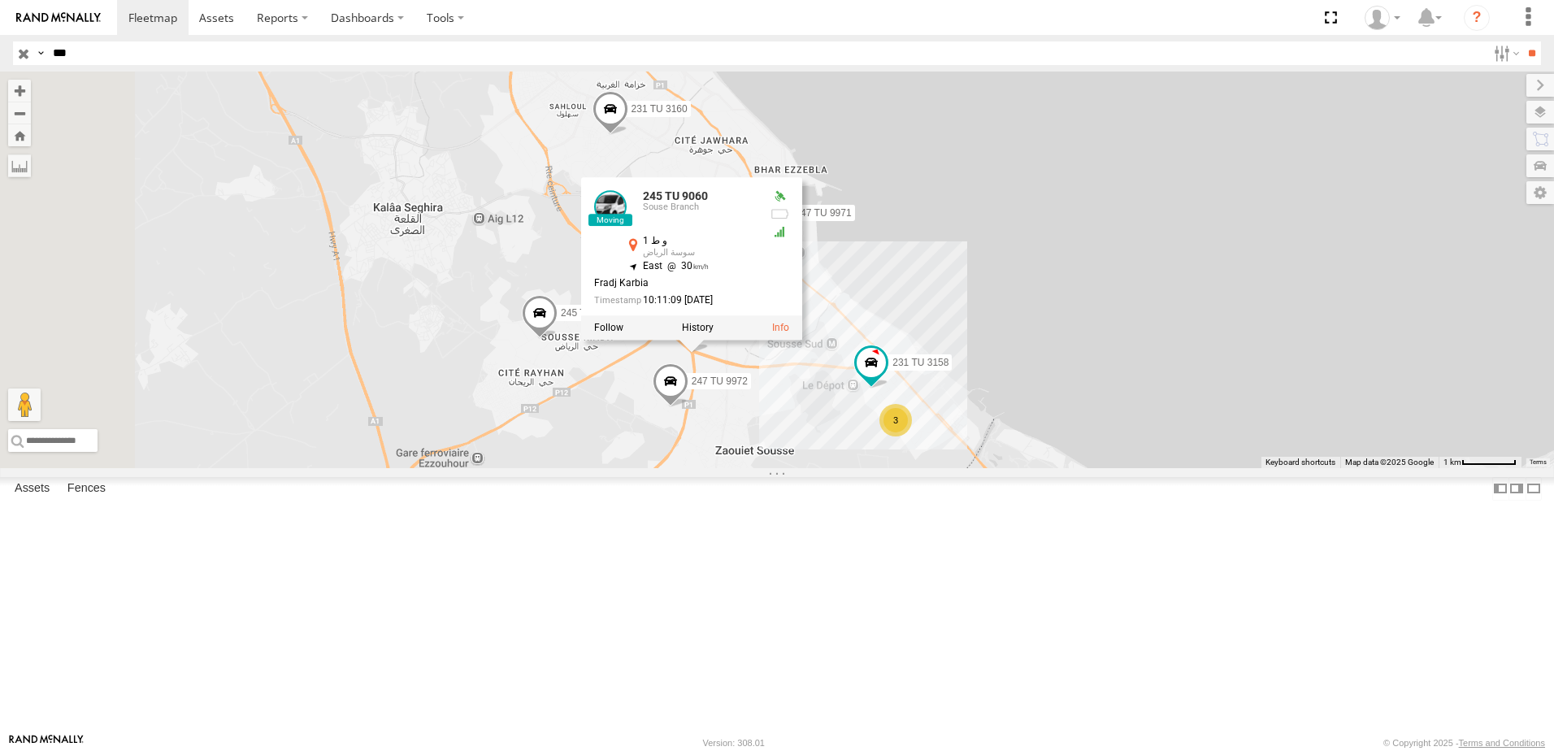
click at [915, 468] on div "241 TU 2030 231 TU 3160 245 TU 9060 247 TU 9971 231 TU 3158 247 TU 9972 245 TU …" at bounding box center [777, 270] width 1554 height 397
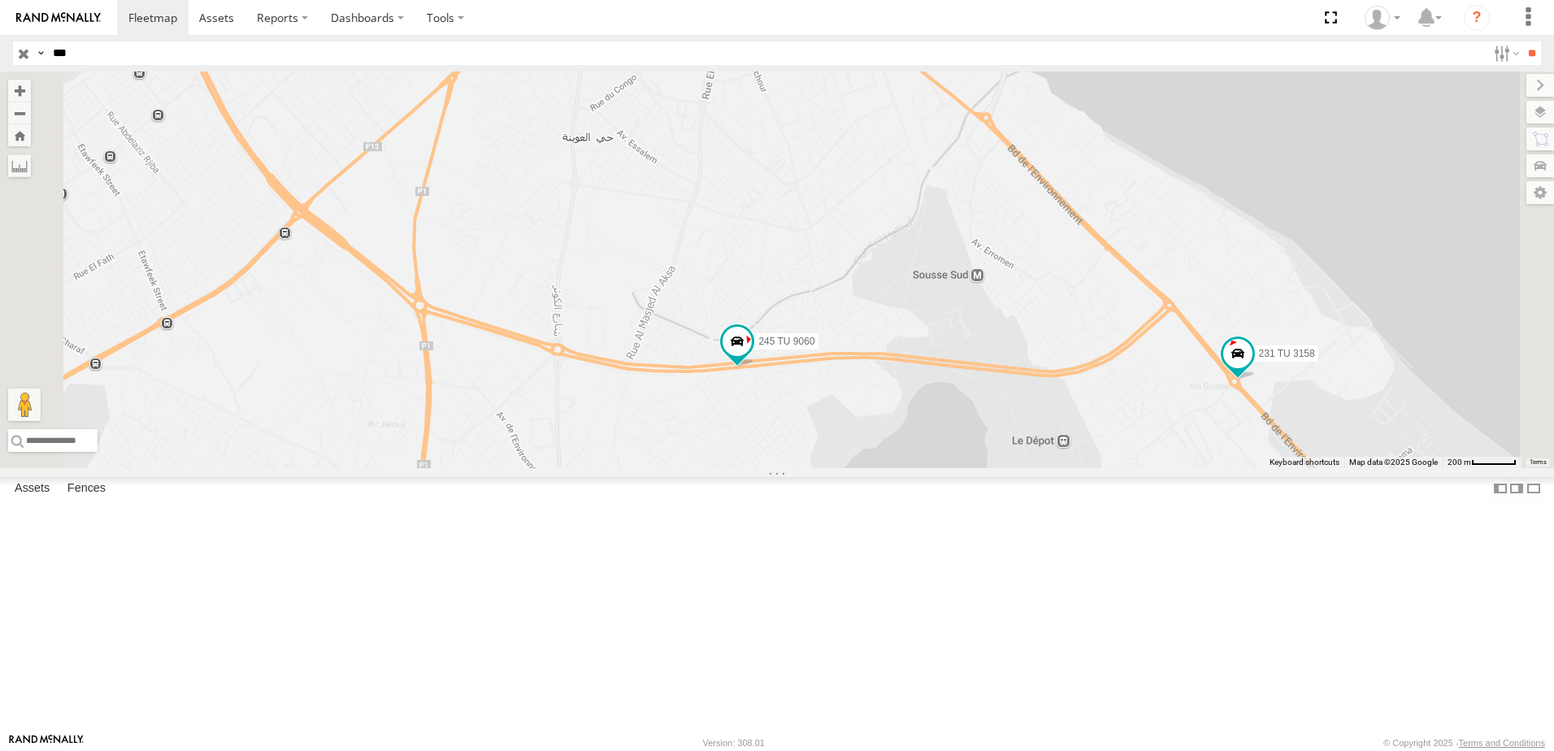
click at [943, 468] on div "241 TU 2030 231 TU 3160 245 TU 9060 247 TU 9971 231 TU 3158 247 TU 9972 245 TU …" at bounding box center [777, 270] width 1554 height 397
click at [755, 367] on span at bounding box center [737, 345] width 36 height 44
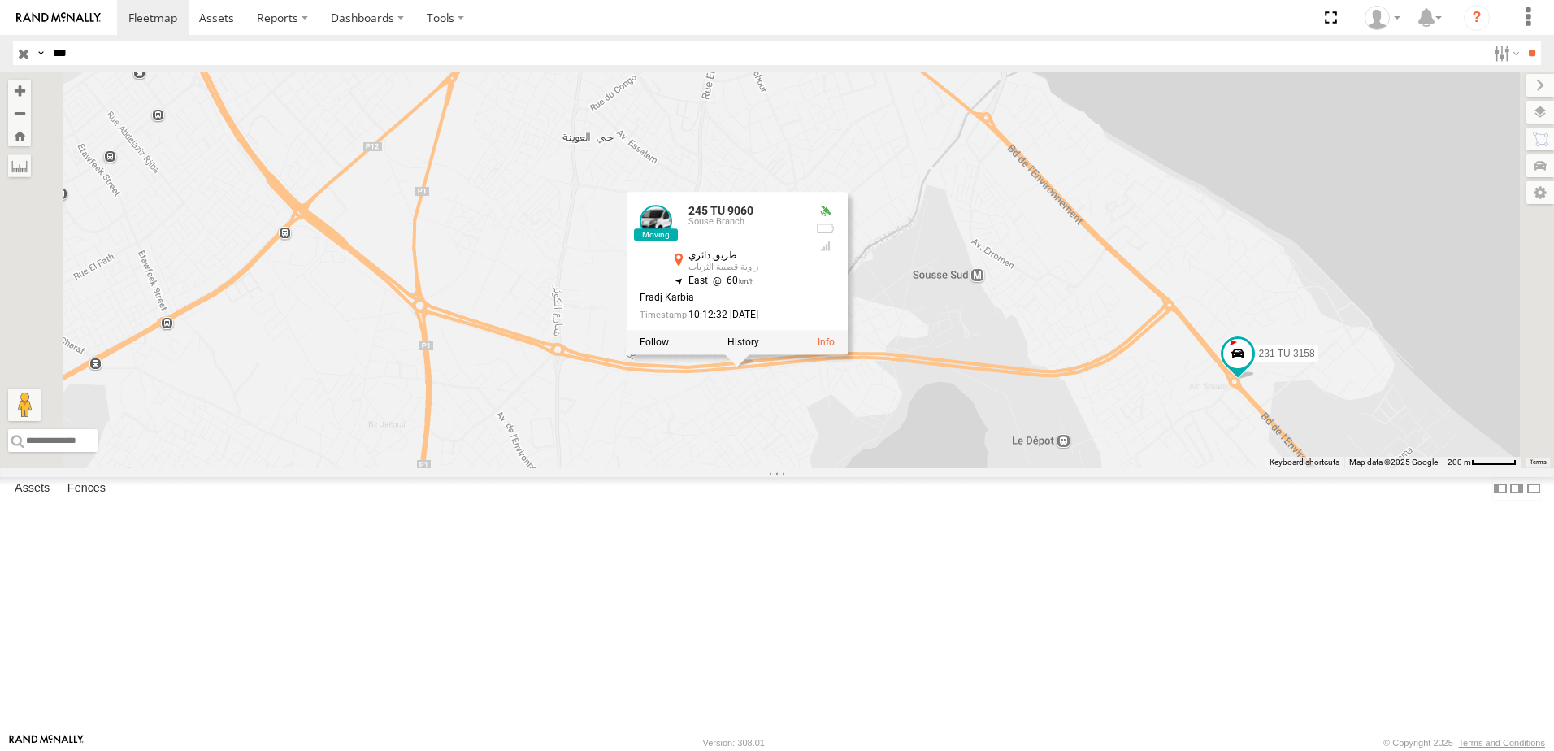
click at [950, 468] on div "241 TU 2030 231 TU 3160 245 TU 9060 247 TU 9971 231 TU 3158 247 TU 9972 245 TU …" at bounding box center [777, 270] width 1554 height 397
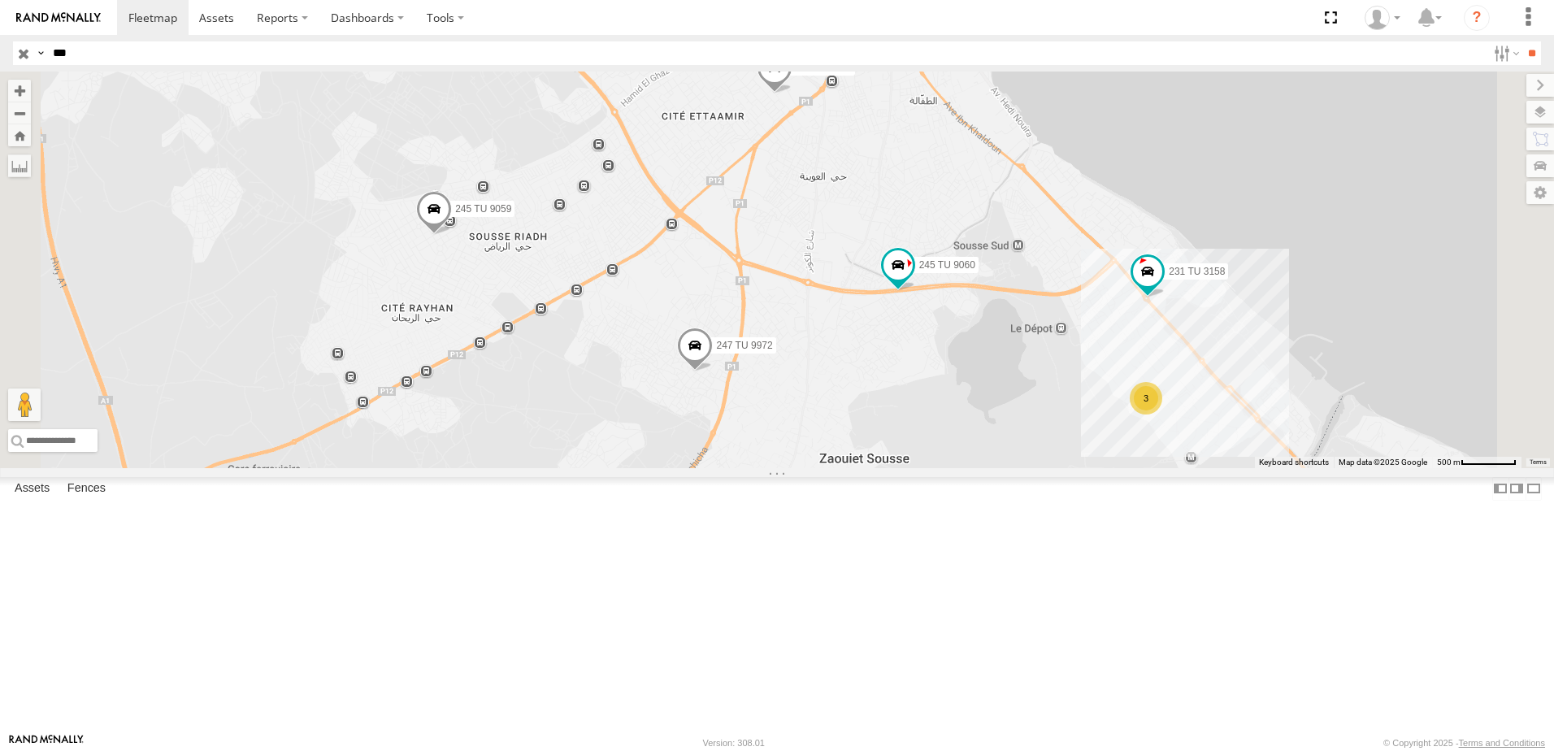
drag, startPoint x: 1268, startPoint y: 631, endPoint x: 1253, endPoint y: 475, distance: 156.7
click at [1255, 468] on div "241 TU 2030 231 TU 3160 245 TU 9060 247 TU 9971 231 TU 3158 247 TU 9972 245 TU …" at bounding box center [777, 270] width 1554 height 397
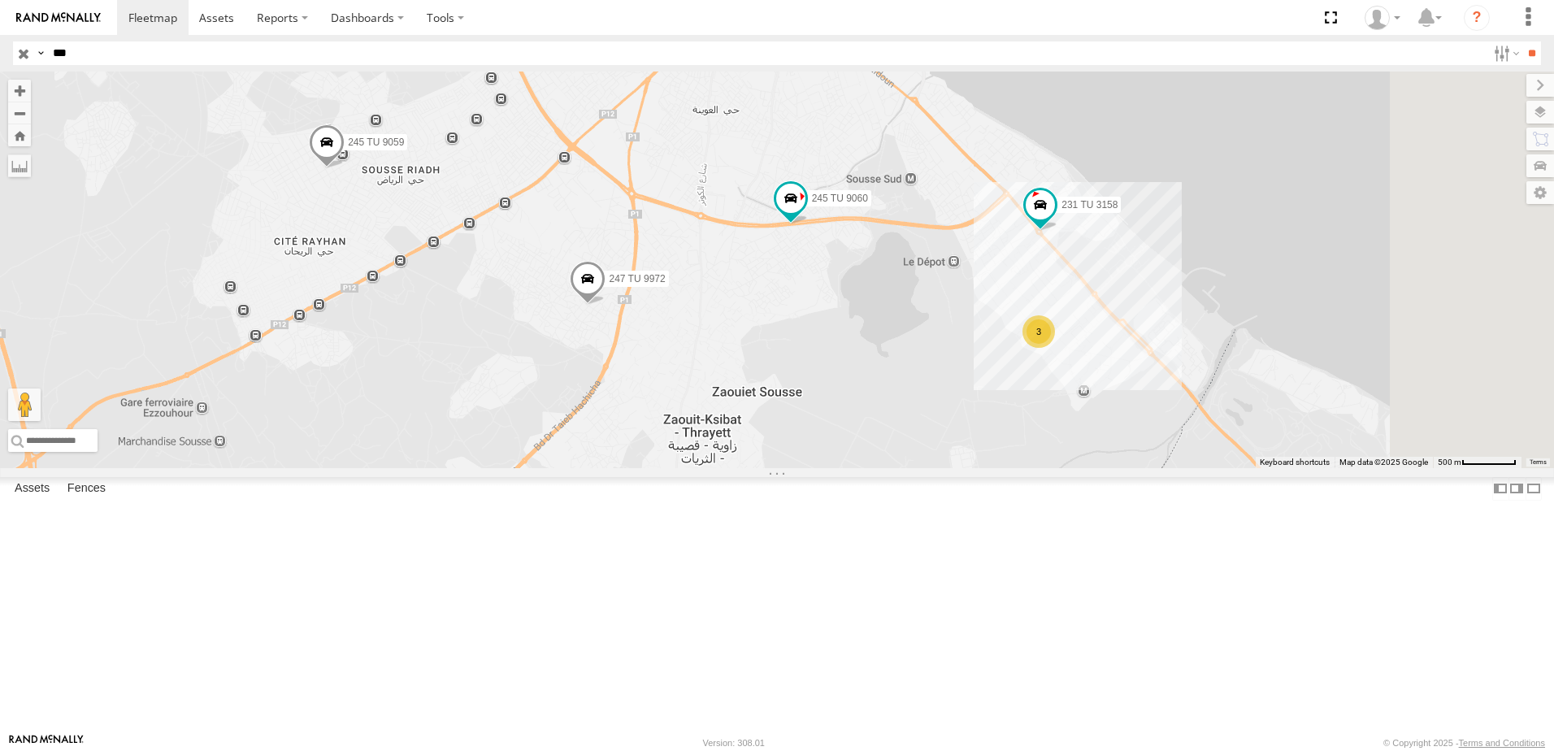
drag, startPoint x: 1289, startPoint y: 581, endPoint x: 967, endPoint y: 295, distance: 430.6
click at [967, 295] on div "241 TU 2030 231 TU 3160 245 TU 9060 247 TU 9971 231 TU 3158 247 TU 9972 245 TU …" at bounding box center [777, 270] width 1554 height 397
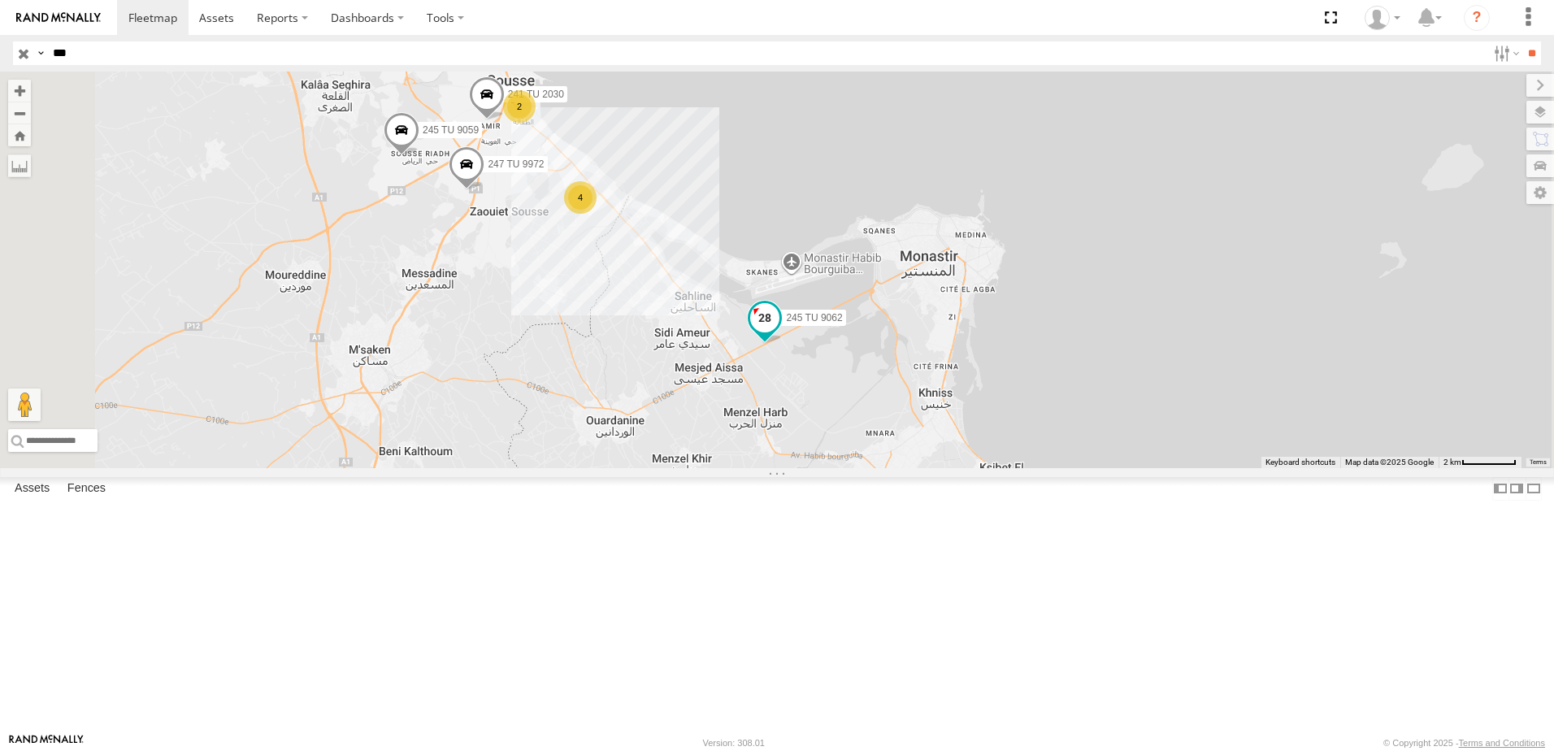
click at [779, 332] on span at bounding box center [764, 317] width 29 height 29
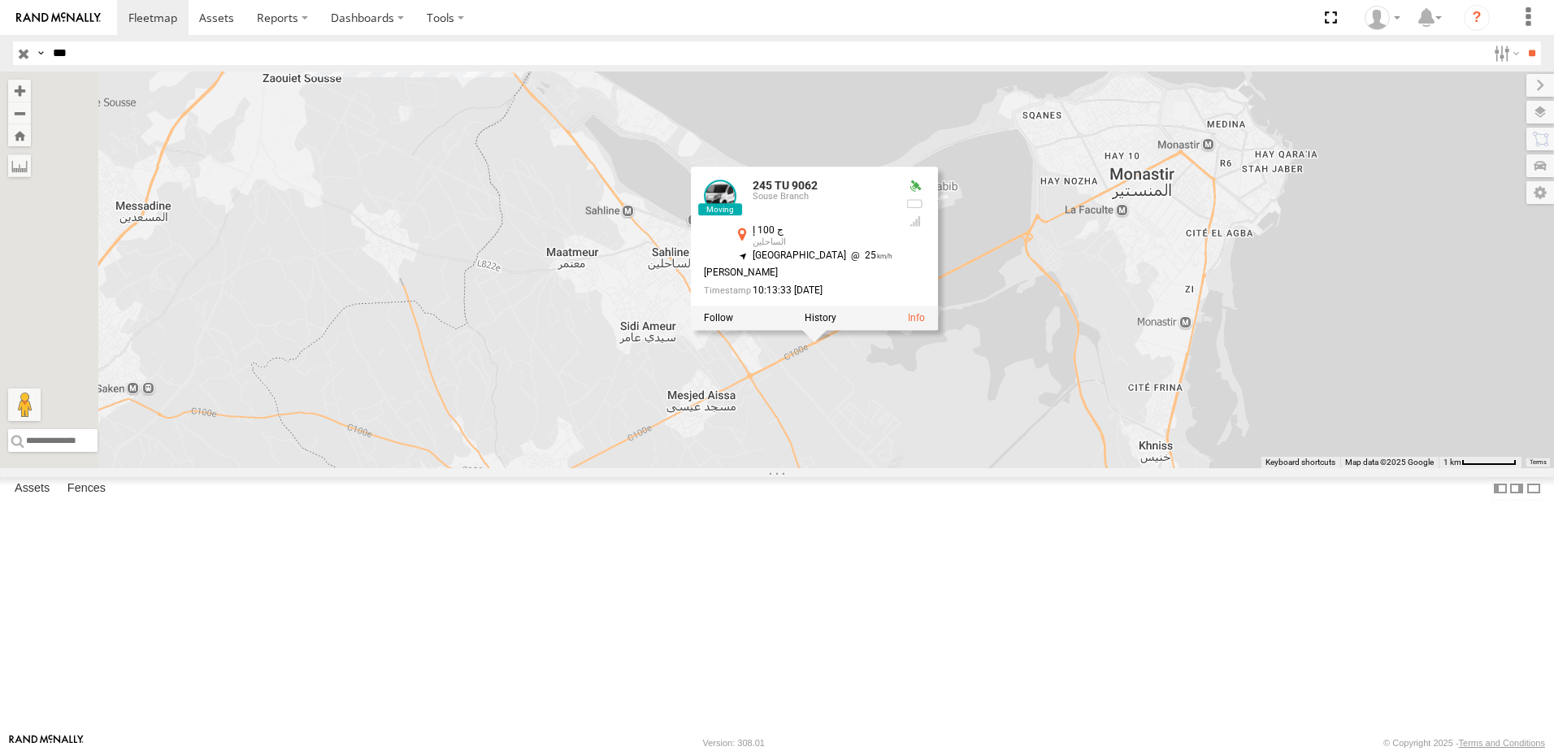
drag, startPoint x: 849, startPoint y: 317, endPoint x: 1030, endPoint y: 506, distance: 261.5
click at [1030, 468] on div "245 TU 9061 245 TU 9062 241 TU 2026 231 TU 3160 247 TU 9972 245 TU 9059 [GEOGRA…" at bounding box center [777, 270] width 1554 height 397
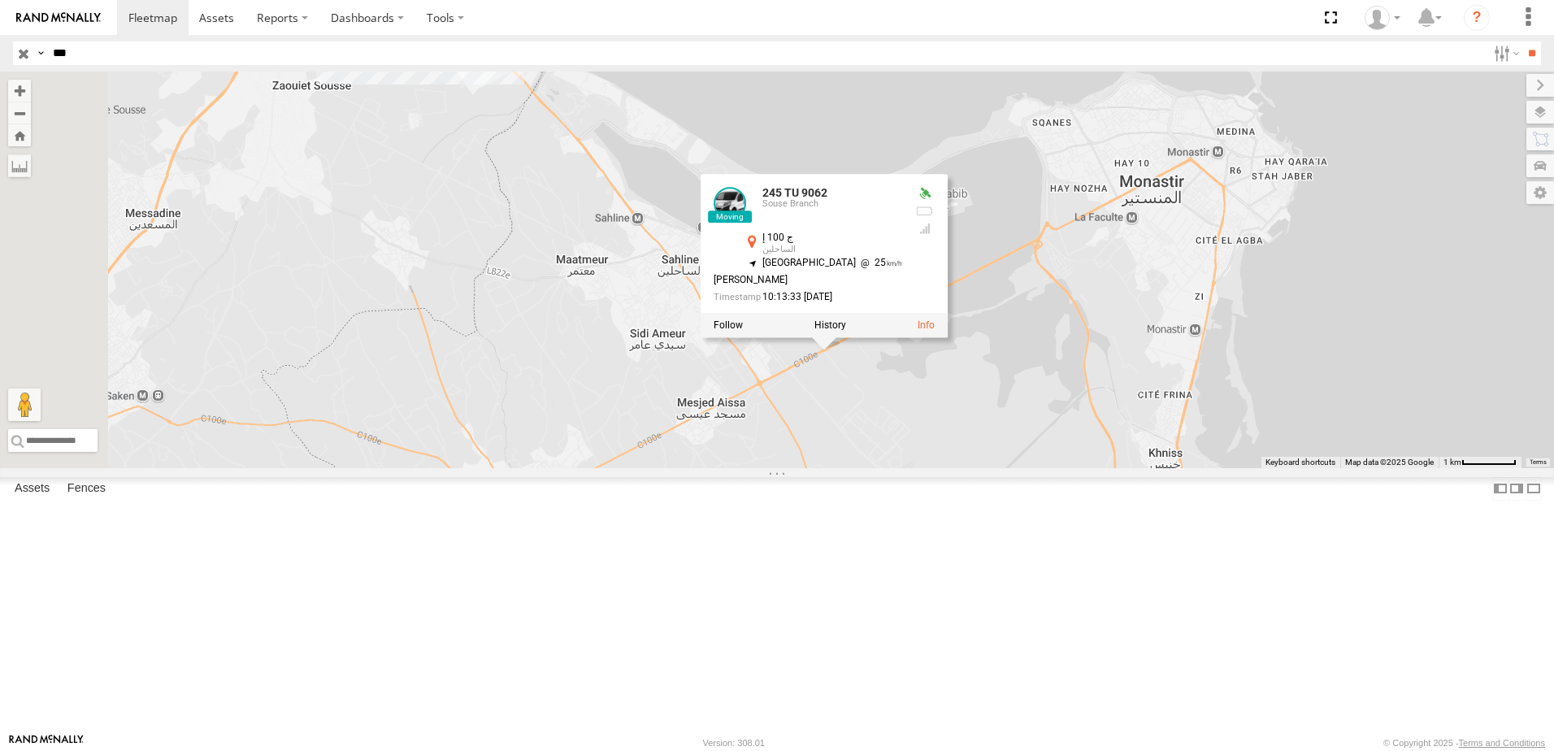
click at [819, 352] on div "245 TU 9061 245 TU 9062 241 TU 2026 231 TU 3160 247 TU 9972 245 TU 9059 [GEOGRA…" at bounding box center [777, 270] width 1554 height 397
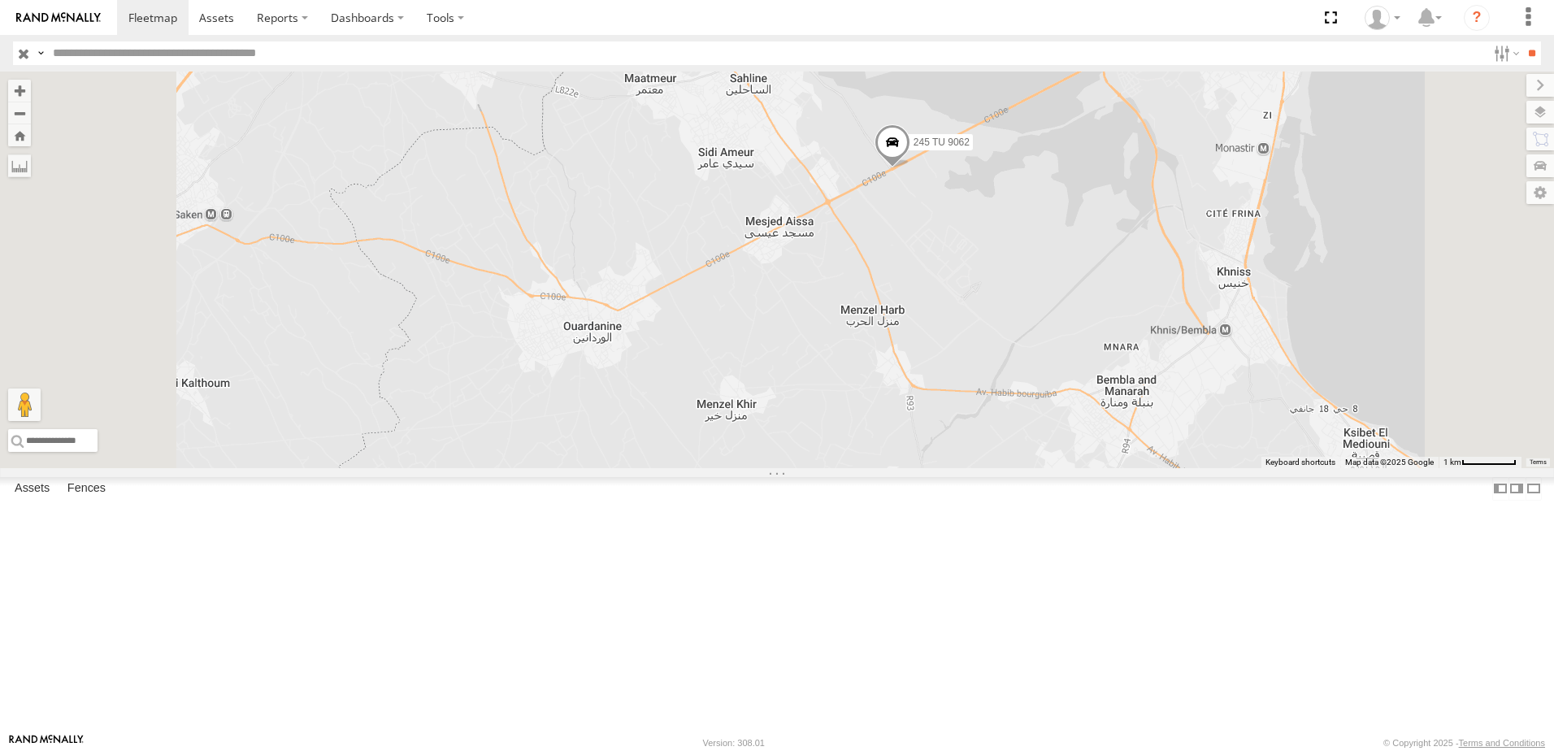
drag, startPoint x: 1111, startPoint y: 347, endPoint x: 1198, endPoint y: 600, distance: 267.3
click at [1199, 468] on div "241 TU 2026 245 TU 9061 231 TU 3160 245 TU 9062 247 TU 9972 245 TU 9059" at bounding box center [777, 270] width 1554 height 397
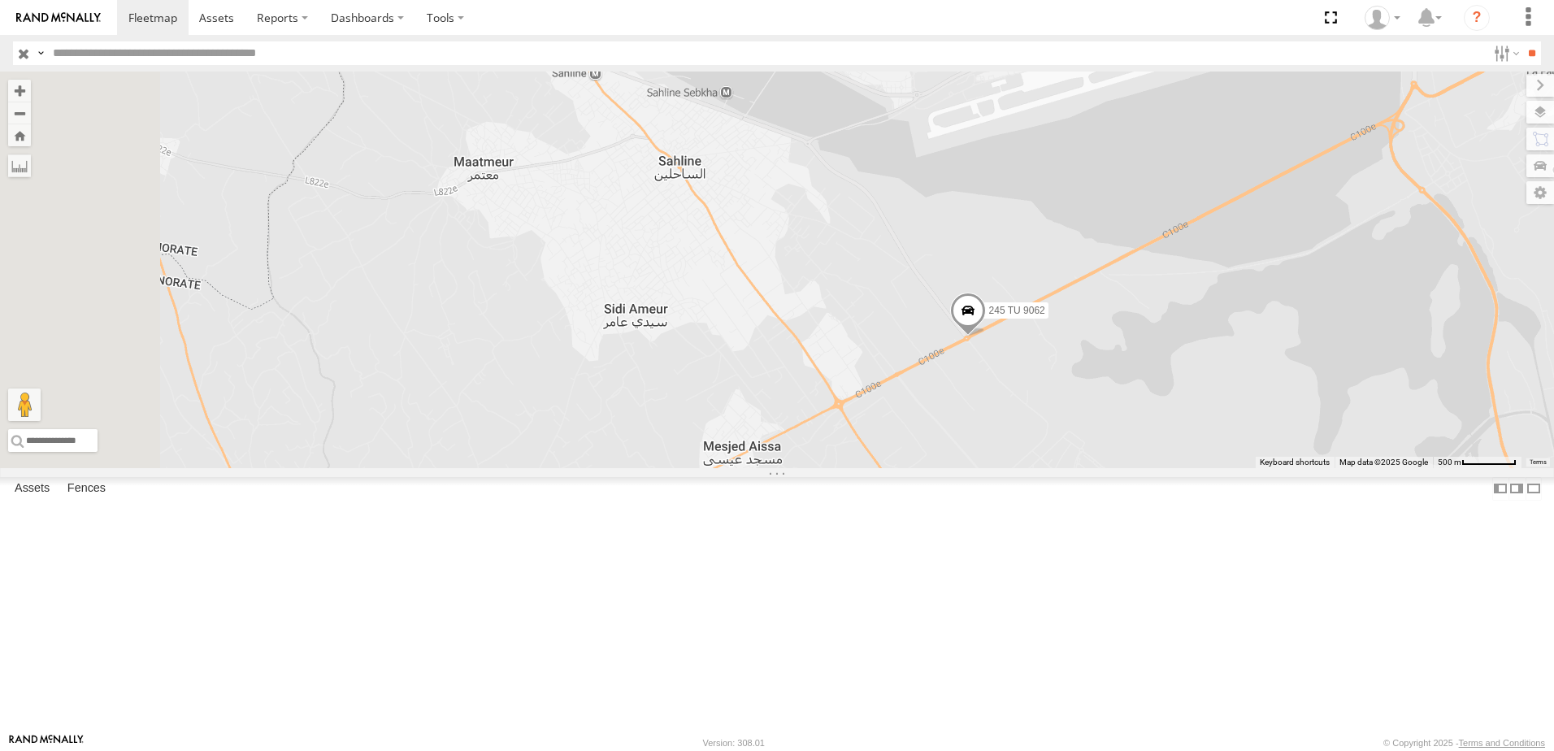
drag, startPoint x: 1148, startPoint y: 444, endPoint x: 1264, endPoint y: 710, distance: 290.8
click at [1277, 735] on body at bounding box center [777, 375] width 1554 height 751
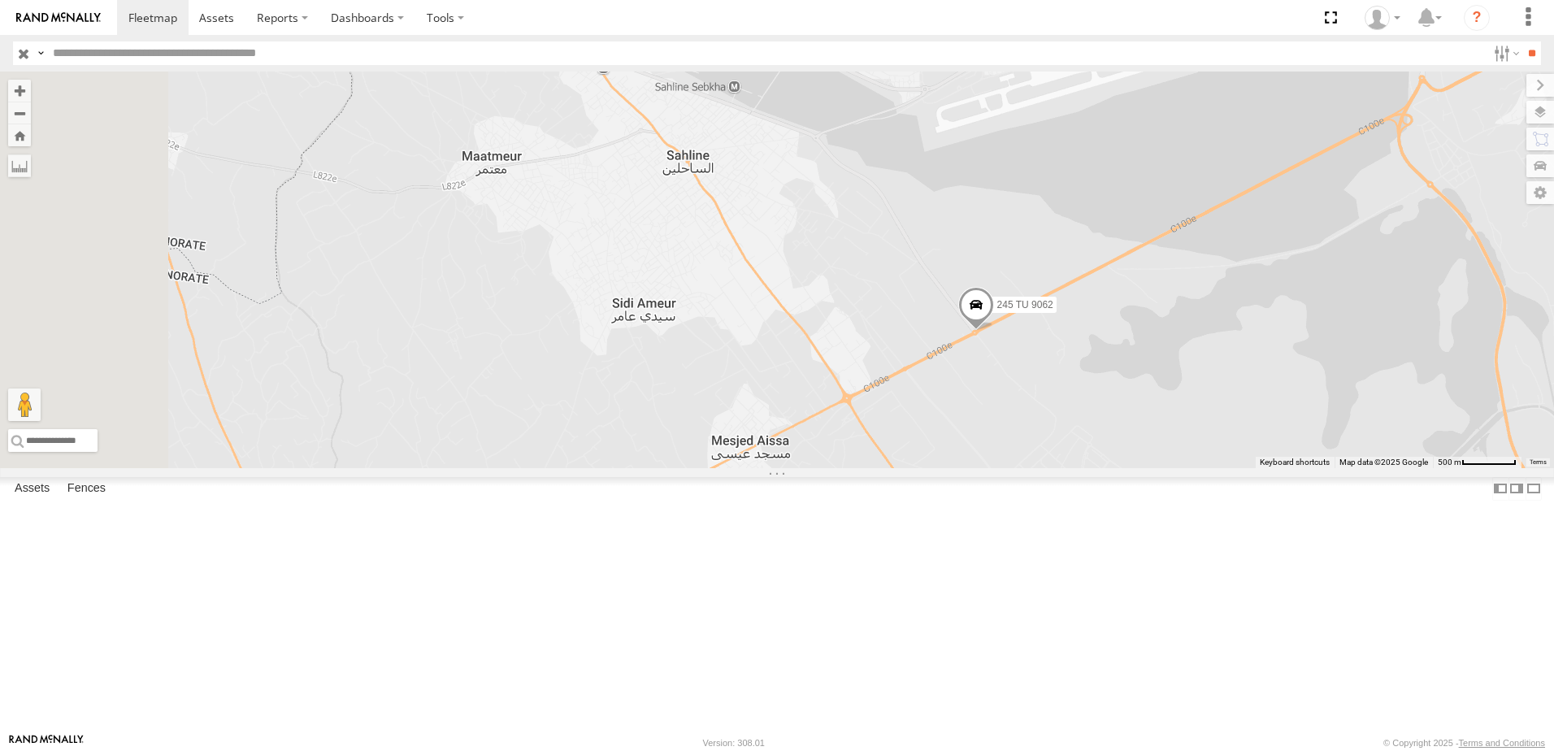
click at [994, 331] on span at bounding box center [976, 309] width 36 height 44
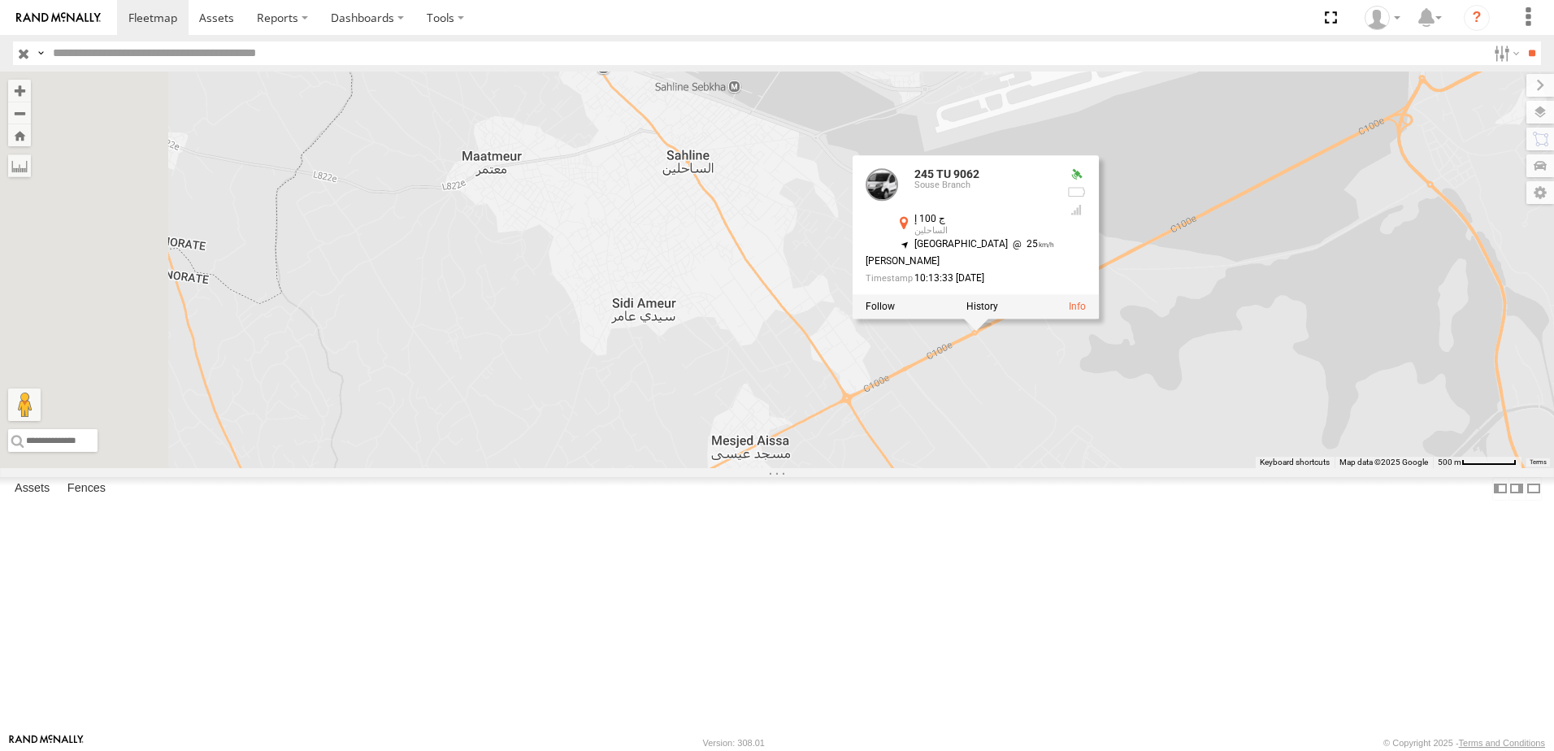
click at [1162, 468] on div "241 TU 2026 245 TU 9061 231 TU 3160 245 TU 9062 247 TU 9972 245 TU 9059 245 TU …" at bounding box center [777, 270] width 1554 height 397
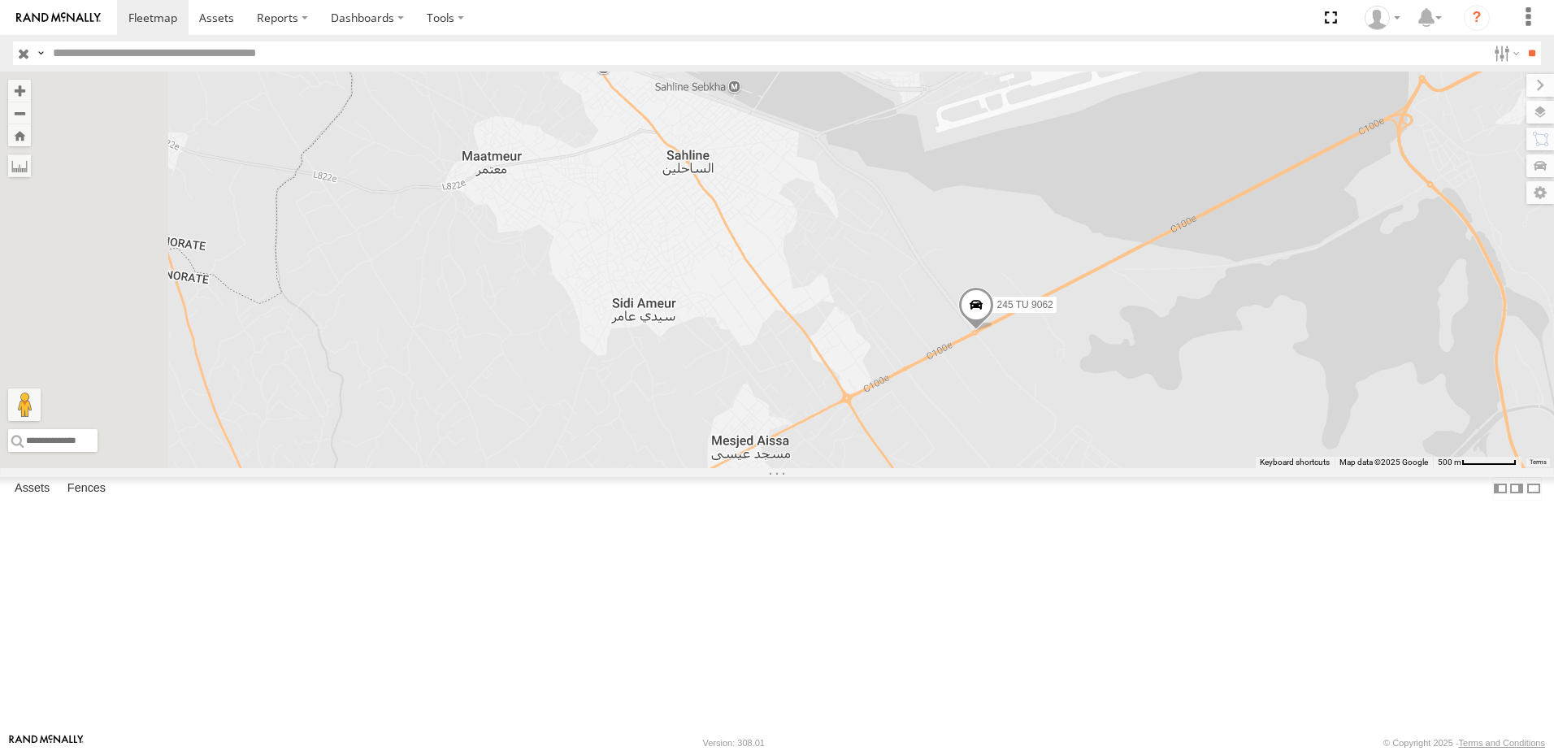
click at [994, 331] on span at bounding box center [976, 309] width 36 height 44
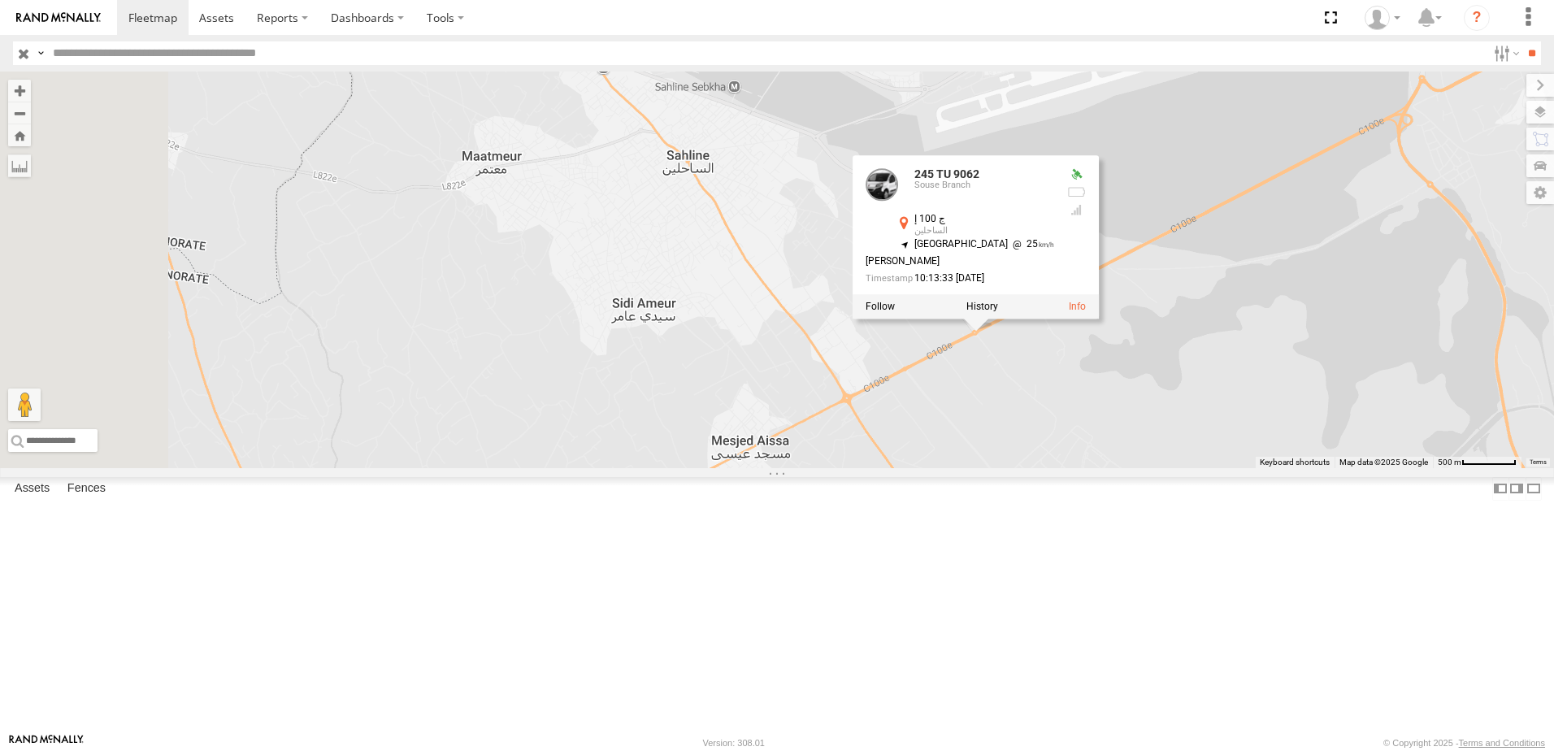
click at [1176, 468] on div "241 TU 2026 245 TU 9061 231 TU 3160 245 TU 9062 247 TU 9972 245 TU 9059 245 TU …" at bounding box center [777, 270] width 1554 height 397
